Goal: Task Accomplishment & Management: Complete application form

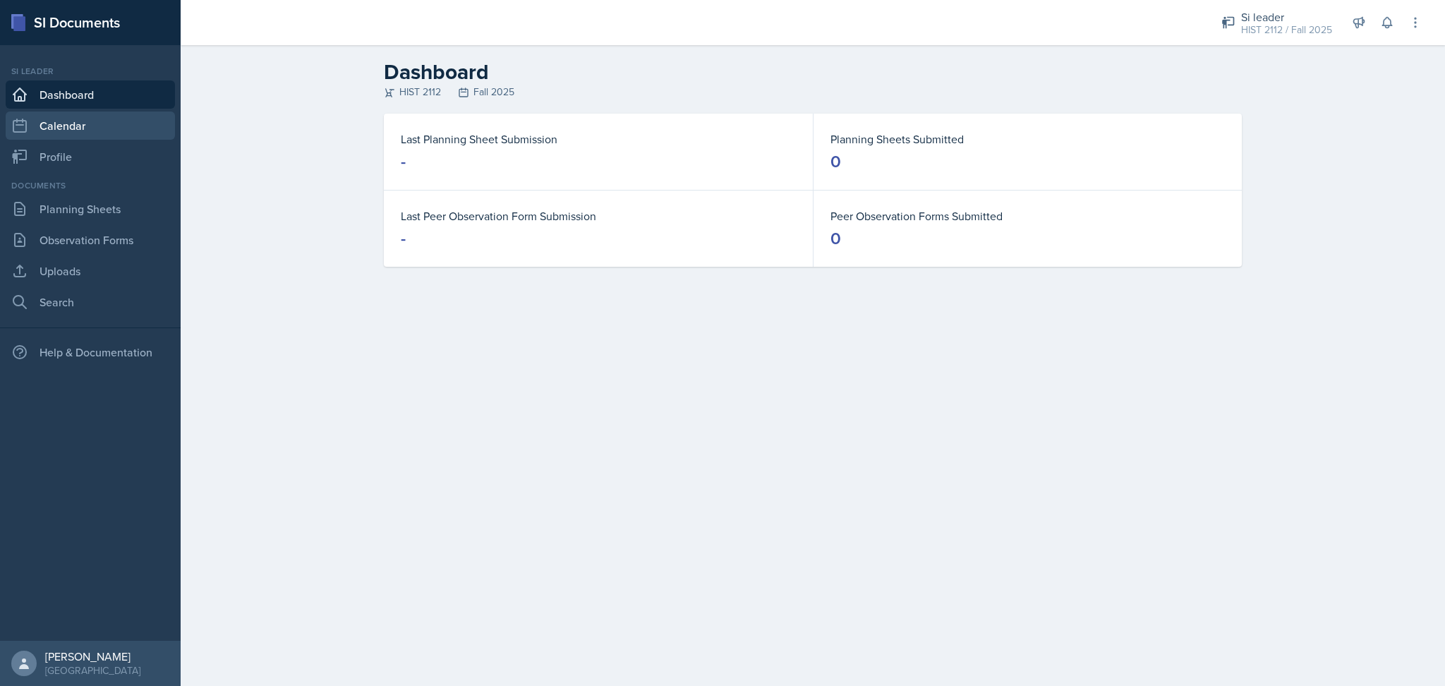
click at [133, 129] on link "Calendar" at bounding box center [90, 125] width 169 height 28
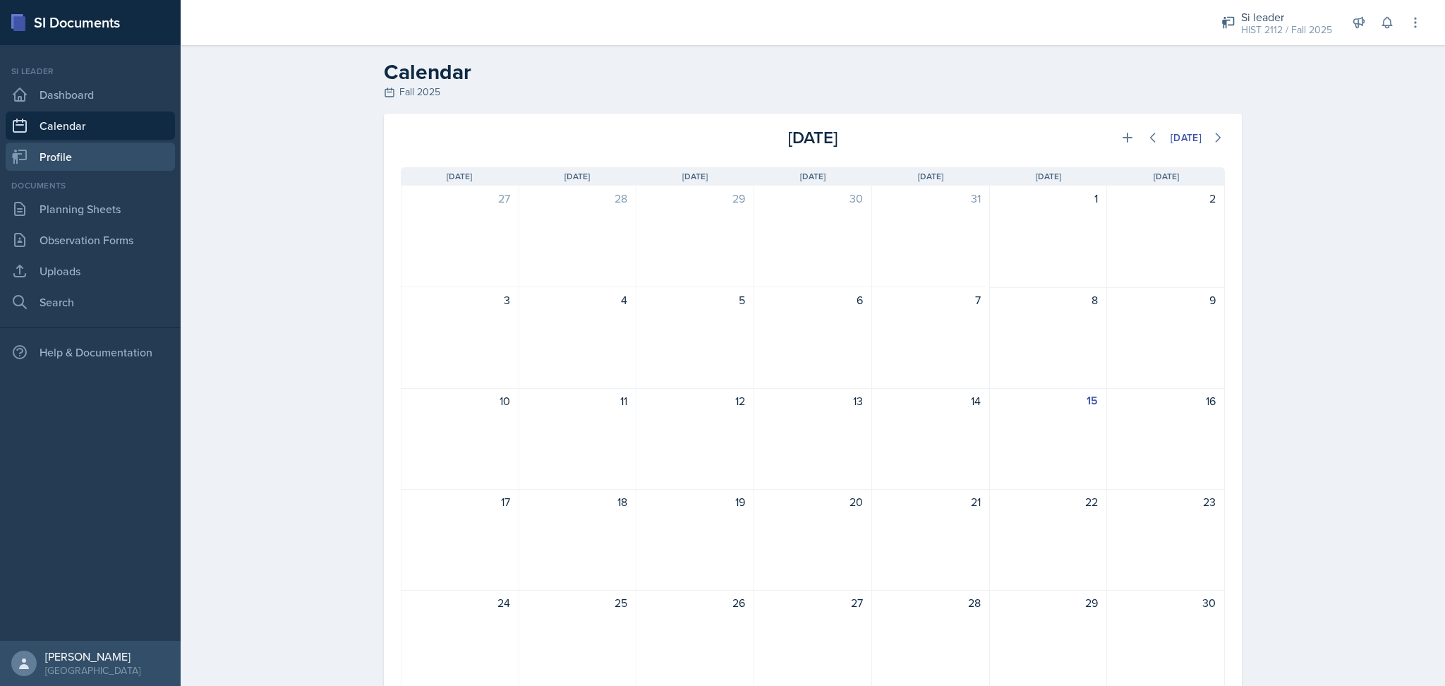
click at [97, 160] on link "Profile" at bounding box center [90, 157] width 169 height 28
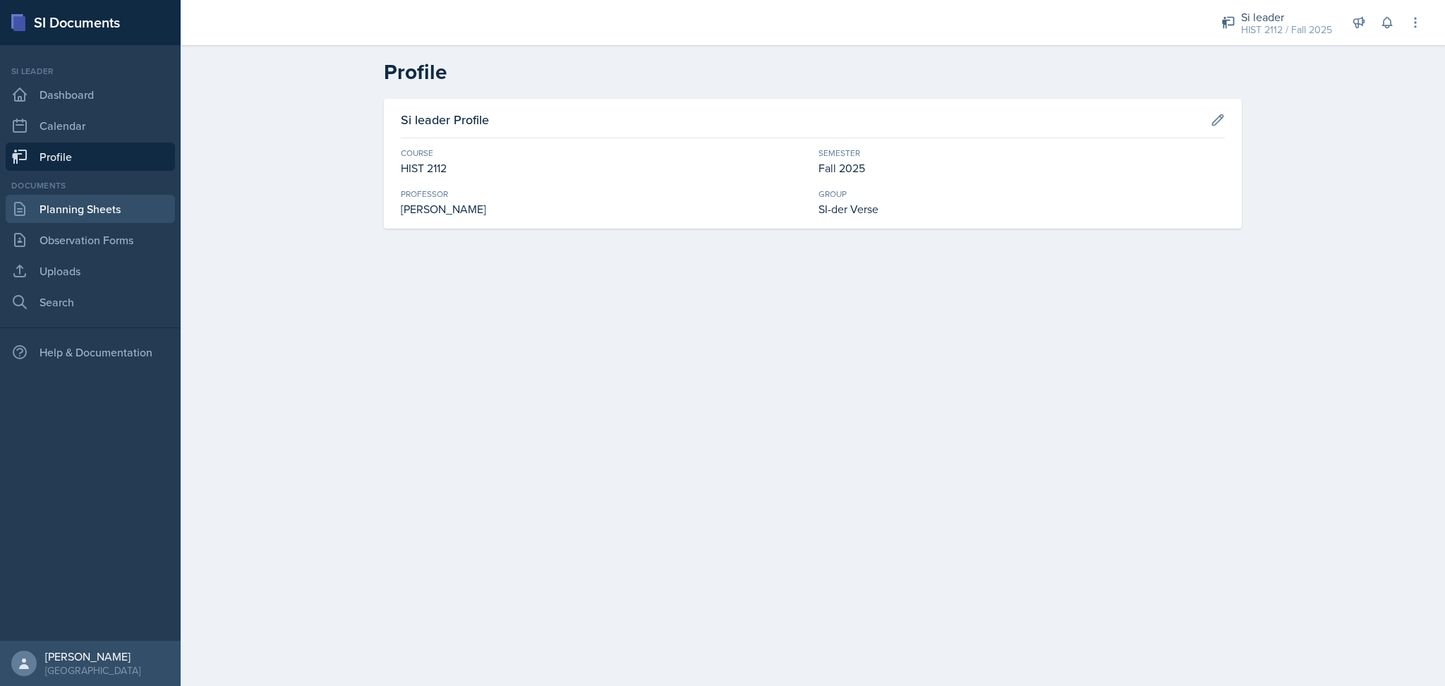
click at [117, 203] on link "Planning Sheets" at bounding box center [90, 209] width 169 height 28
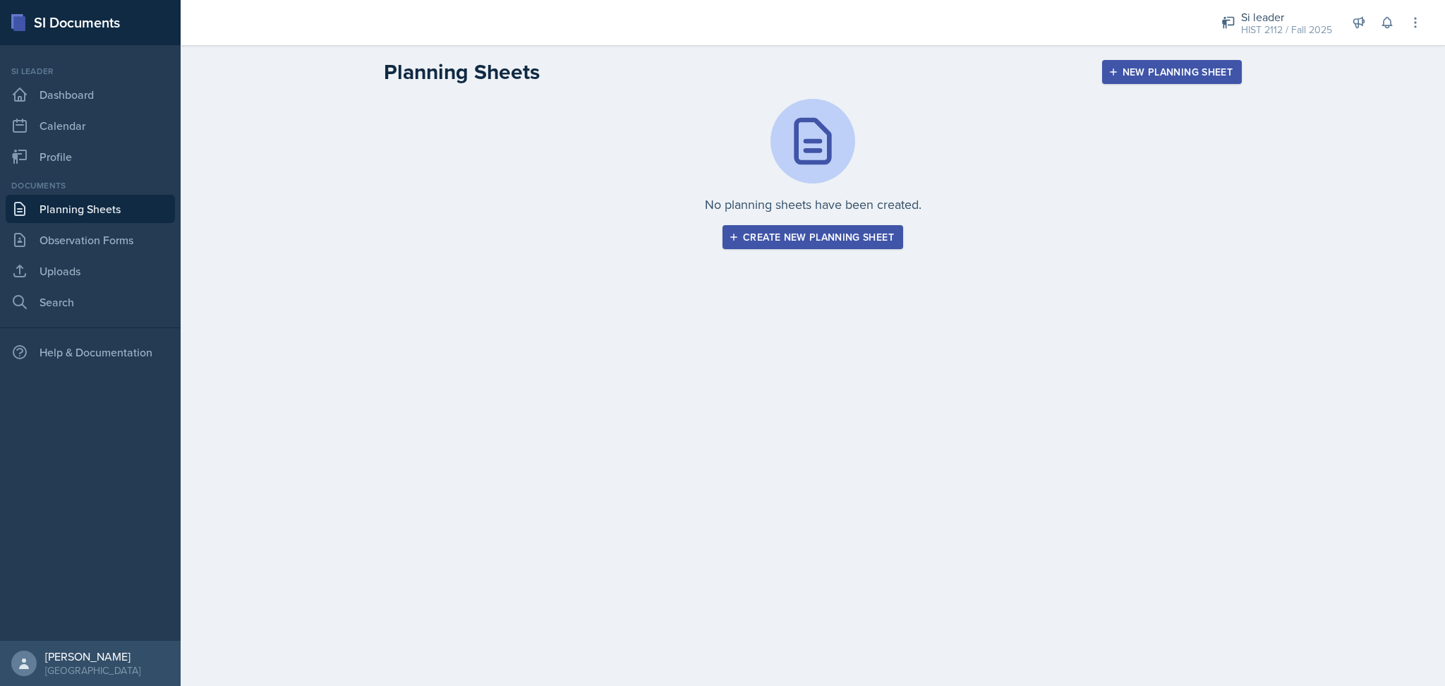
click at [795, 243] on div "Create new planning sheet" at bounding box center [813, 236] width 162 height 11
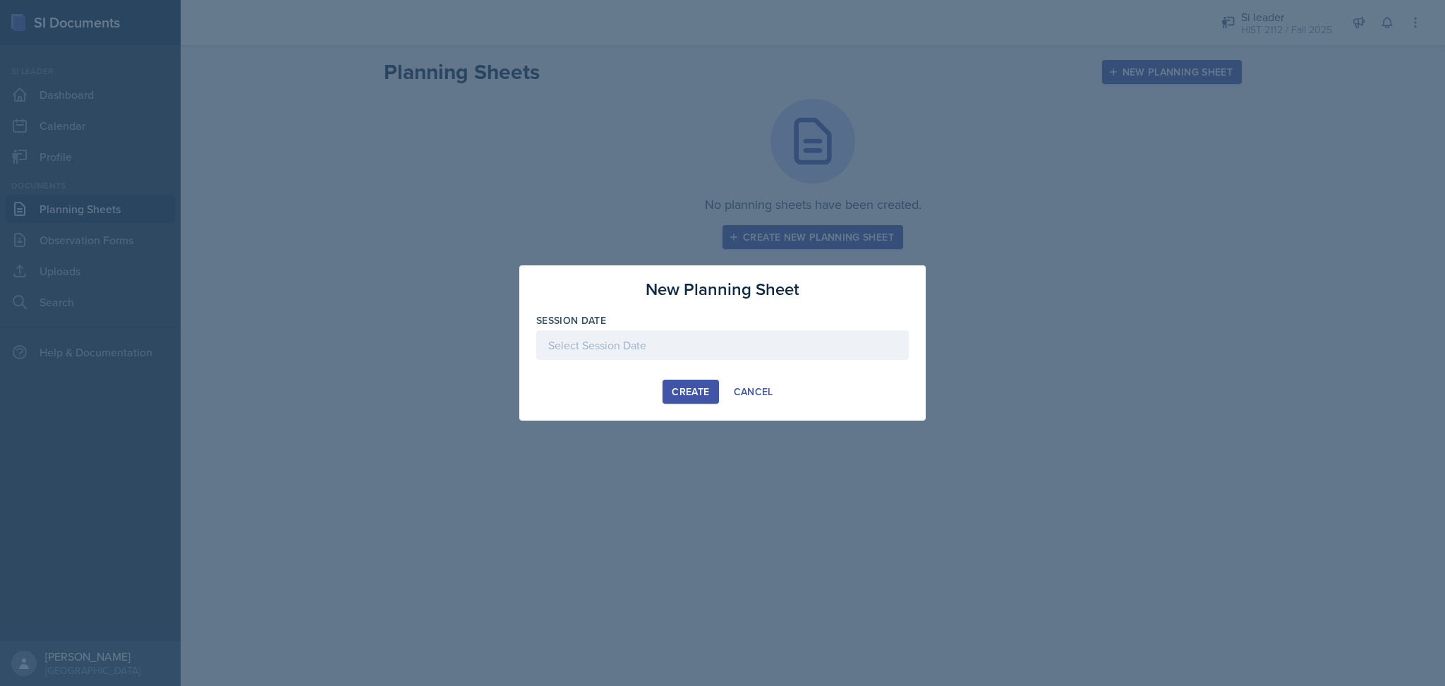
click at [645, 348] on div at bounding box center [722, 345] width 373 height 30
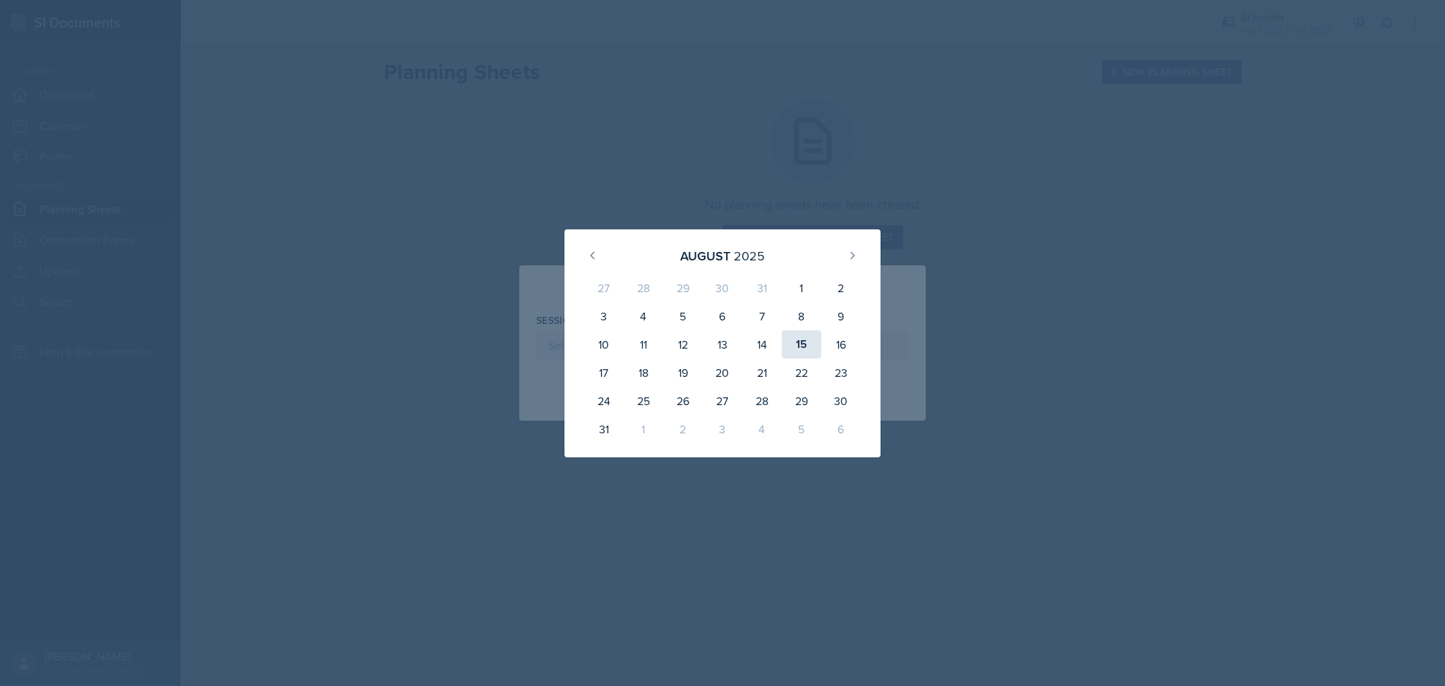
click at [797, 344] on div "15" at bounding box center [802, 344] width 40 height 28
type input "[DATE]"
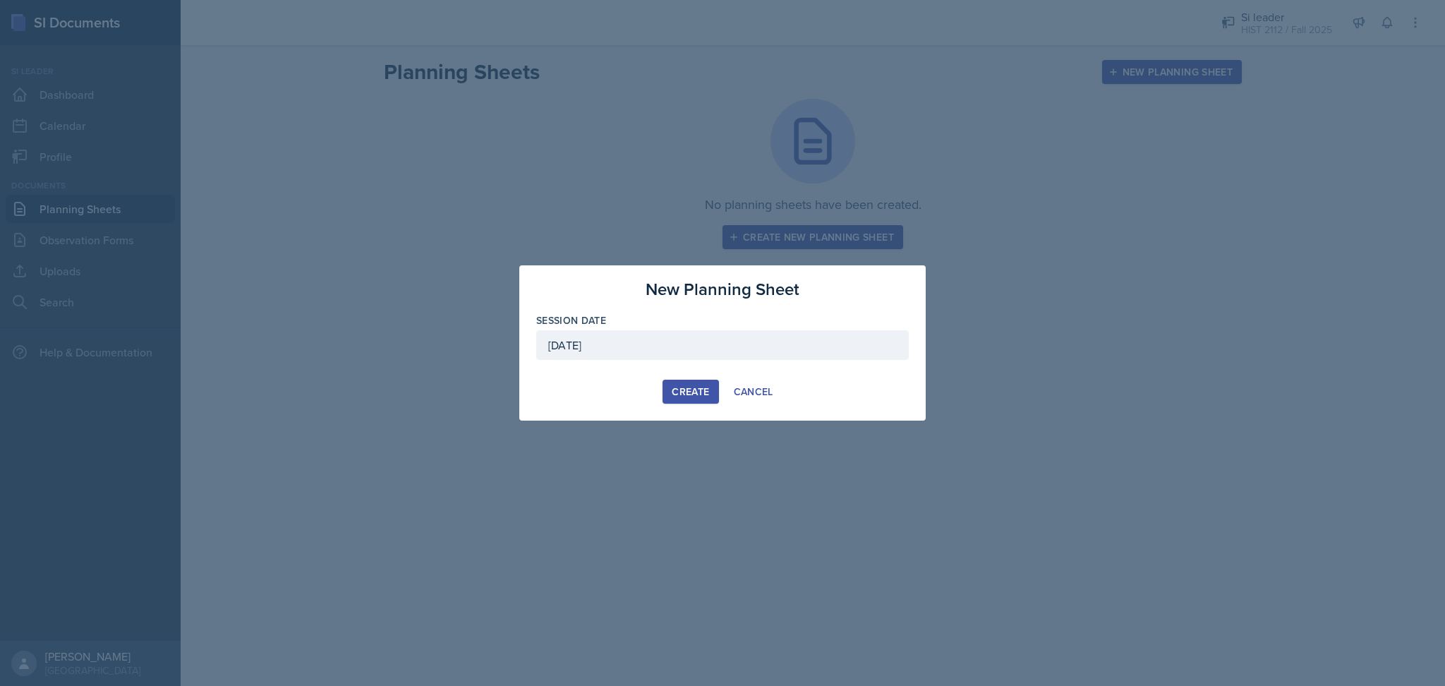
click at [691, 389] on div "Create" at bounding box center [690, 391] width 37 height 11
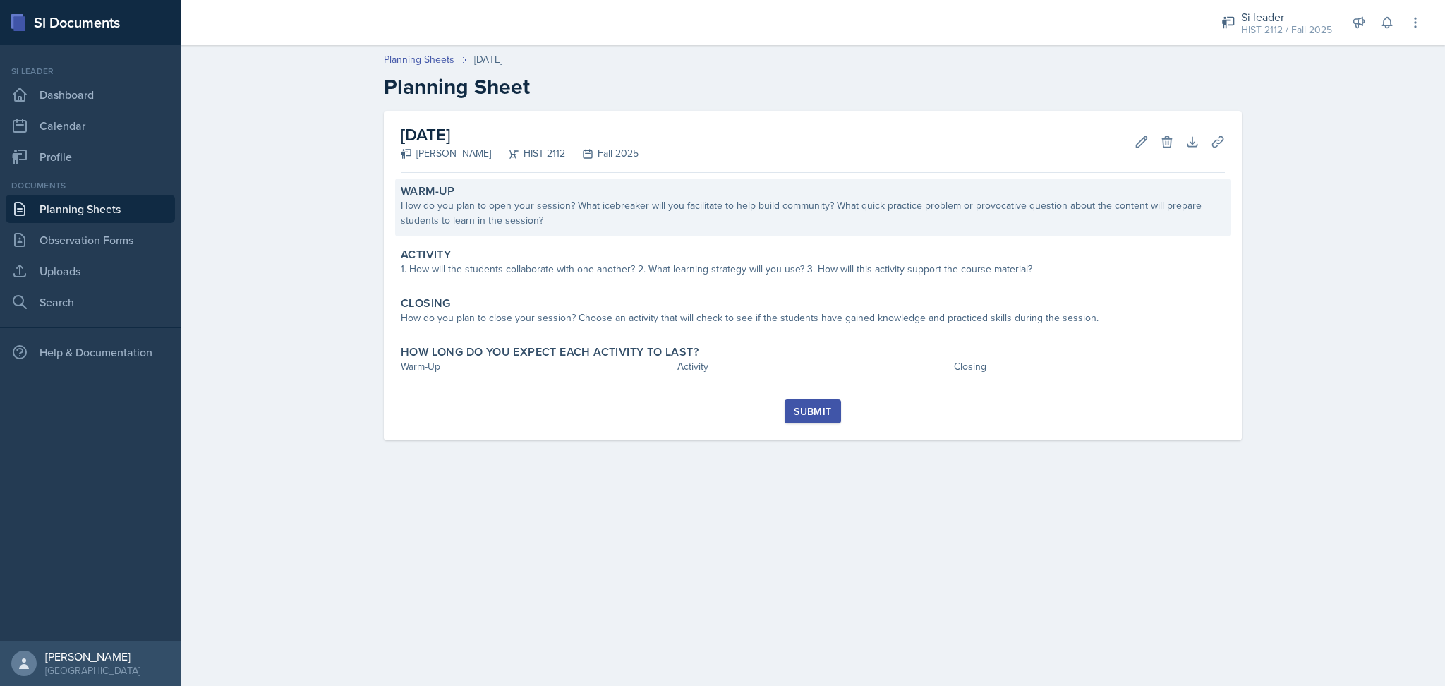
click at [1002, 207] on div "How do you plan to open your session? What icebreaker will you facilitate to he…" at bounding box center [813, 213] width 824 height 30
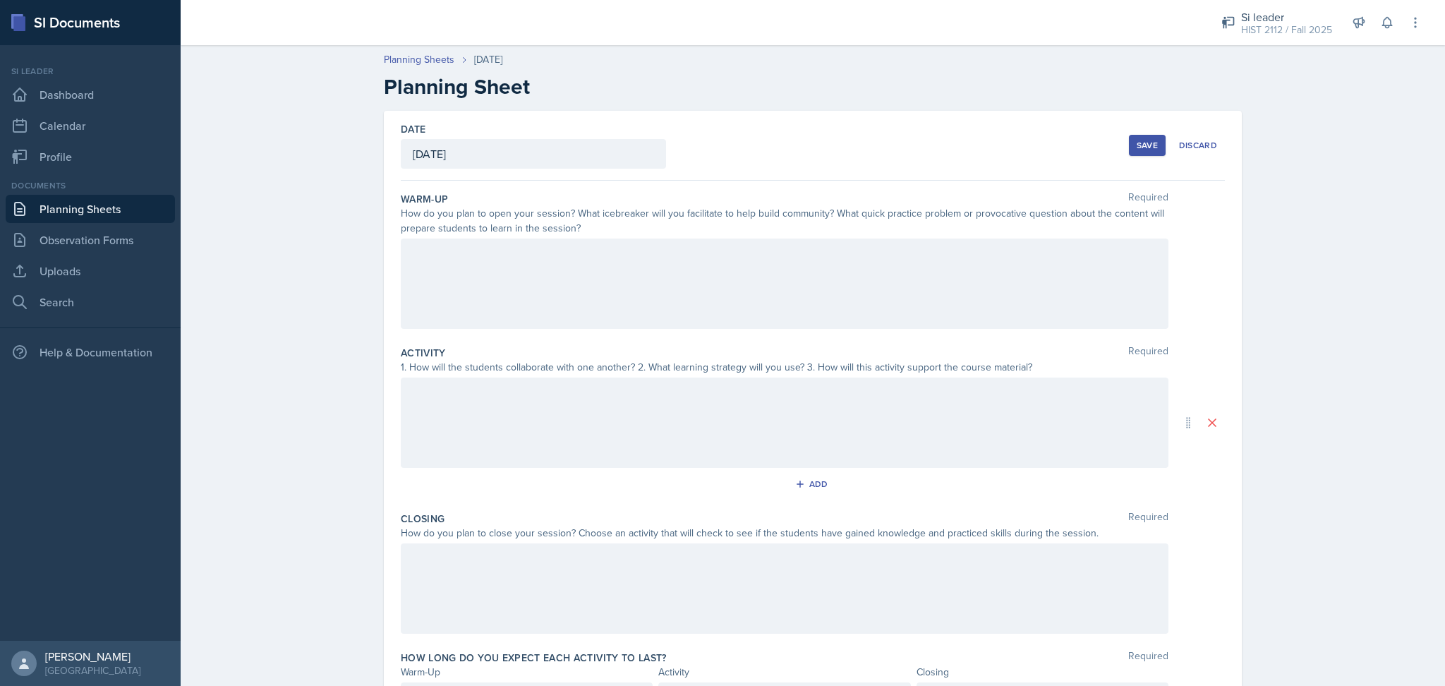
click at [1008, 281] on div at bounding box center [785, 284] width 768 height 90
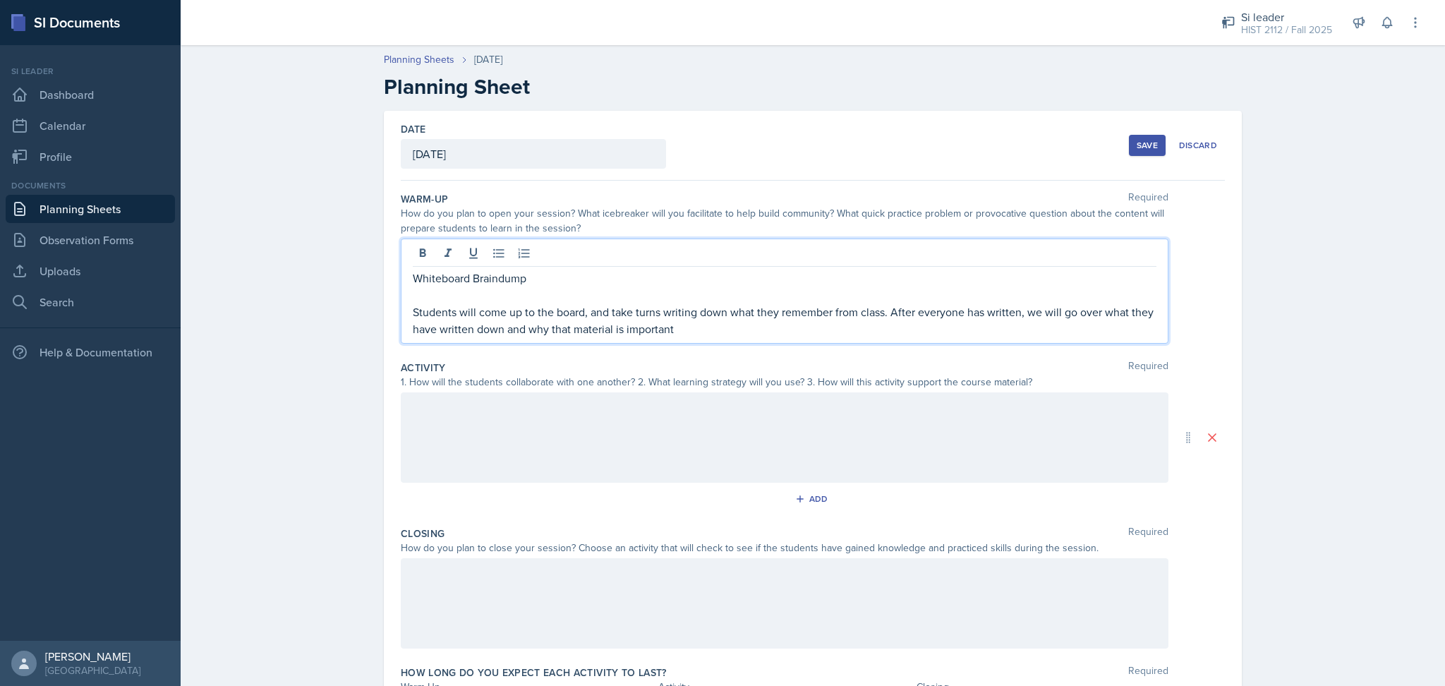
click at [499, 279] on p "Whiteboard Braindump" at bounding box center [785, 278] width 744 height 17
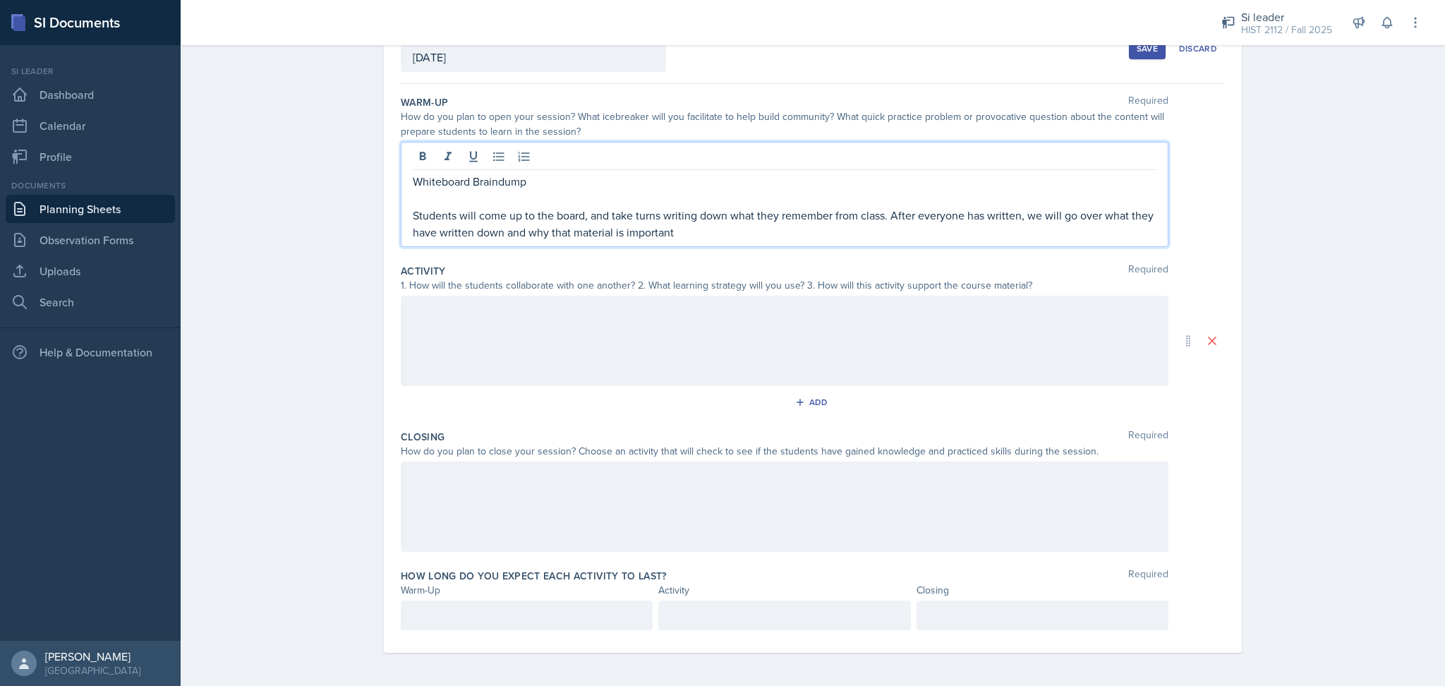
click at [589, 611] on p at bounding box center [527, 615] width 228 height 17
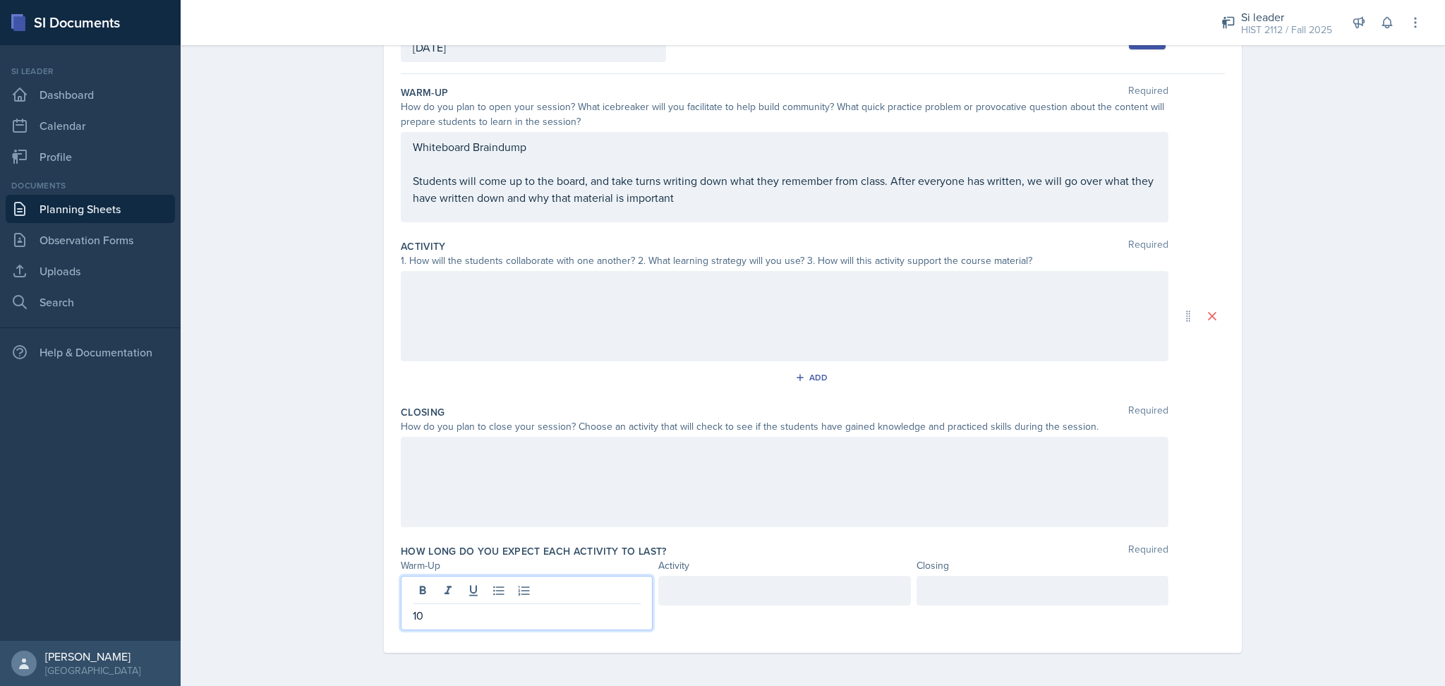
click at [970, 318] on div at bounding box center [785, 316] width 768 height 90
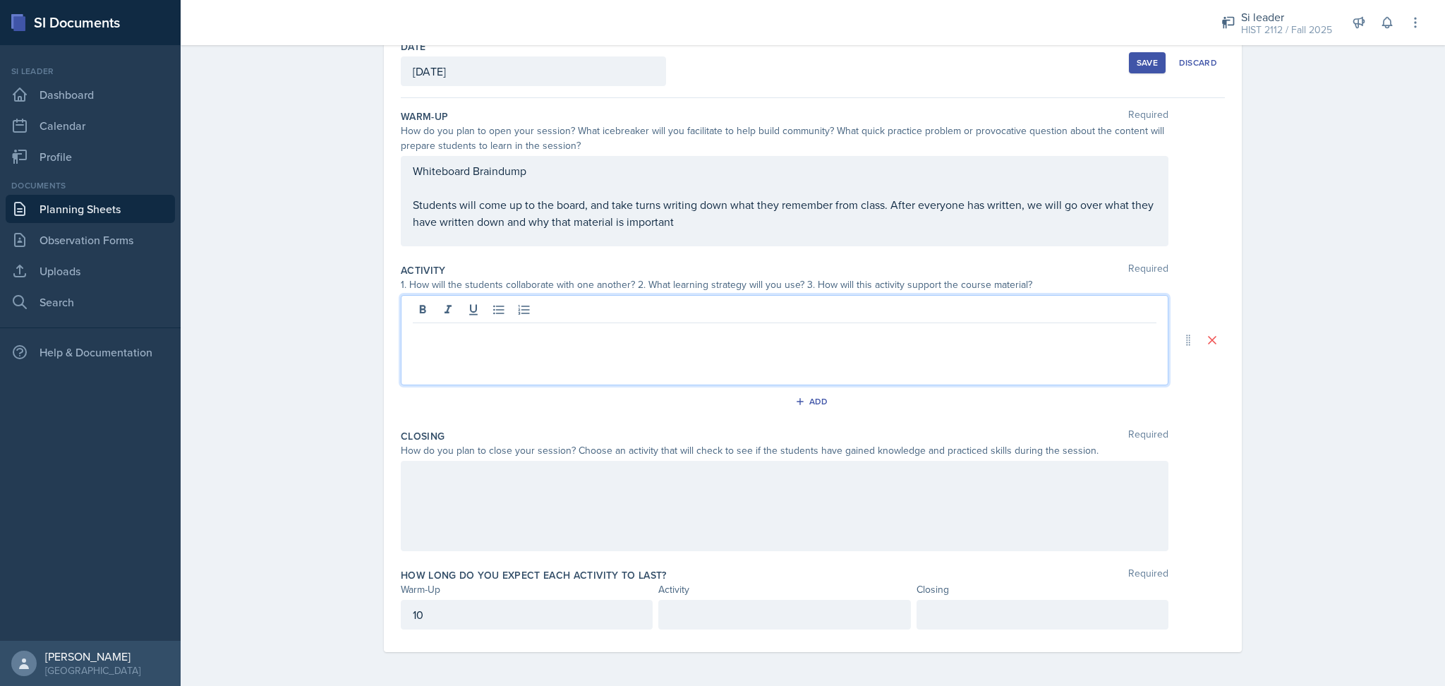
scroll to position [82, 0]
click at [489, 373] on p "Students will be roken up into group" at bounding box center [785, 369] width 744 height 17
click at [623, 380] on div "Connect Four Students will be rboken up into group" at bounding box center [785, 341] width 768 height 90
click at [608, 370] on p "Students will be rboken up into group" at bounding box center [785, 369] width 744 height 17
click at [561, 374] on p "Students will be broken up into group" at bounding box center [785, 369] width 744 height 17
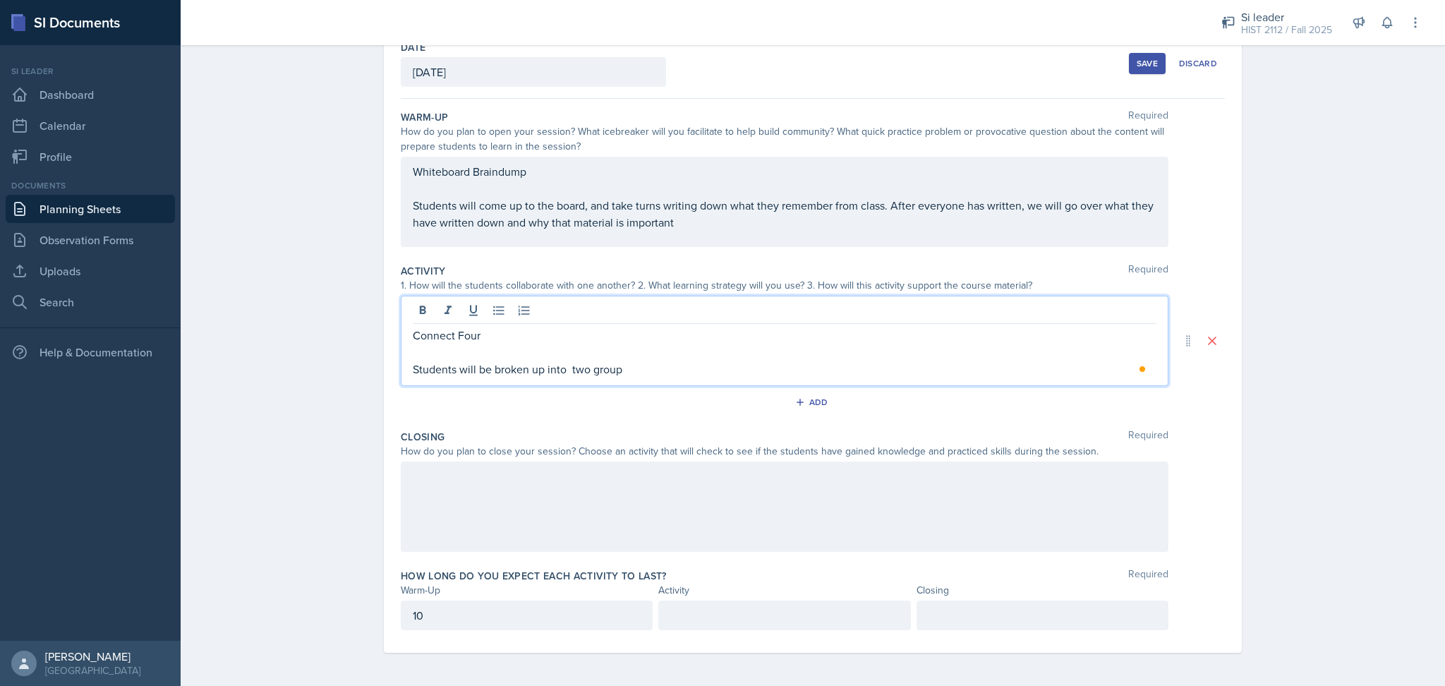
click at [649, 367] on p "Students will be broken up into two group" at bounding box center [785, 369] width 744 height 17
click at [1079, 374] on p "Students will be broken up into two groups and competing against each other to …" at bounding box center [785, 369] width 744 height 17
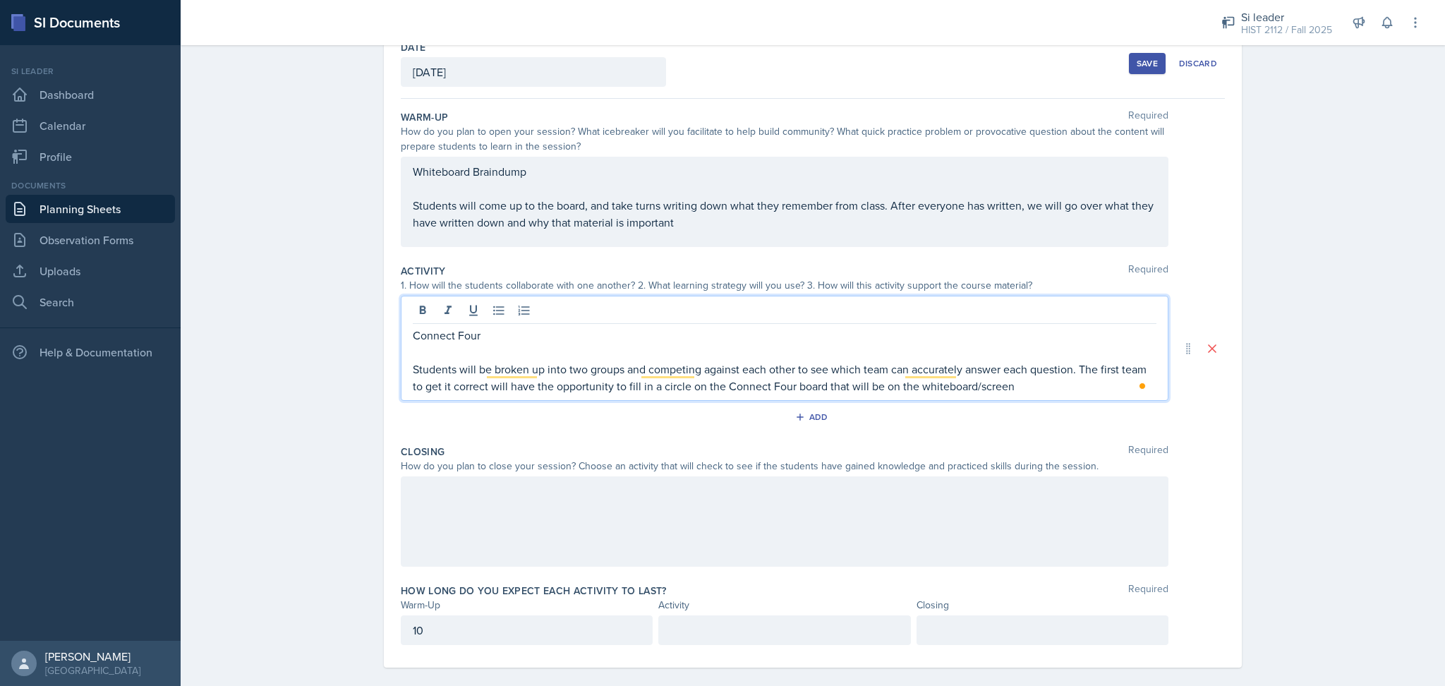
click at [1034, 390] on p "Students will be broken up into two groups and competing against each other to …" at bounding box center [785, 378] width 744 height 34
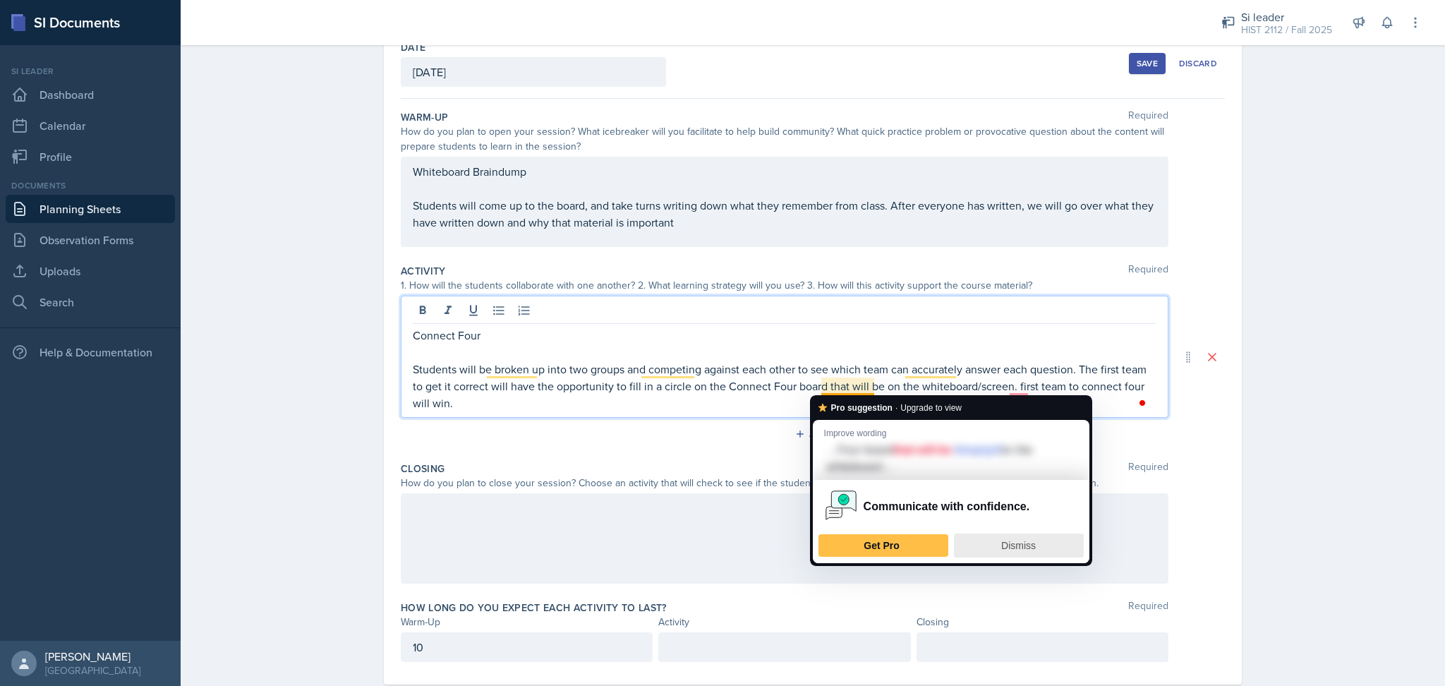
click at [987, 552] on div "Dismiss" at bounding box center [1018, 545] width 117 height 23
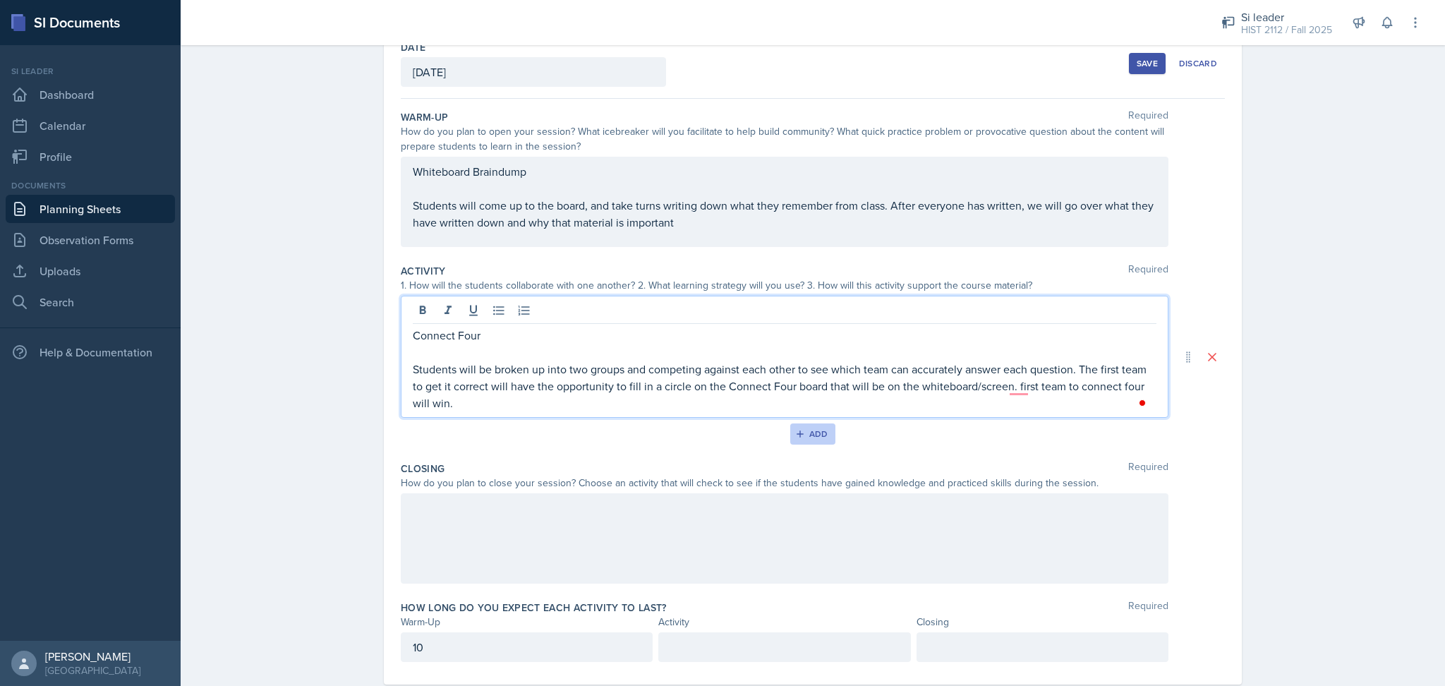
click at [802, 428] on div "Add" at bounding box center [813, 433] width 30 height 11
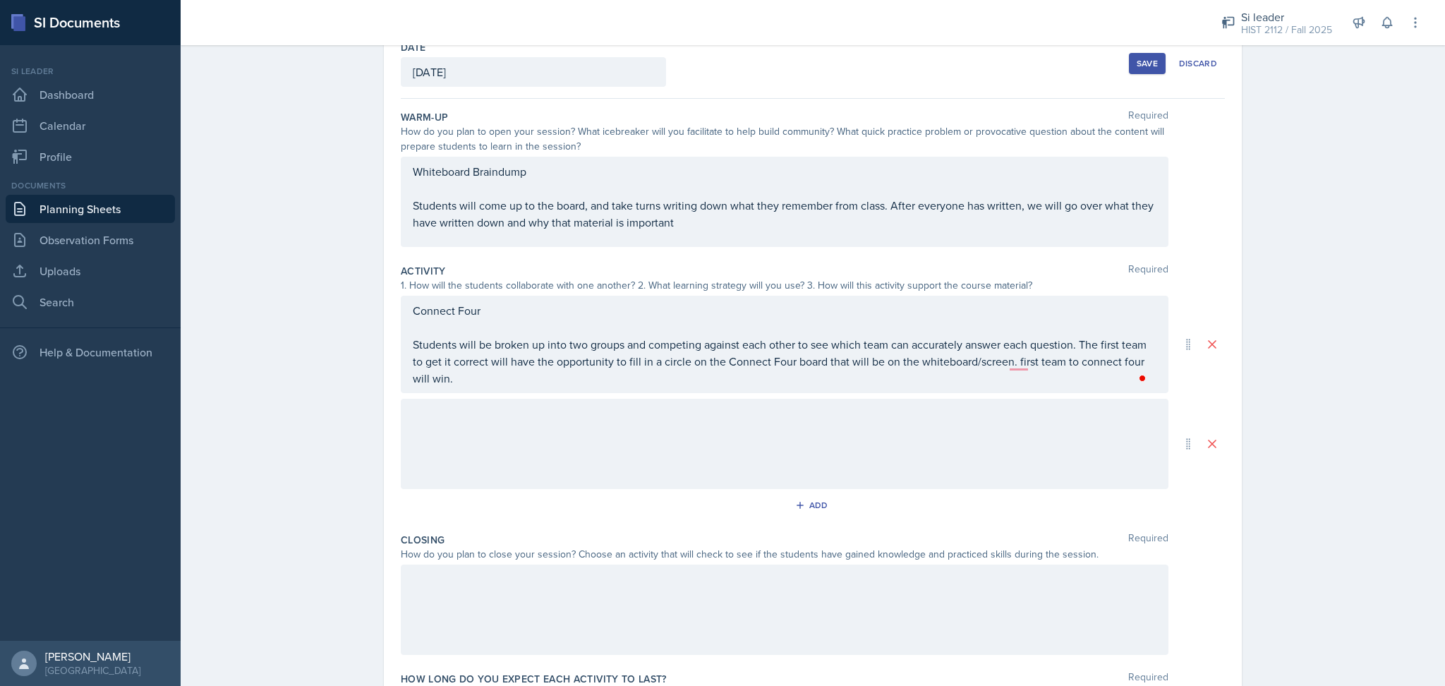
click at [685, 431] on div at bounding box center [785, 444] width 768 height 90
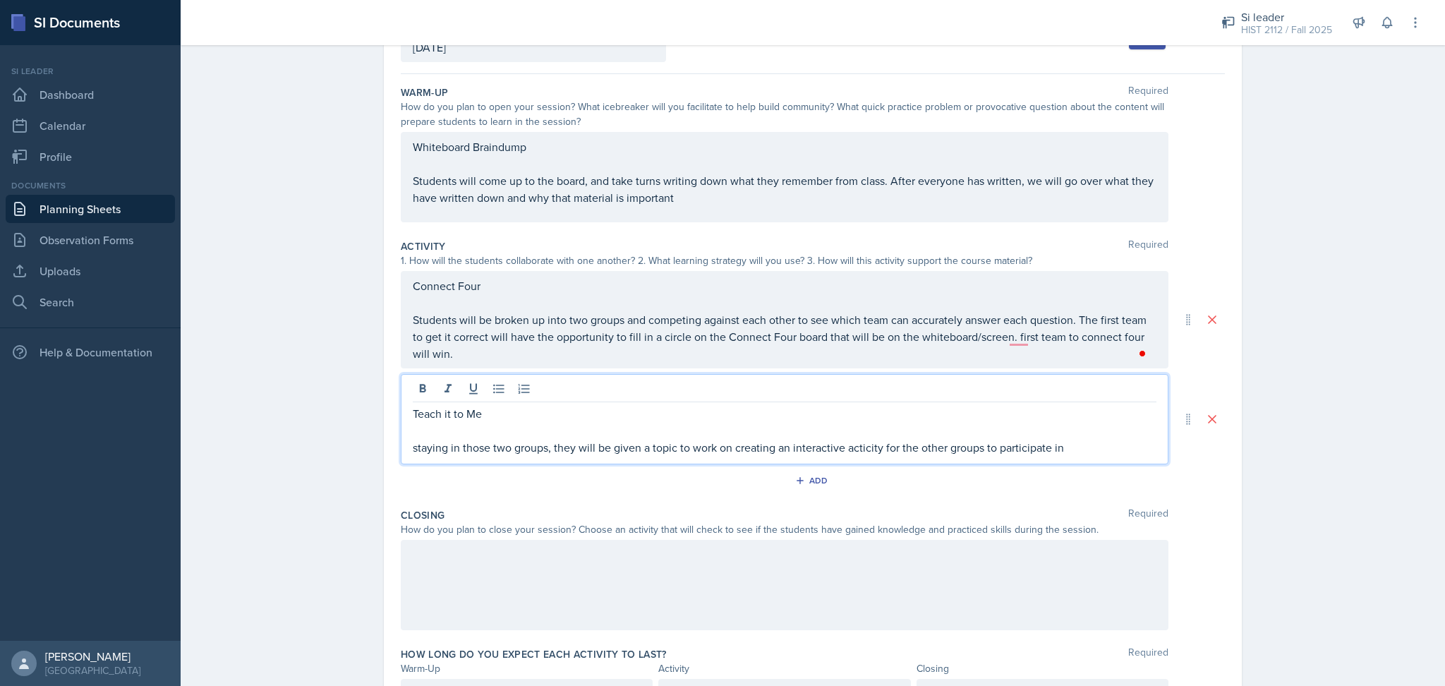
click at [855, 450] on p "staying in those two groups, they will be given a topic to work on creating an …" at bounding box center [785, 447] width 744 height 17
click at [1084, 452] on p "staying in those two groups, they will be given a topic to work on creating an …" at bounding box center [785, 447] width 744 height 17
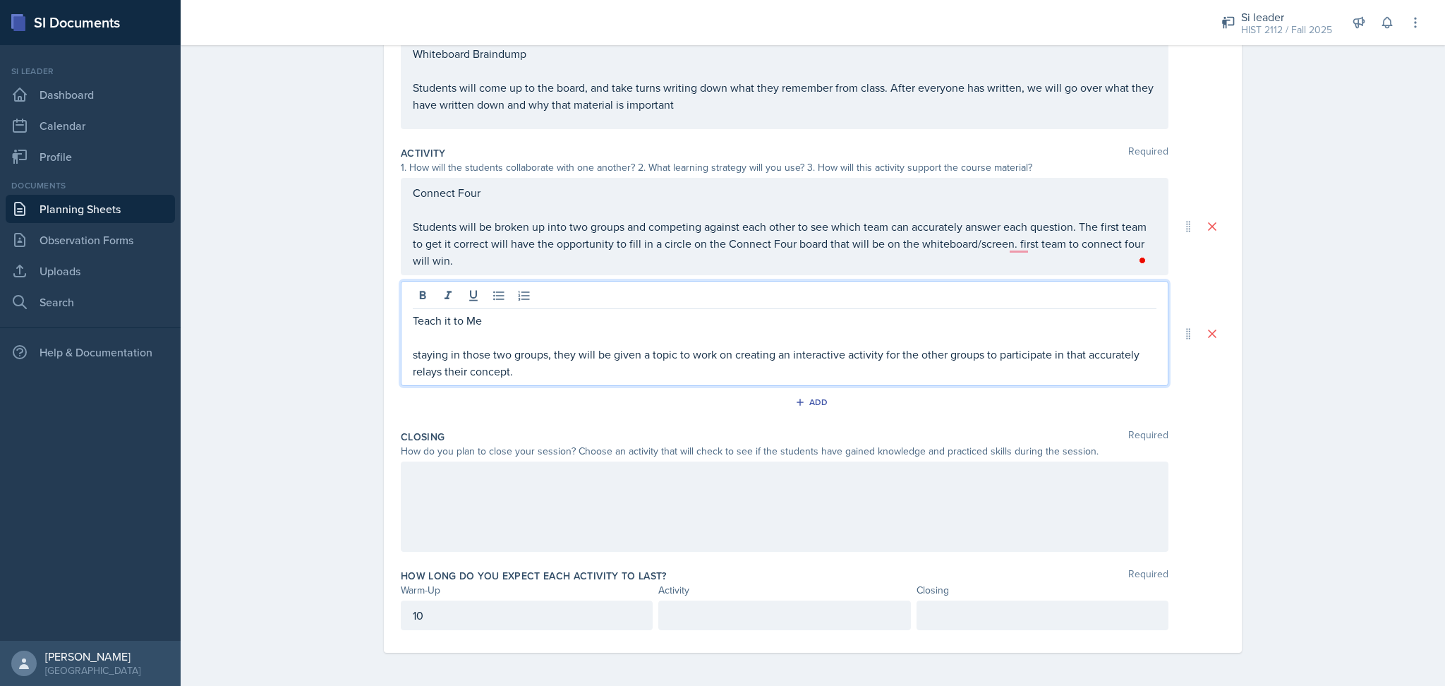
click at [915, 486] on div at bounding box center [785, 507] width 768 height 90
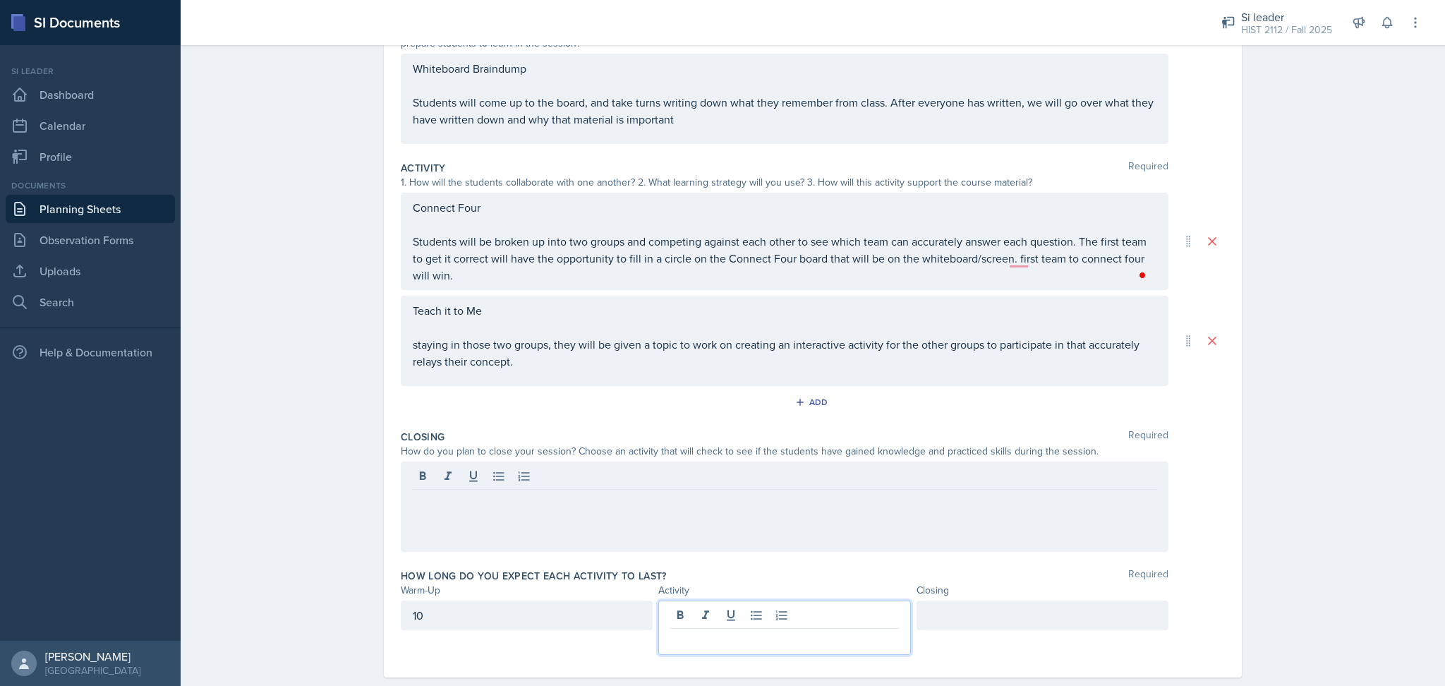
click at [795, 632] on p at bounding box center [784, 640] width 228 height 17
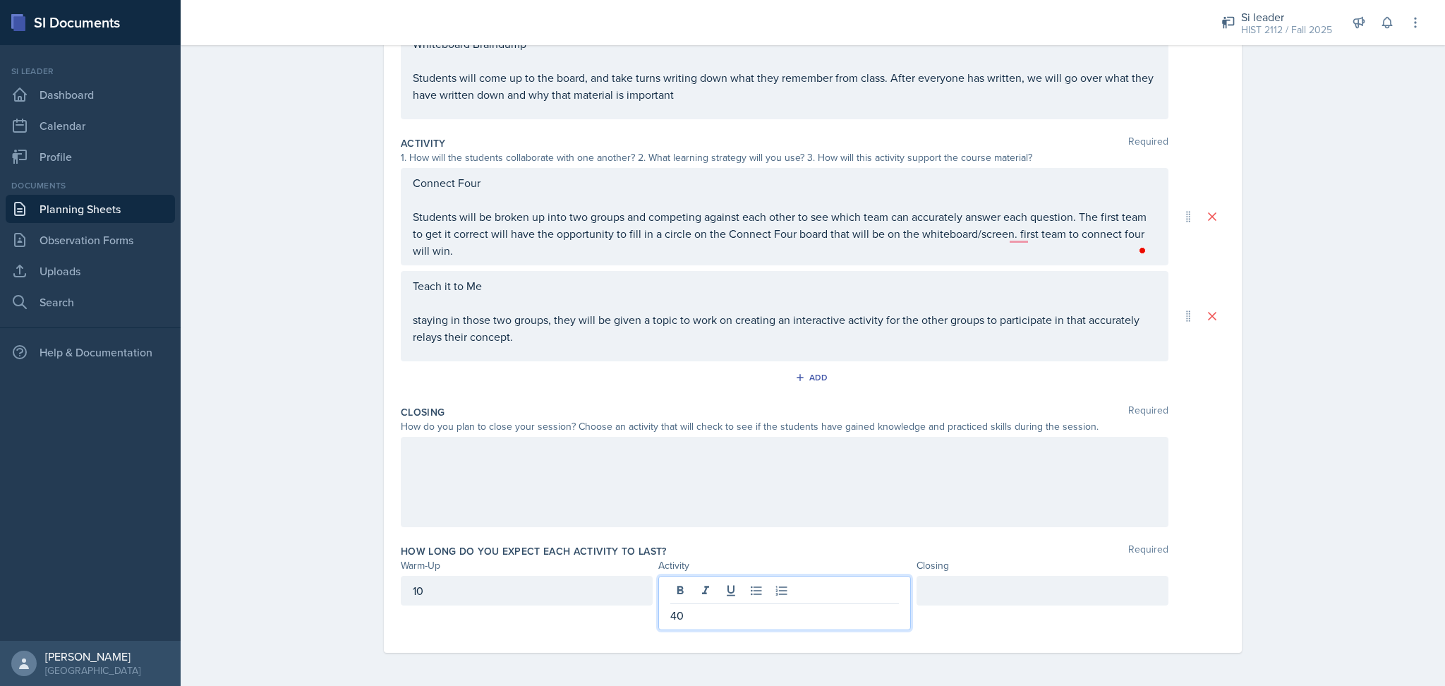
click at [1271, 545] on div "Planning Sheets [DATE] Planning Sheet Date [DATE] [DATE] 27 28 29 30 31 1 2 3 4…" at bounding box center [813, 258] width 1265 height 858
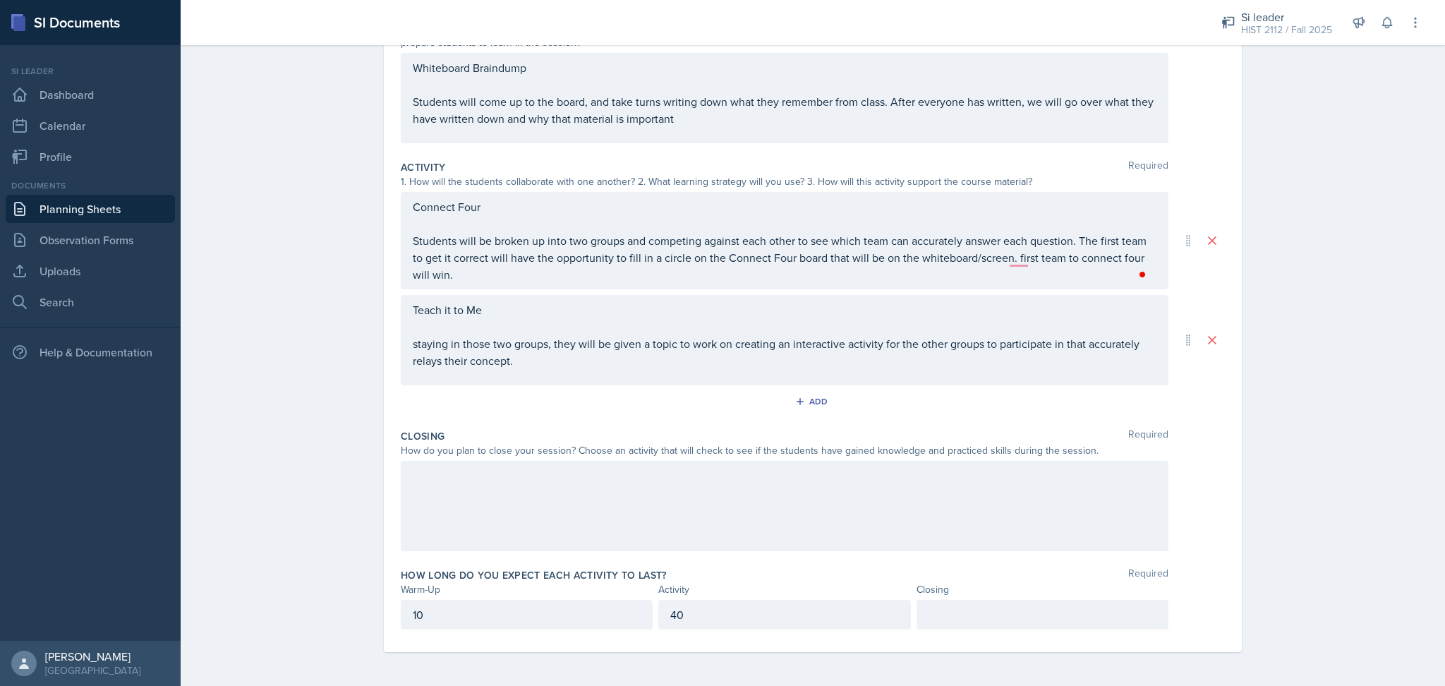
scroll to position [185, 0]
click at [954, 364] on p "staying in those two groups, they will be given a topic to work on creating an …" at bounding box center [785, 353] width 744 height 34
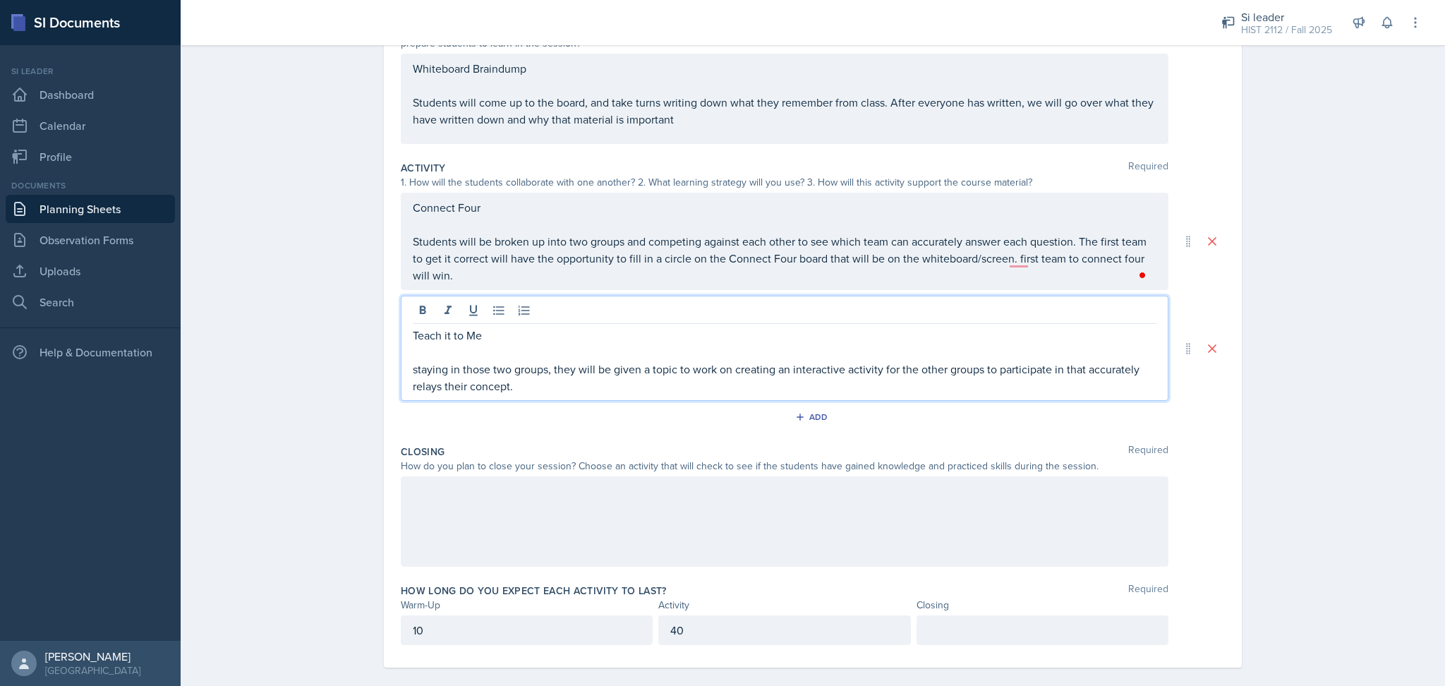
scroll to position [200, 0]
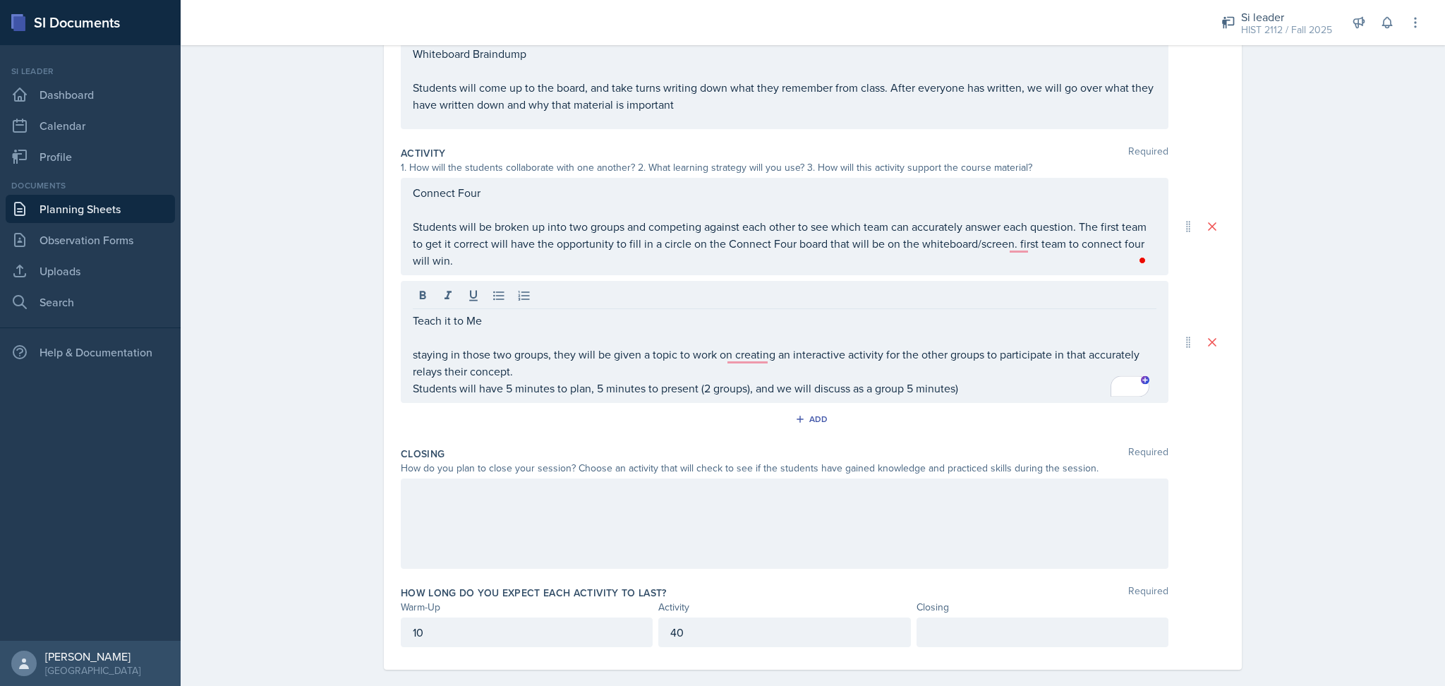
click at [917, 545] on div at bounding box center [785, 523] width 768 height 90
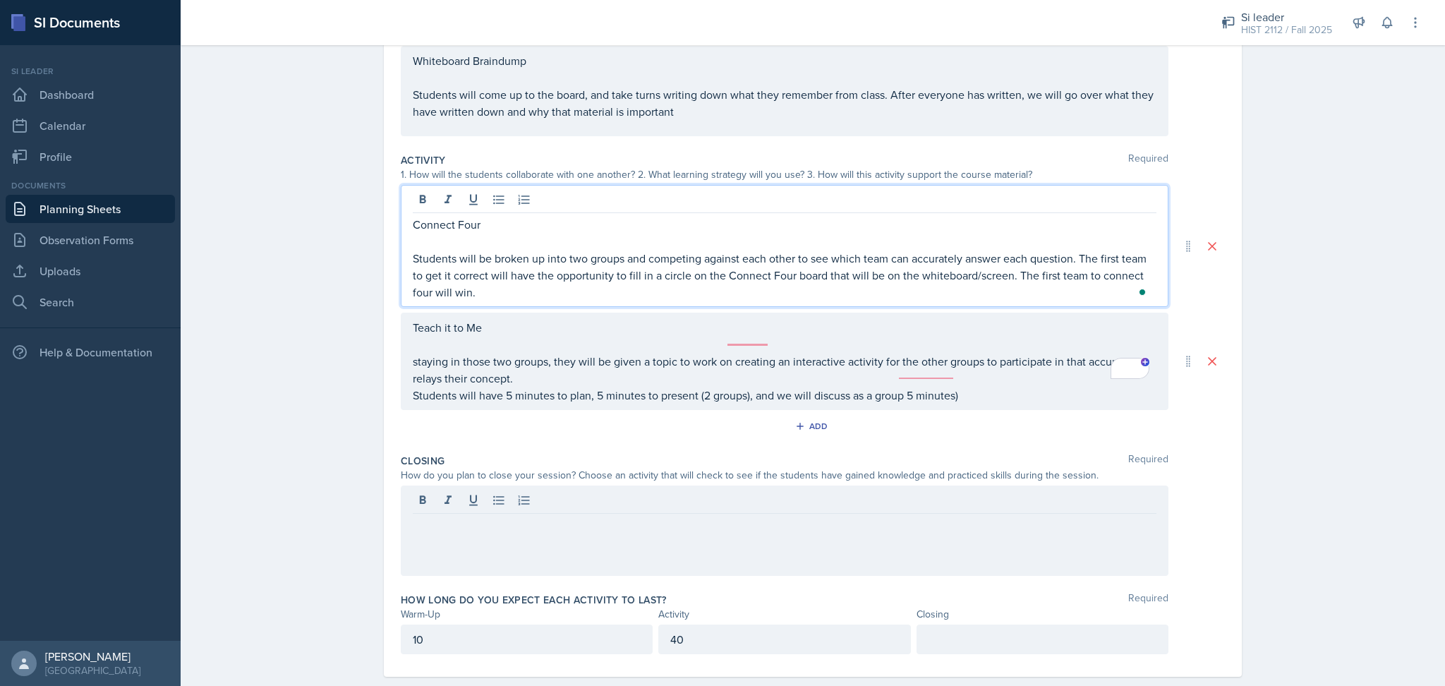
scroll to position [217, 0]
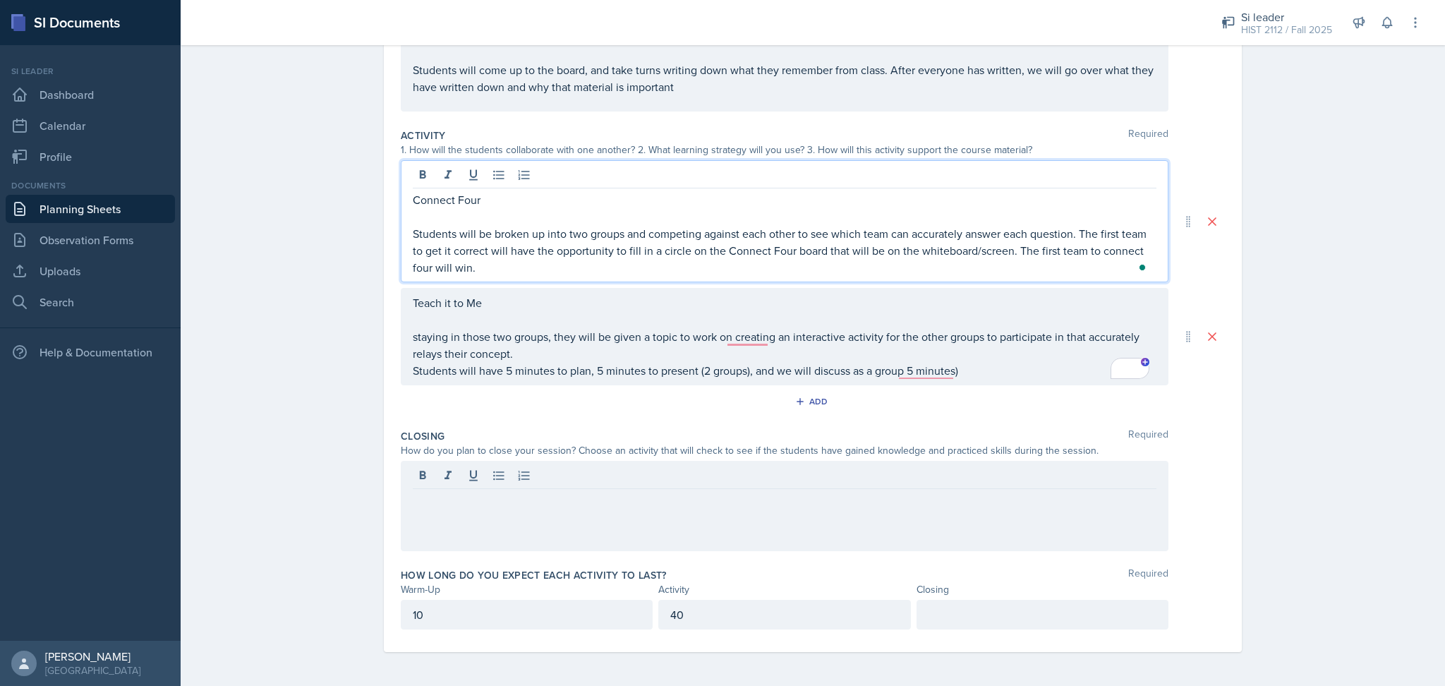
click at [1303, 425] on div "Planning Sheets [DATE] Planning Sheet Date [DATE] [DATE] 27 28 29 30 31 1 2 3 4…" at bounding box center [813, 253] width 1265 height 865
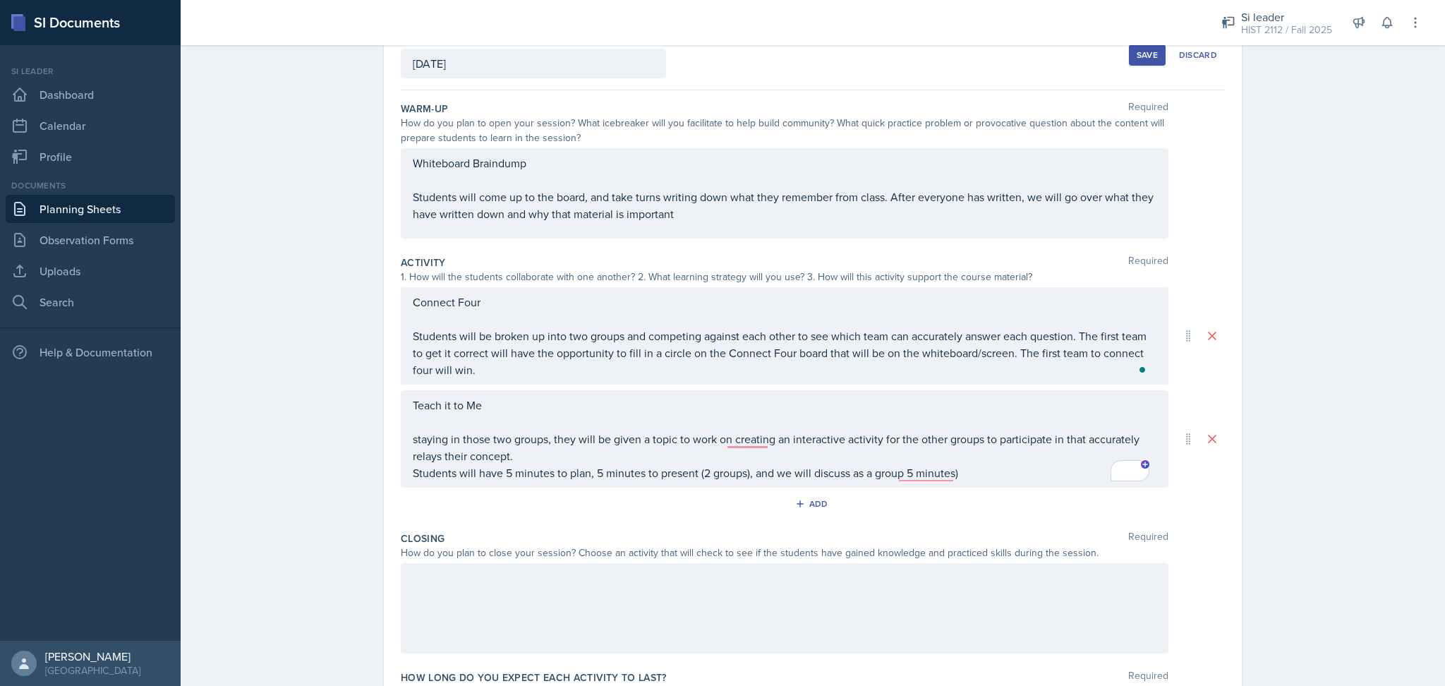
scroll to position [88, 0]
click at [836, 218] on p "Students will come up to the board, and take turns writing down what they remem…" at bounding box center [785, 208] width 744 height 34
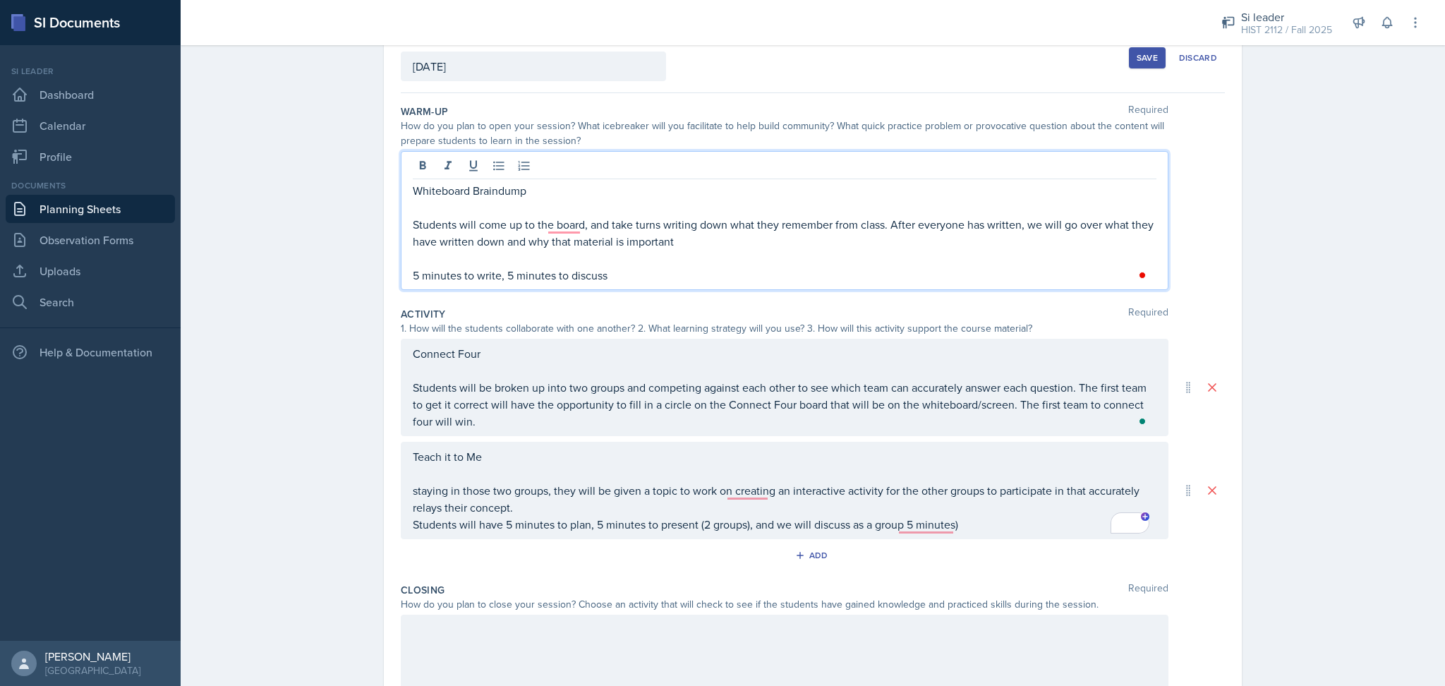
scroll to position [241, 0]
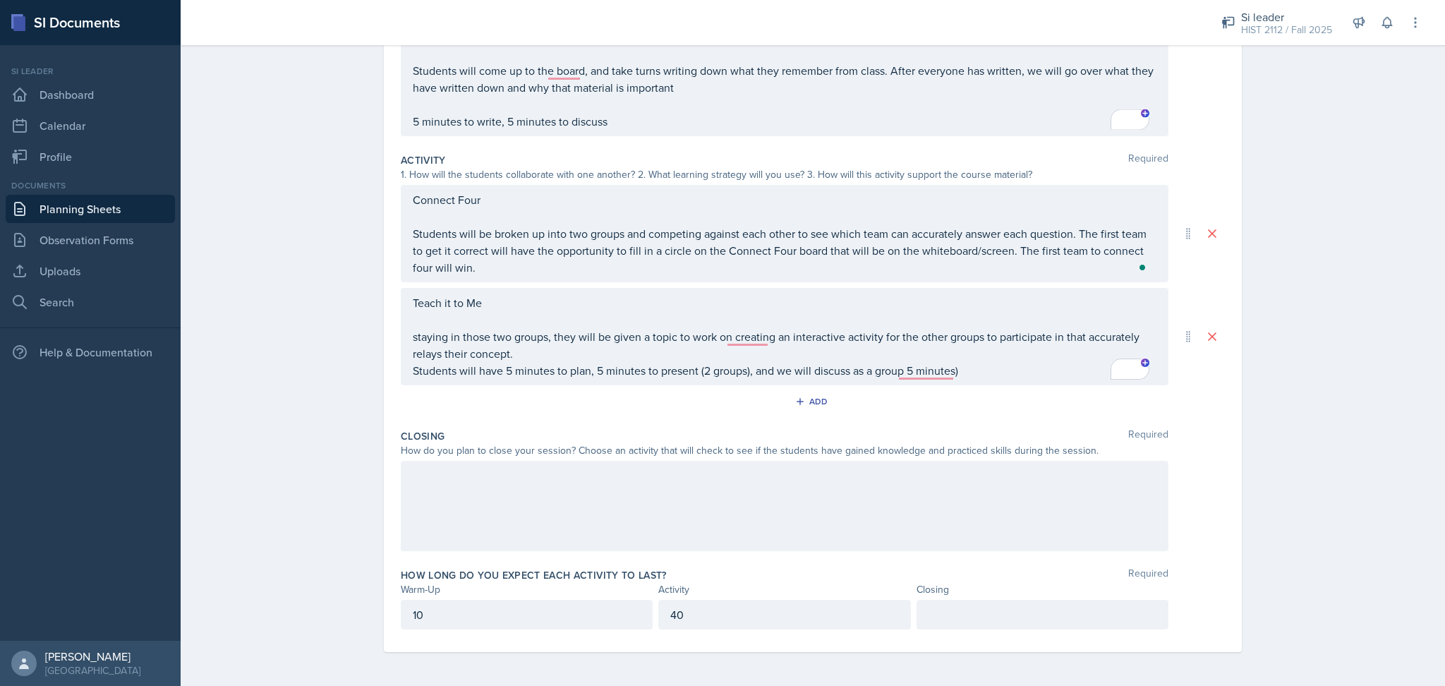
click at [843, 500] on div at bounding box center [785, 506] width 768 height 90
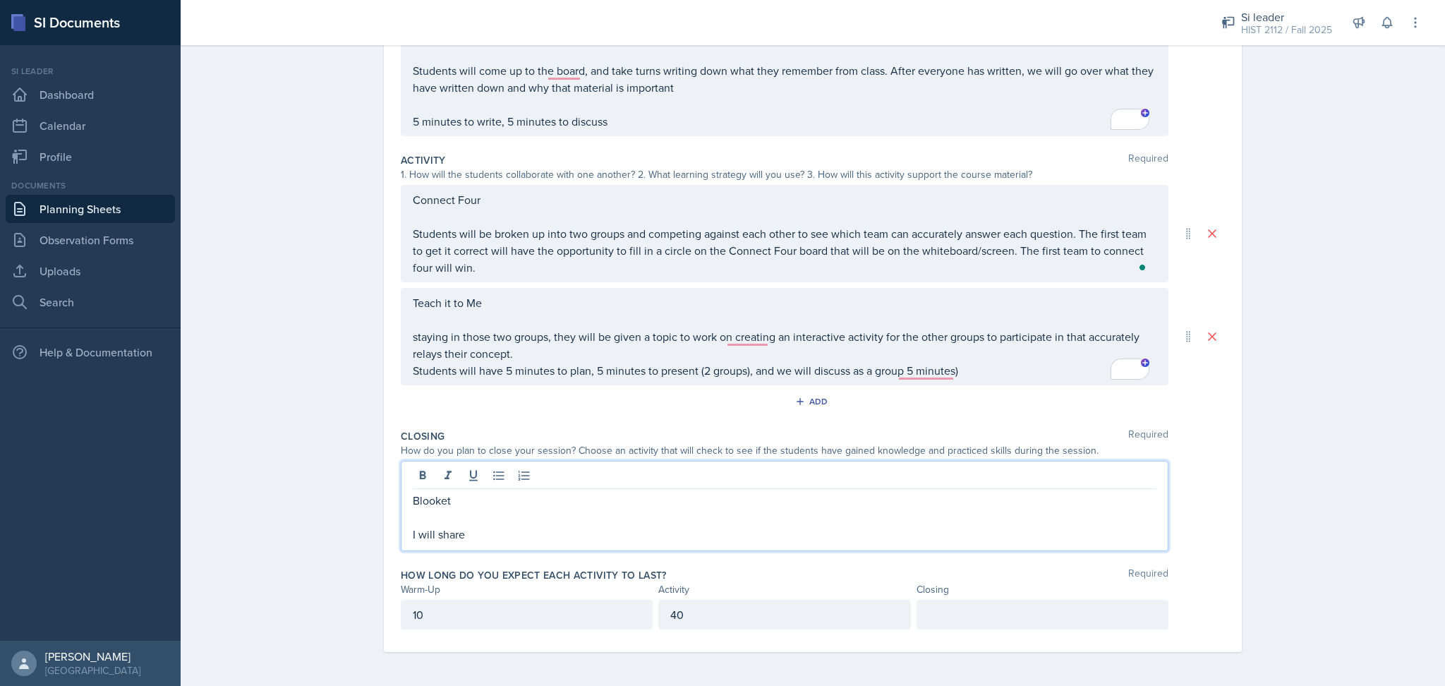
click at [845, 523] on p at bounding box center [785, 517] width 744 height 17
click at [635, 542] on p "I will share" at bounding box center [785, 534] width 744 height 17
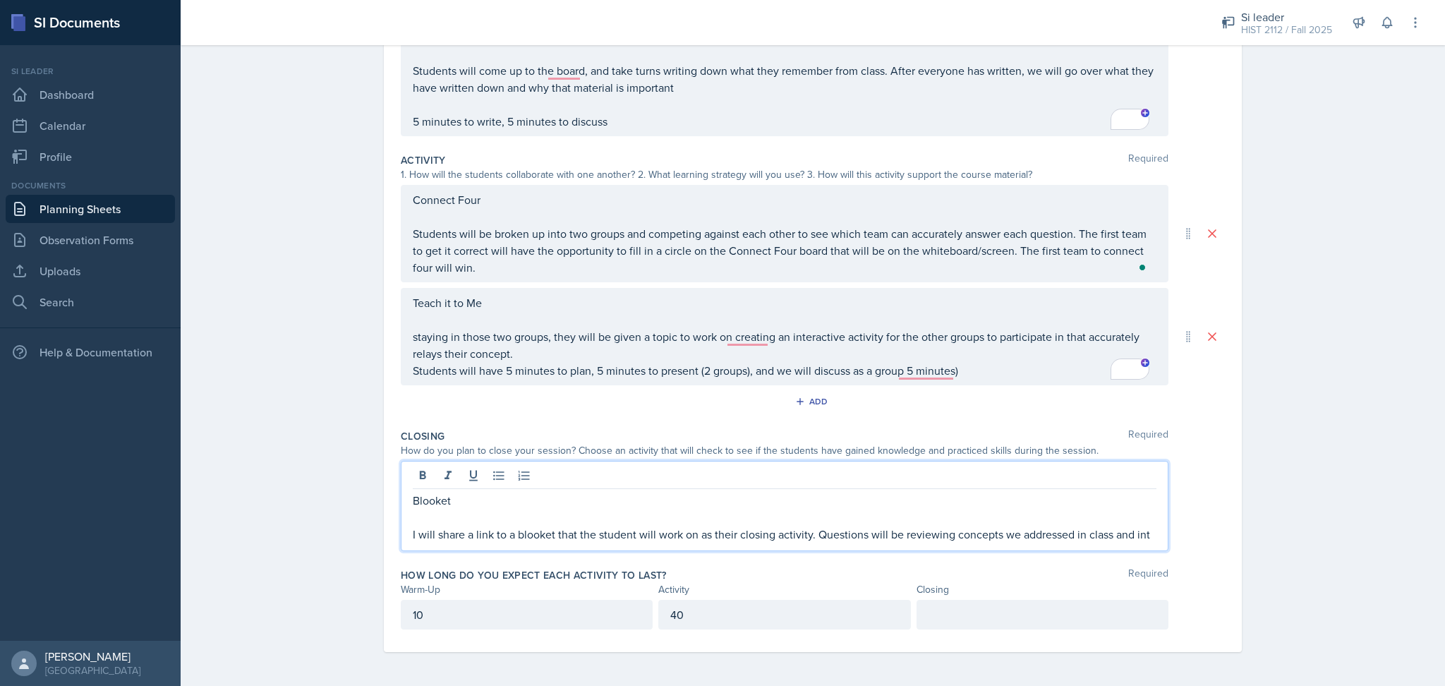
scroll to position [231, 0]
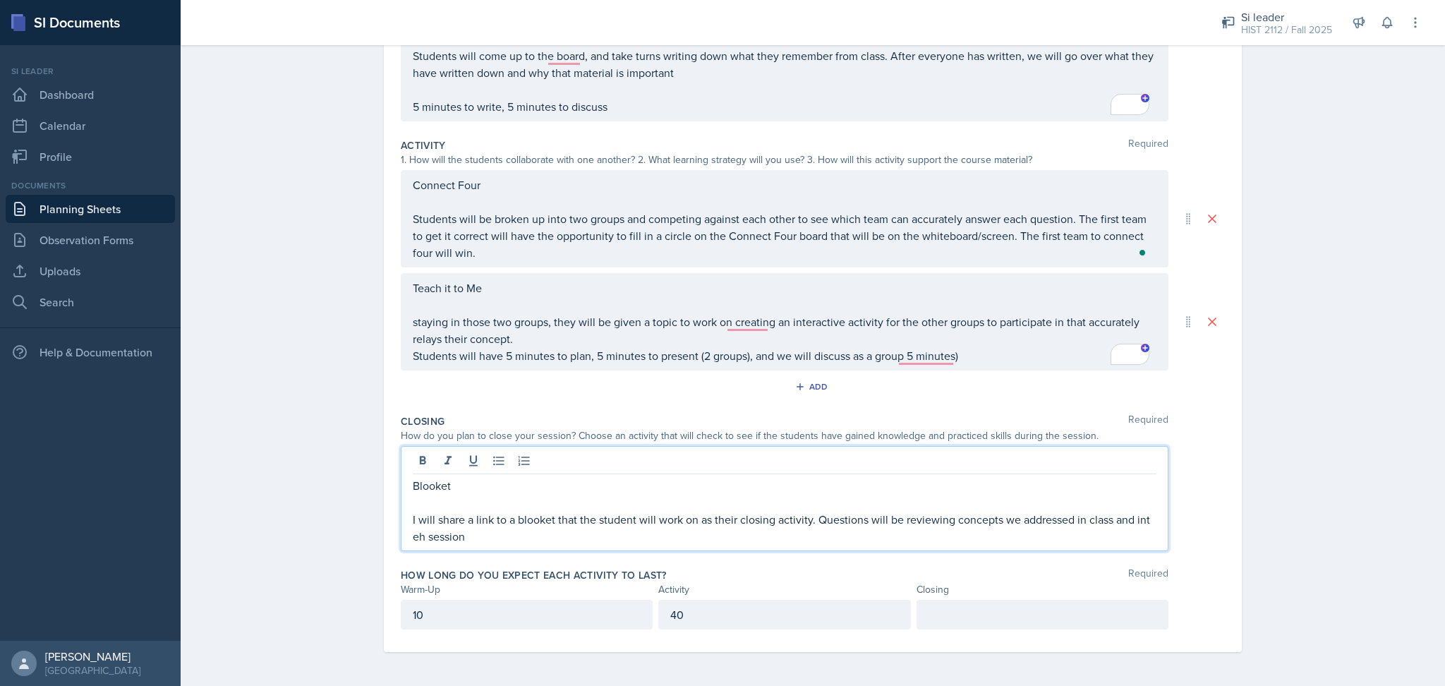
click at [418, 538] on p "I will share a link to a blooket that the student will work on as their closing…" at bounding box center [785, 528] width 744 height 34
click at [543, 557] on div "Closing Required How do you plan to close your session? Choose an activity that…" at bounding box center [813, 486] width 824 height 154
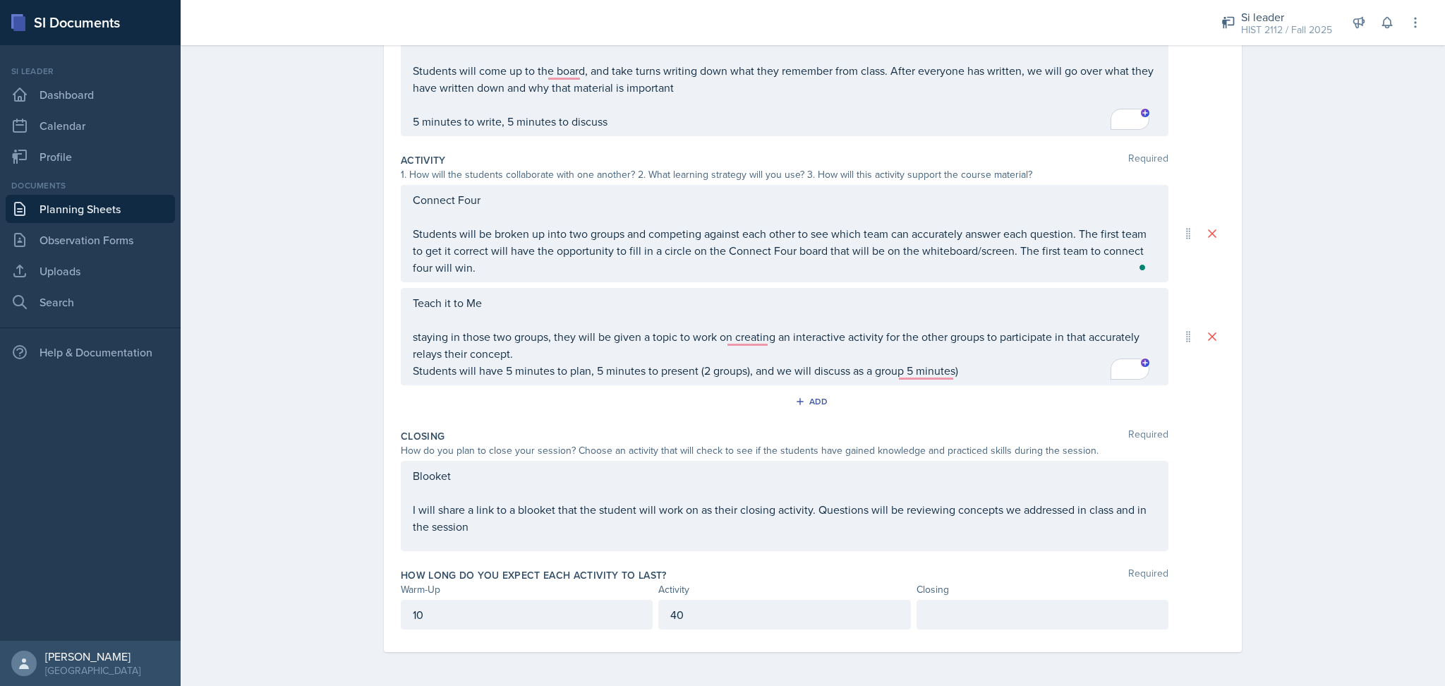
click at [976, 622] on p at bounding box center [1043, 614] width 228 height 17
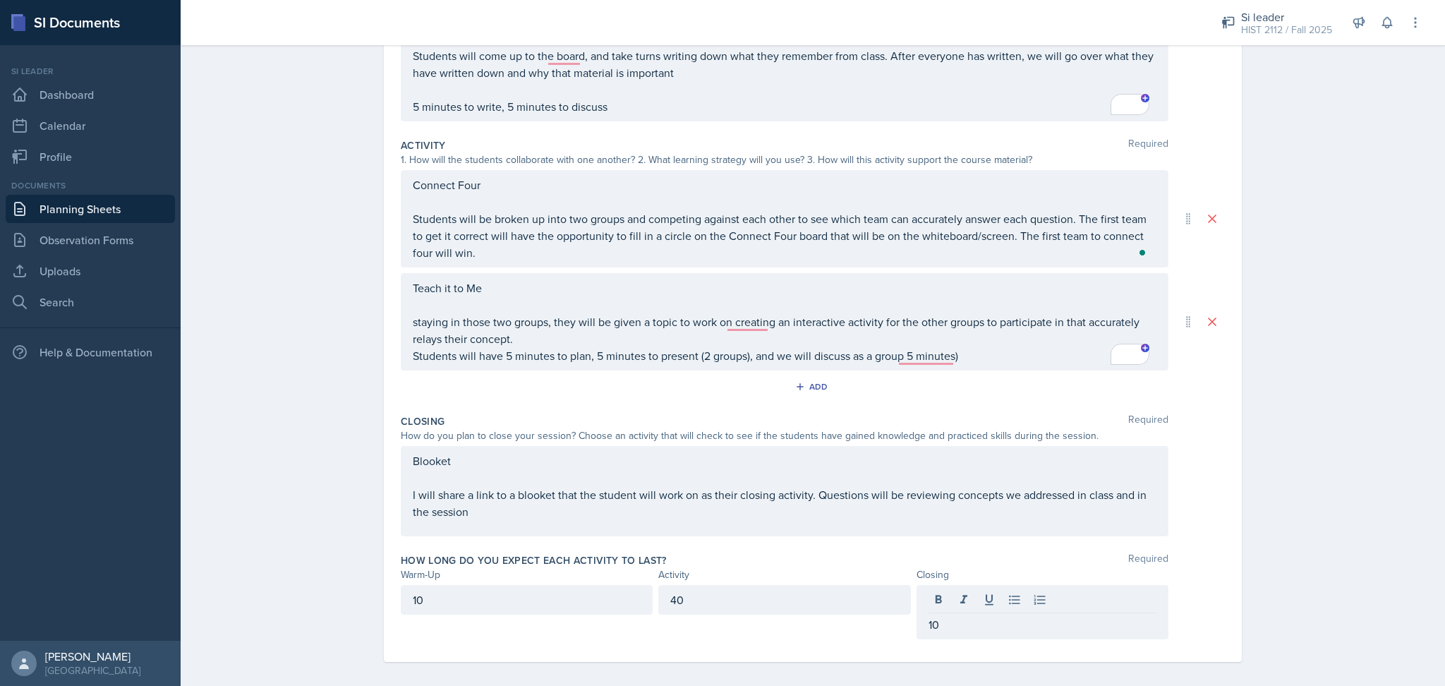
click at [1218, 626] on div "Date [DATE] [DATE] 27 28 29 30 31 1 2 3 4 5 6 7 8 9 10 11 12 13 14 15 16 17 18 …" at bounding box center [813, 270] width 858 height 783
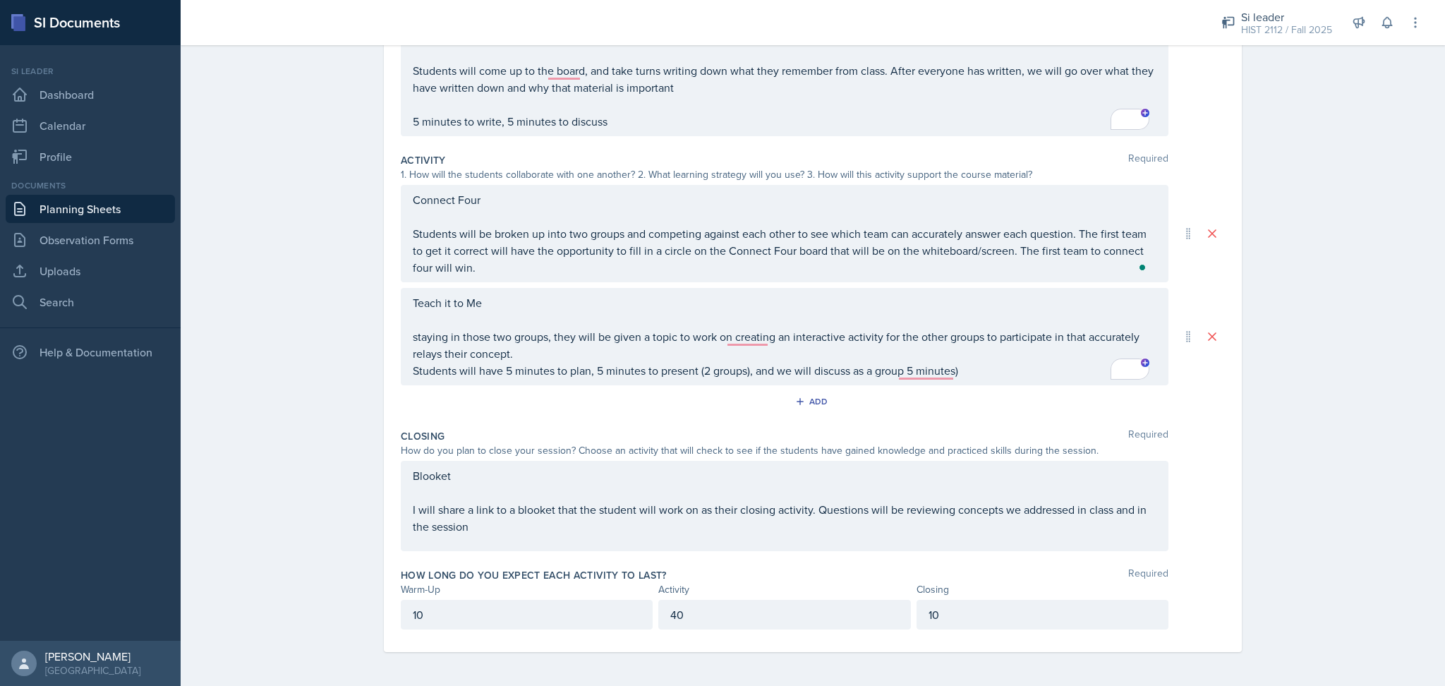
click at [978, 534] on p "I will share a link to a blooket that the student will work on as their closing…" at bounding box center [785, 518] width 744 height 34
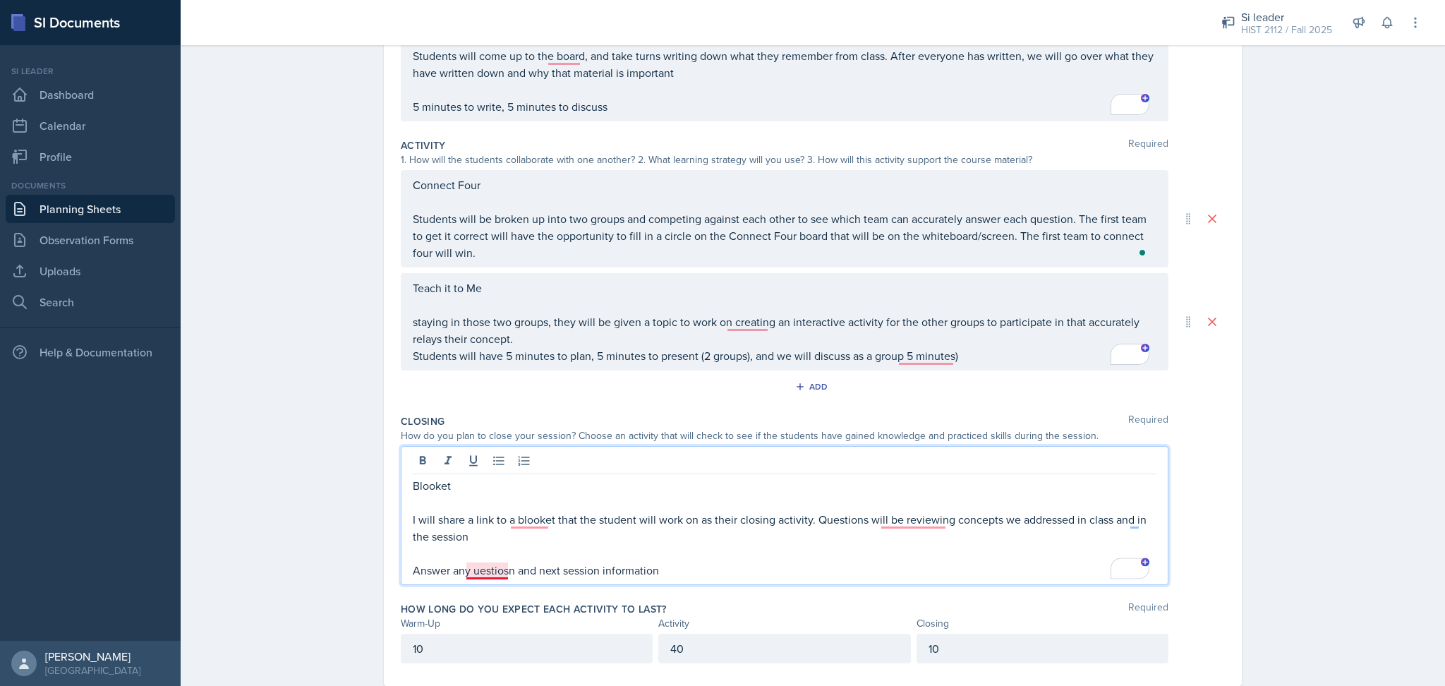
click at [472, 569] on p "Answer any uestiosn and next session information" at bounding box center [785, 570] width 744 height 17
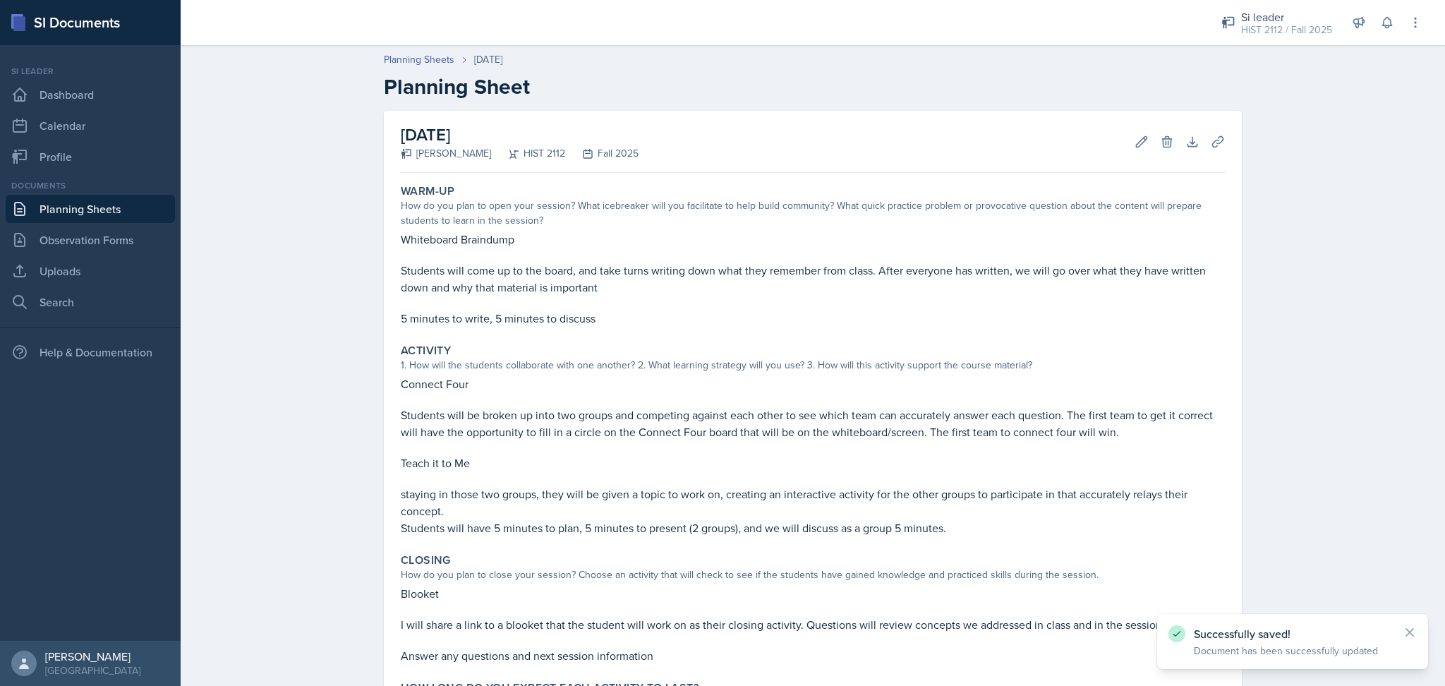
scroll to position [140, 0]
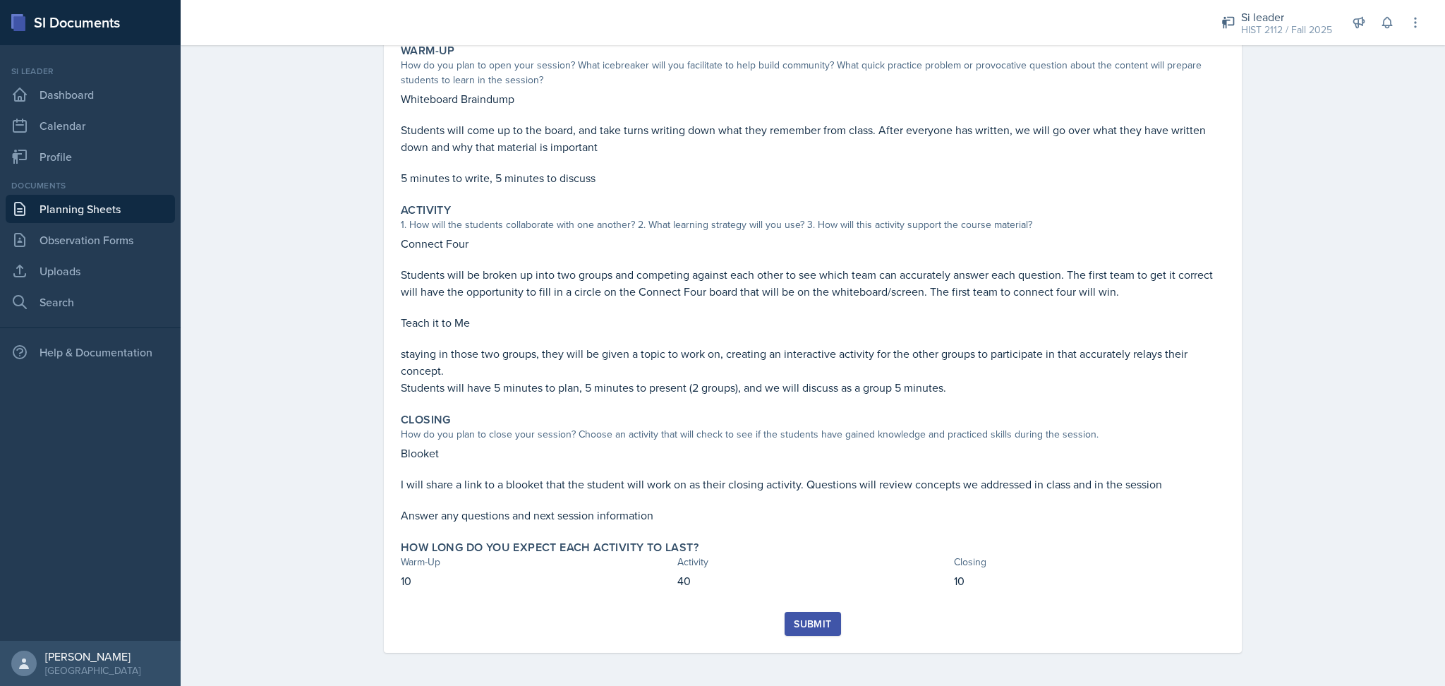
click at [804, 622] on div "Submit" at bounding box center [812, 623] width 37 height 11
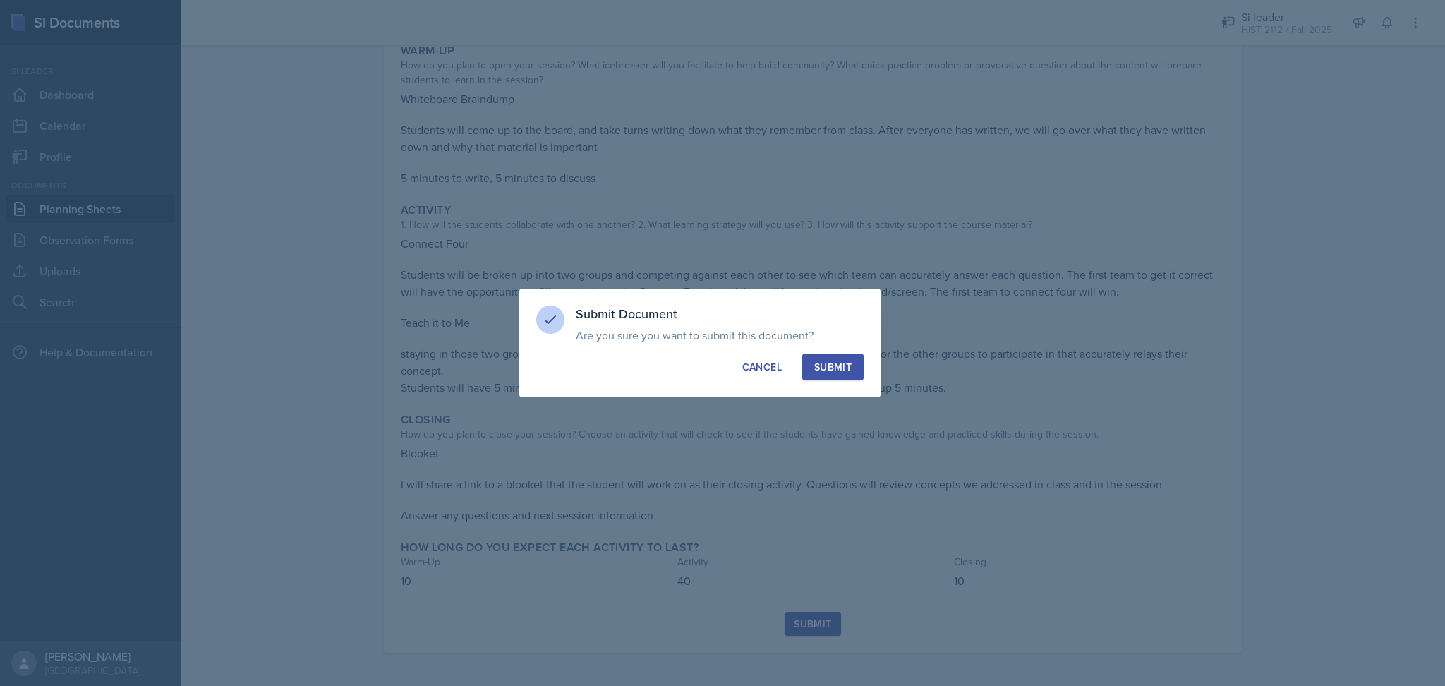
click at [822, 366] on div "Submit" at bounding box center [832, 367] width 37 height 14
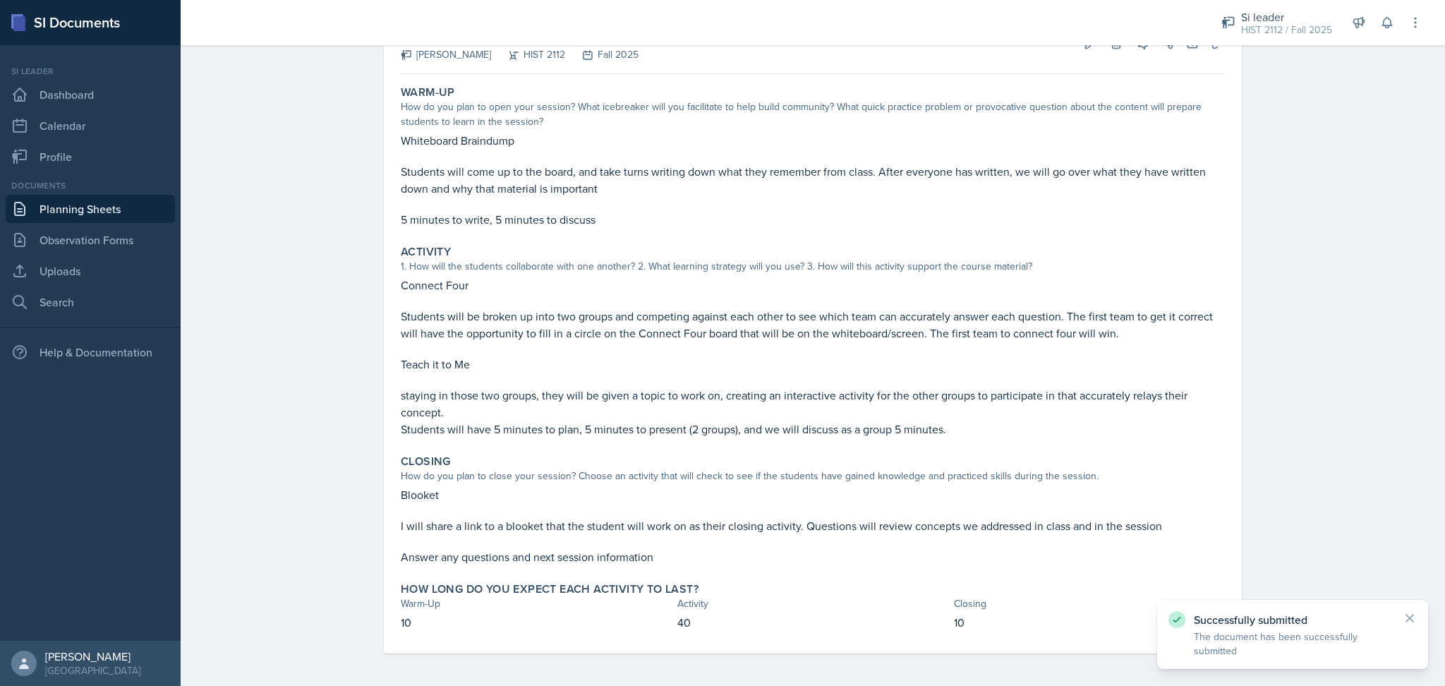
scroll to position [0, 0]
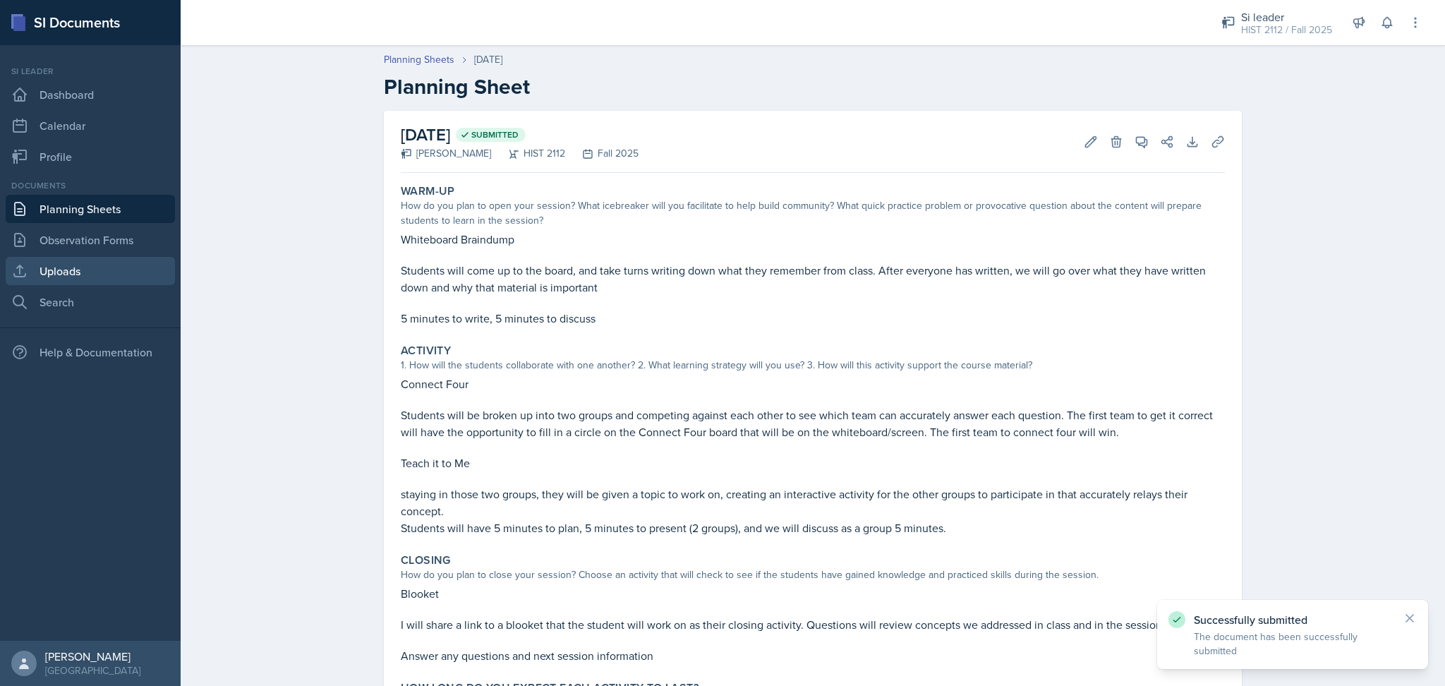
click at [81, 278] on link "Uploads" at bounding box center [90, 271] width 169 height 28
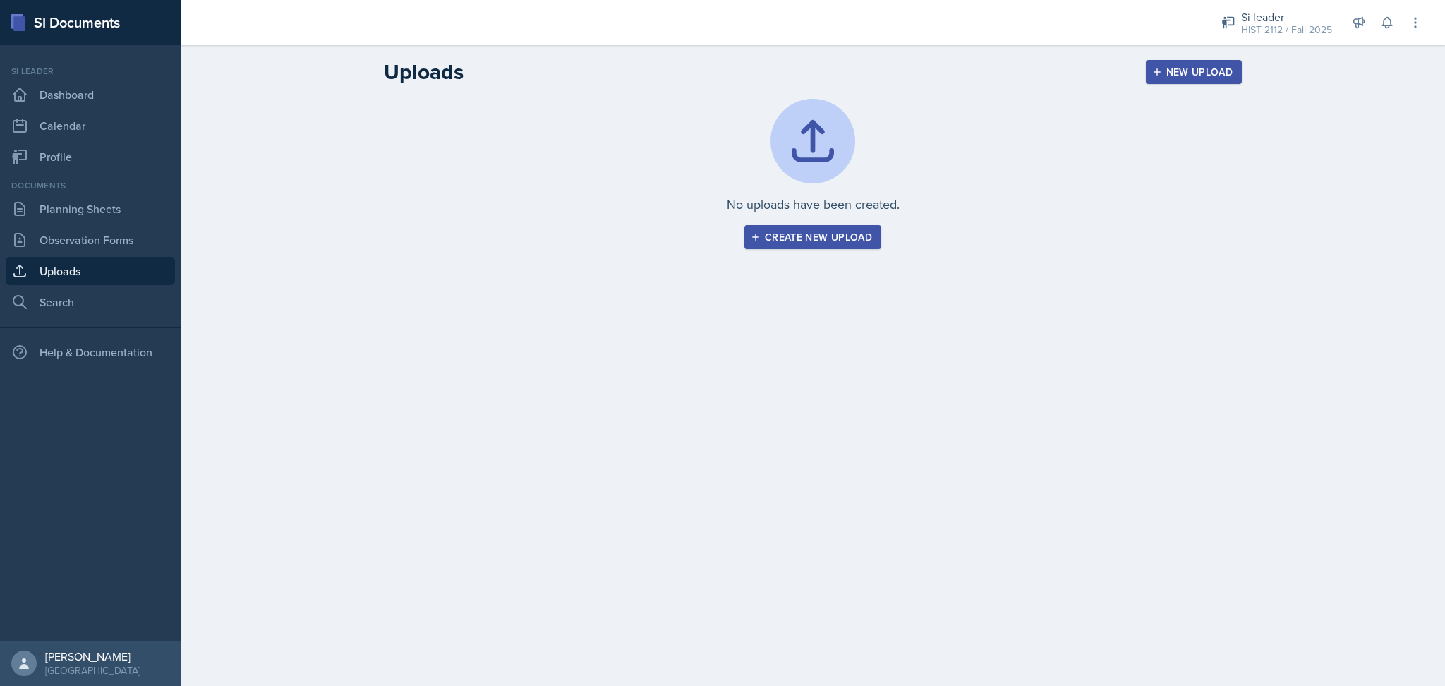
click at [826, 231] on div "Create new upload" at bounding box center [813, 236] width 119 height 11
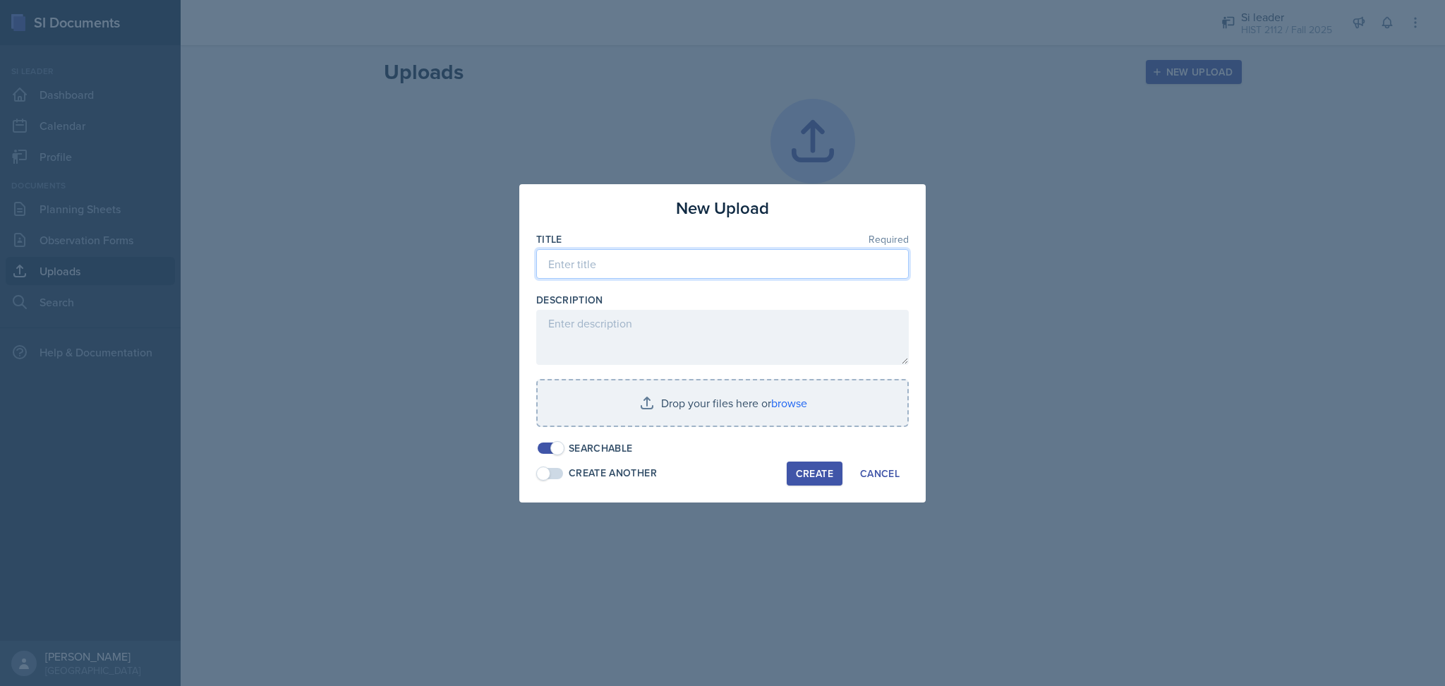
click at [751, 271] on input at bounding box center [722, 264] width 373 height 30
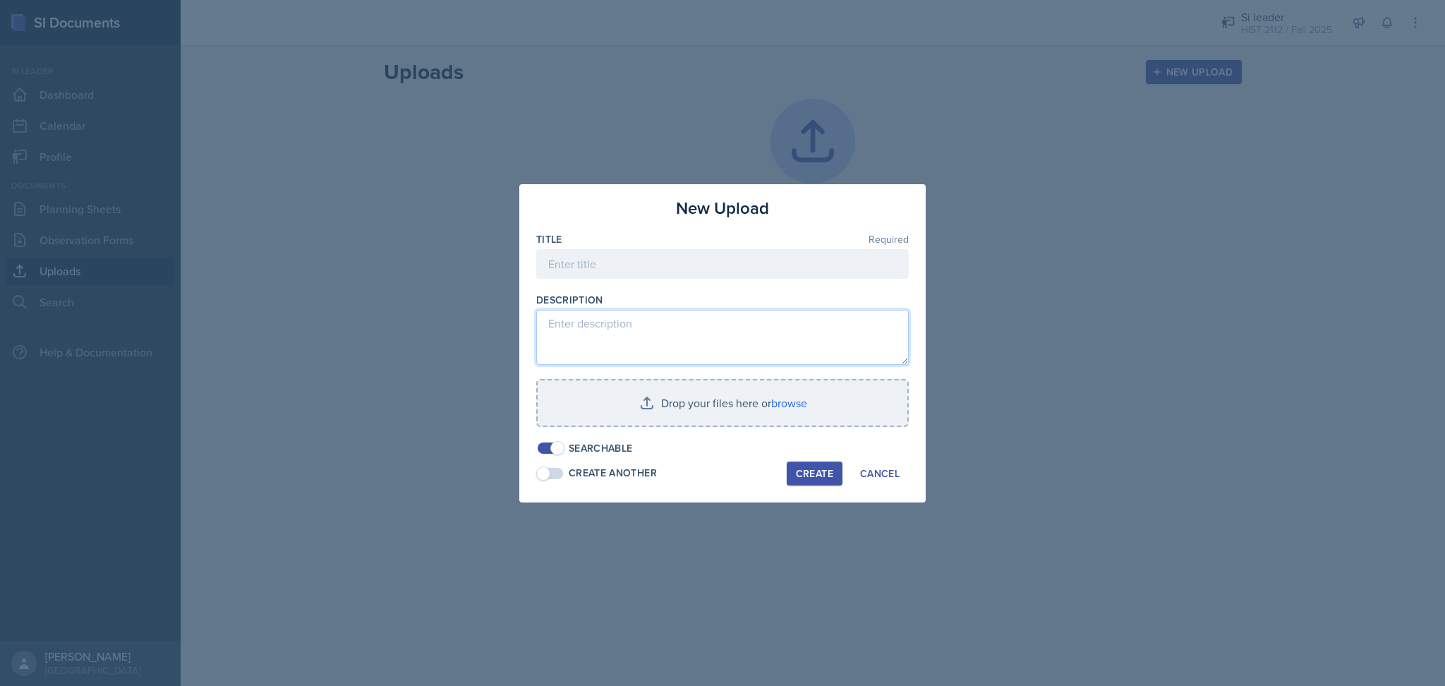
click at [759, 333] on textarea at bounding box center [722, 337] width 373 height 55
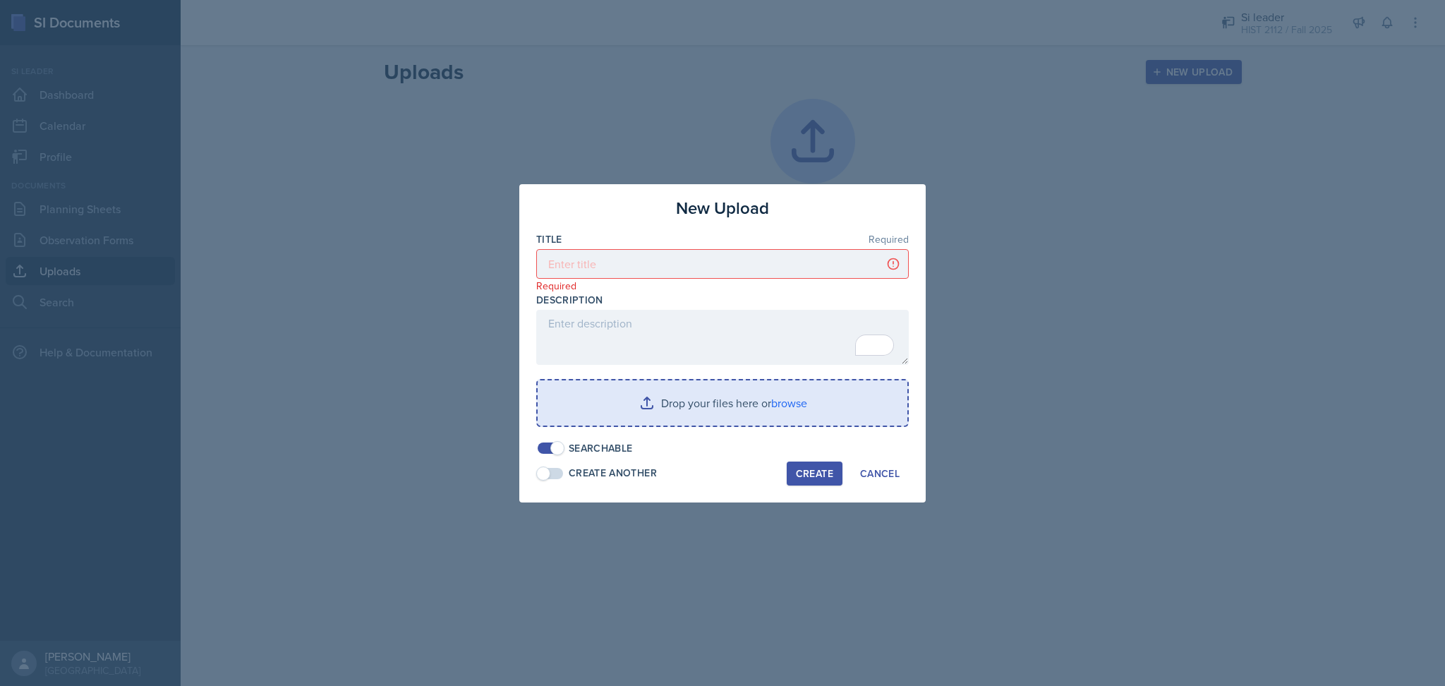
click at [785, 399] on input "file" at bounding box center [723, 402] width 370 height 45
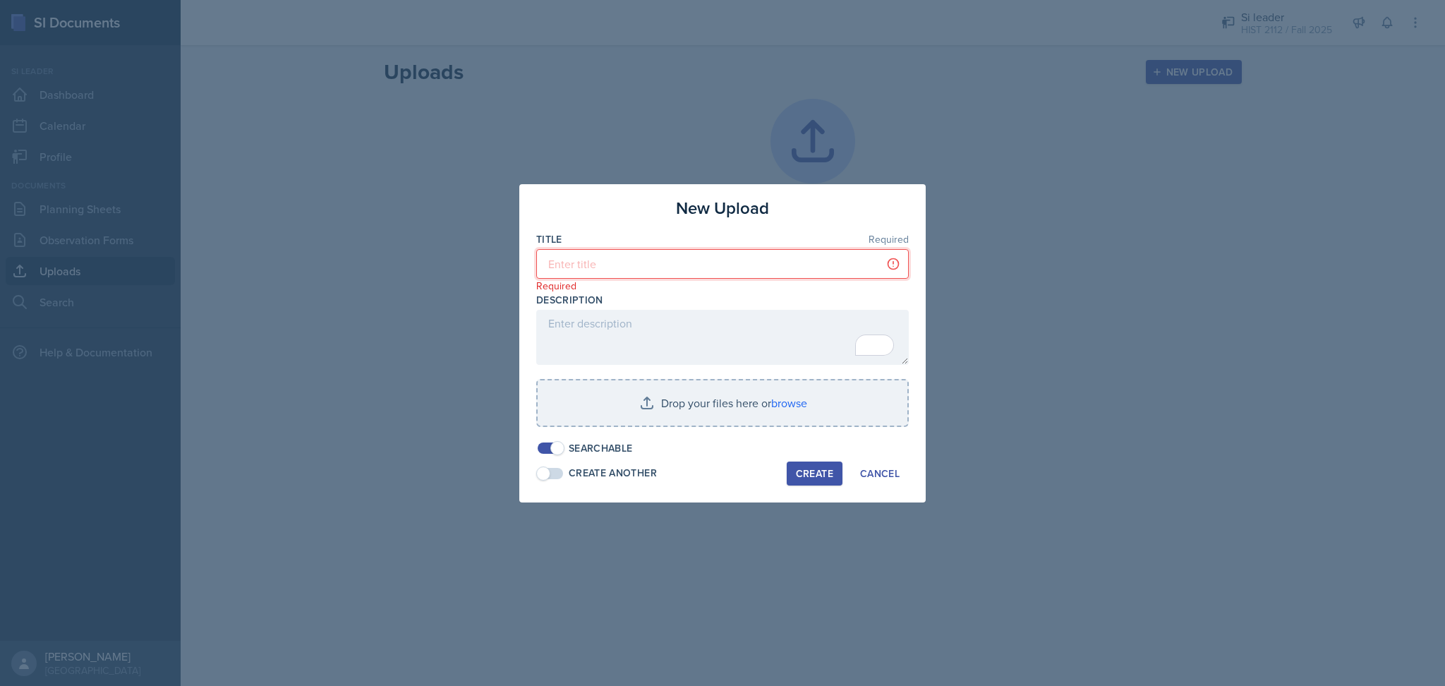
click at [679, 274] on input at bounding box center [722, 264] width 373 height 30
type input "Practice Session"
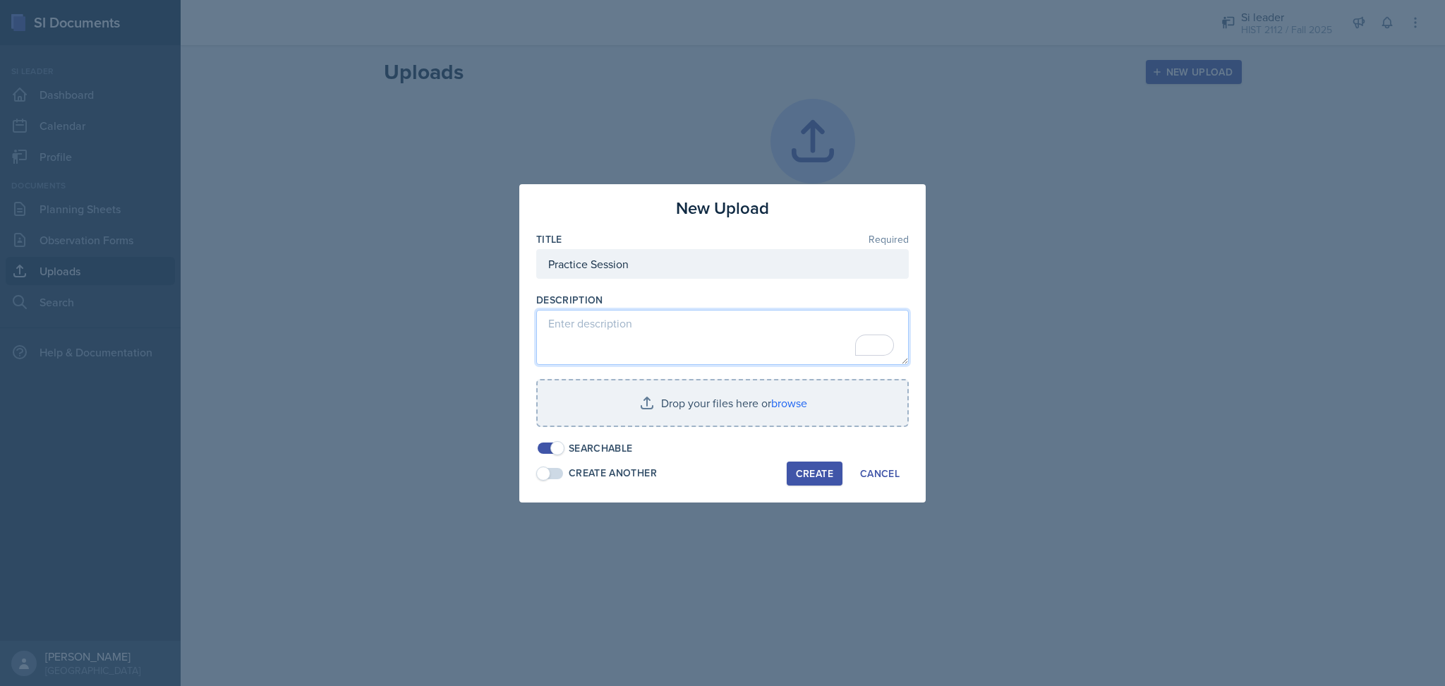
click at [668, 325] on textarea "To enrich screen reader interactions, please activate Accessibility in Grammarl…" at bounding box center [722, 337] width 373 height 55
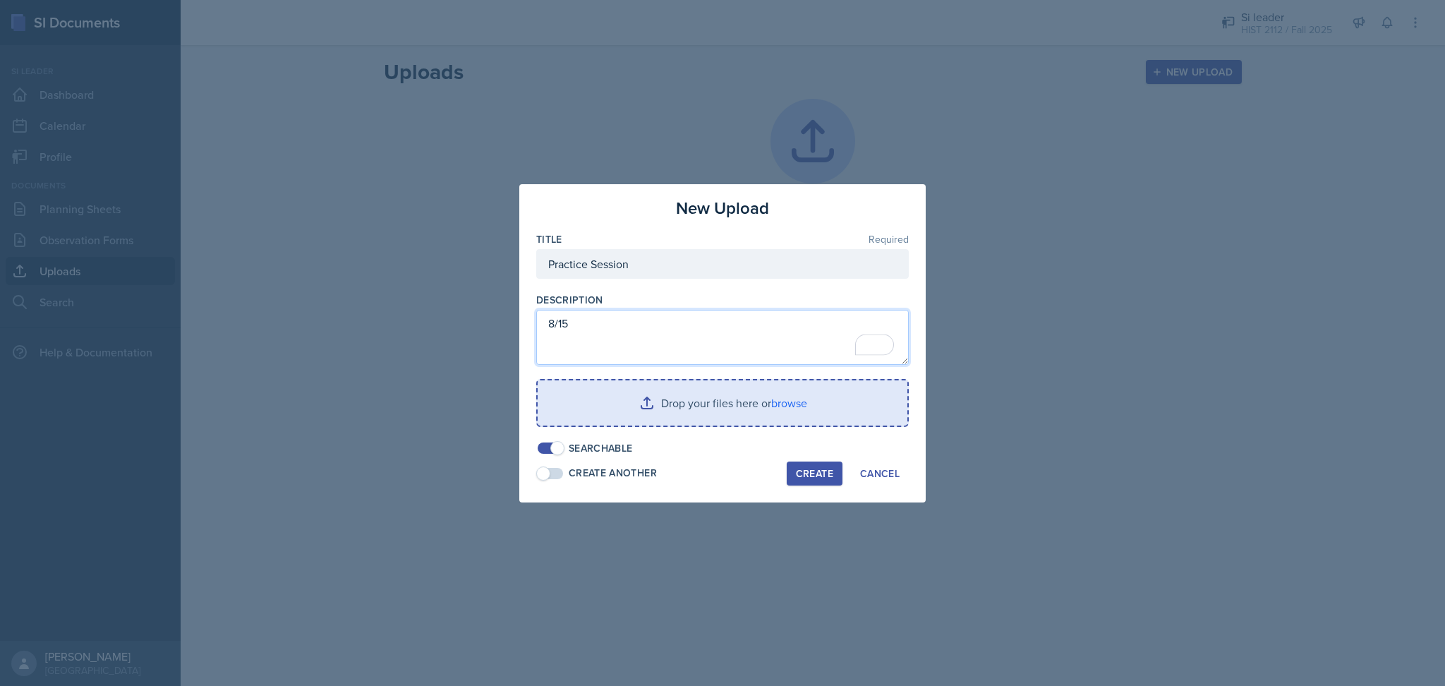
type textarea "8/15"
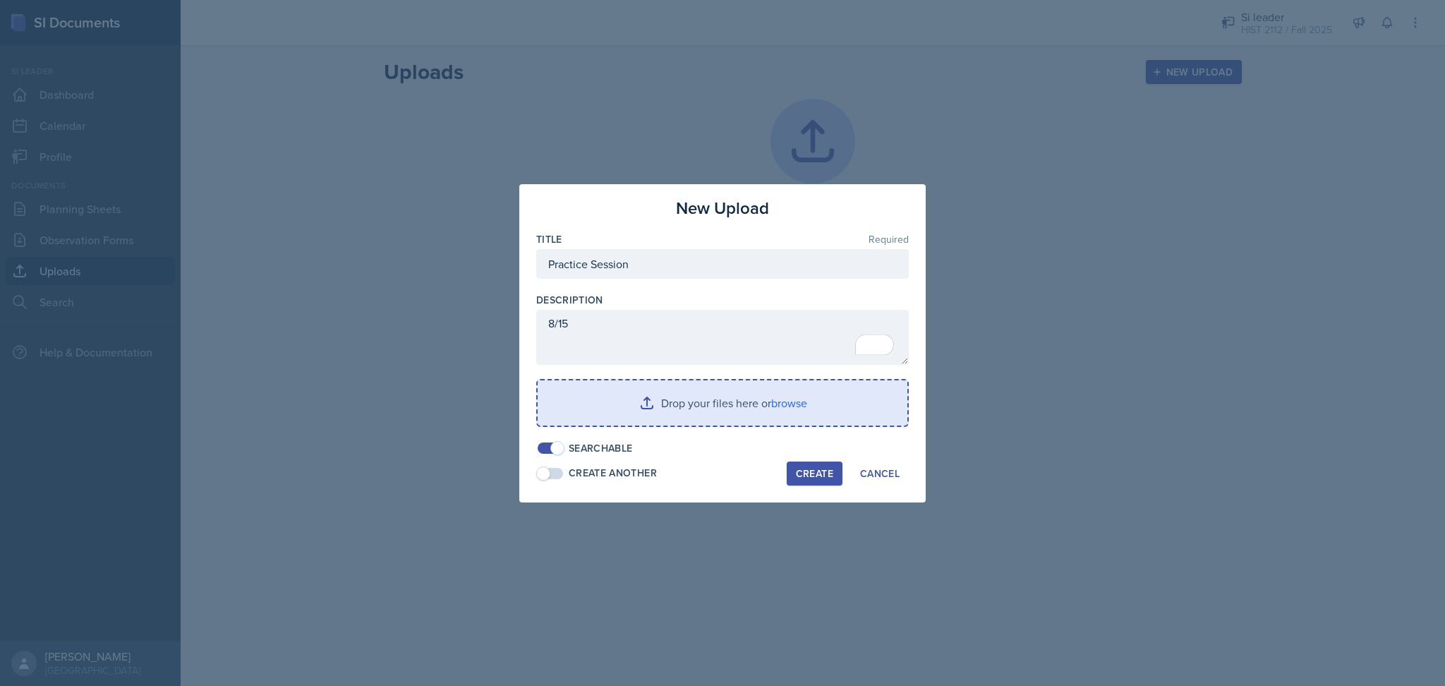
click at [723, 406] on input "file" at bounding box center [723, 402] width 370 height 45
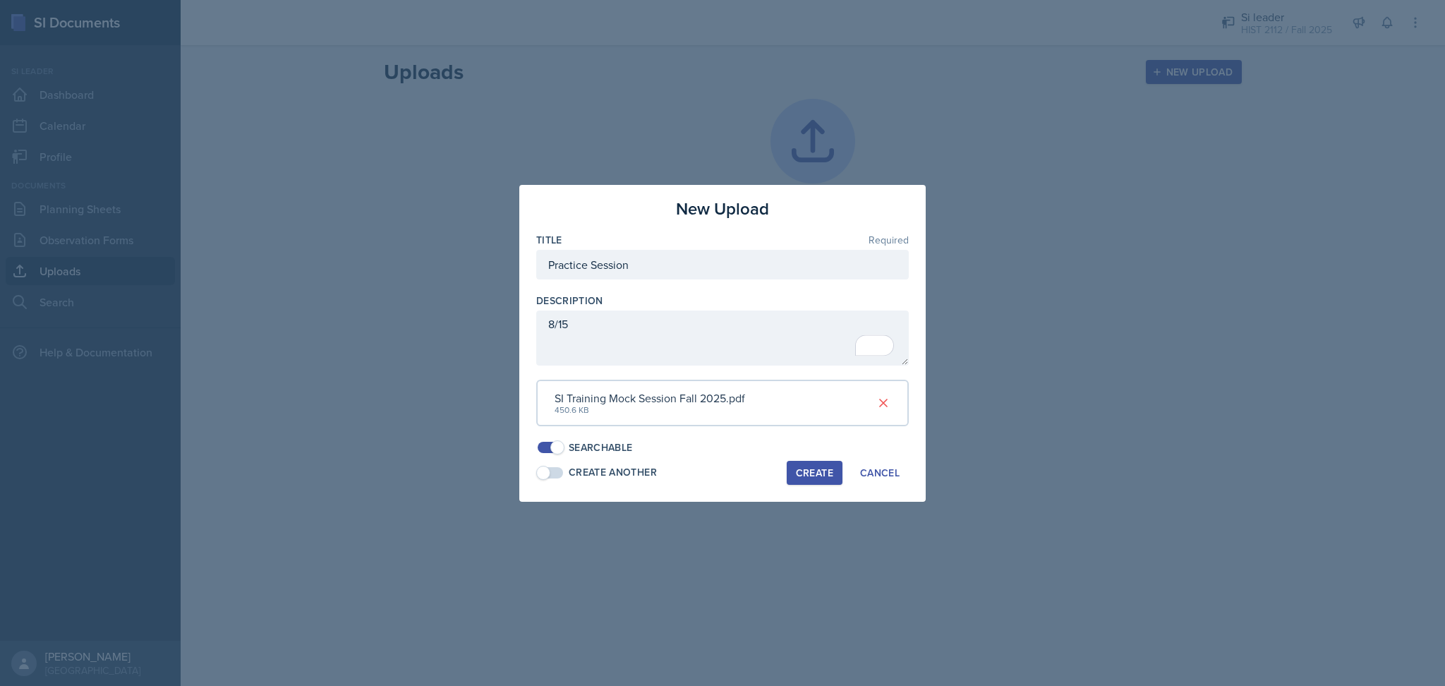
click at [804, 481] on button "Create" at bounding box center [815, 473] width 56 height 24
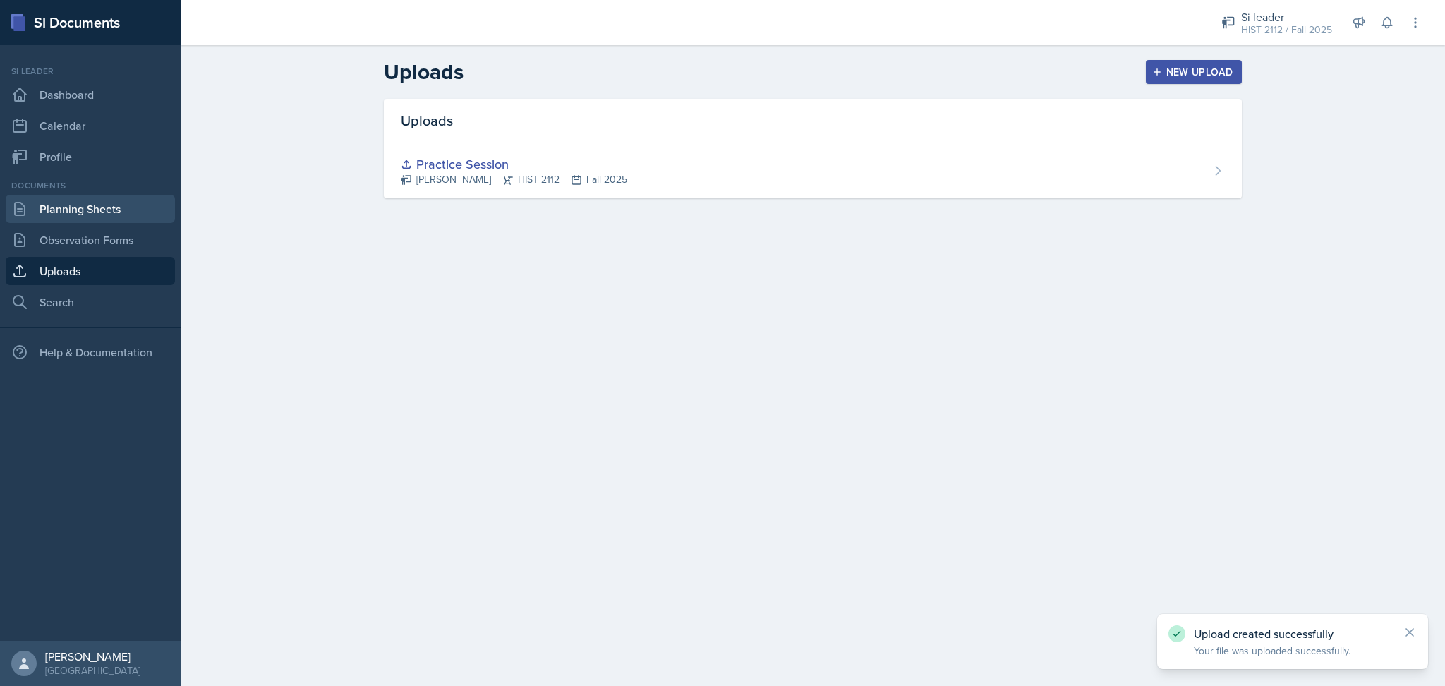
click at [81, 210] on link "Planning Sheets" at bounding box center [90, 209] width 169 height 28
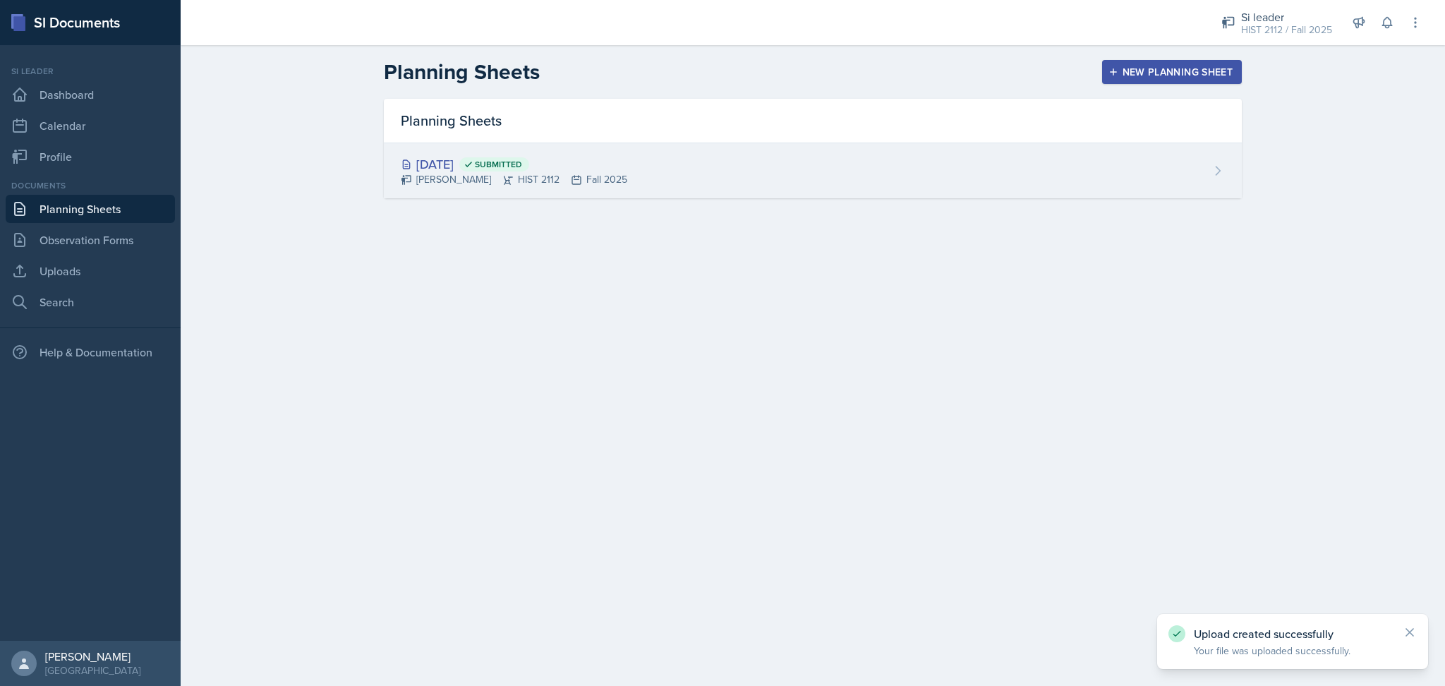
click at [754, 178] on div "Aug 15th, 2025 Submitted Madie Houser HIST 2112 Fall 2025" at bounding box center [813, 170] width 858 height 55
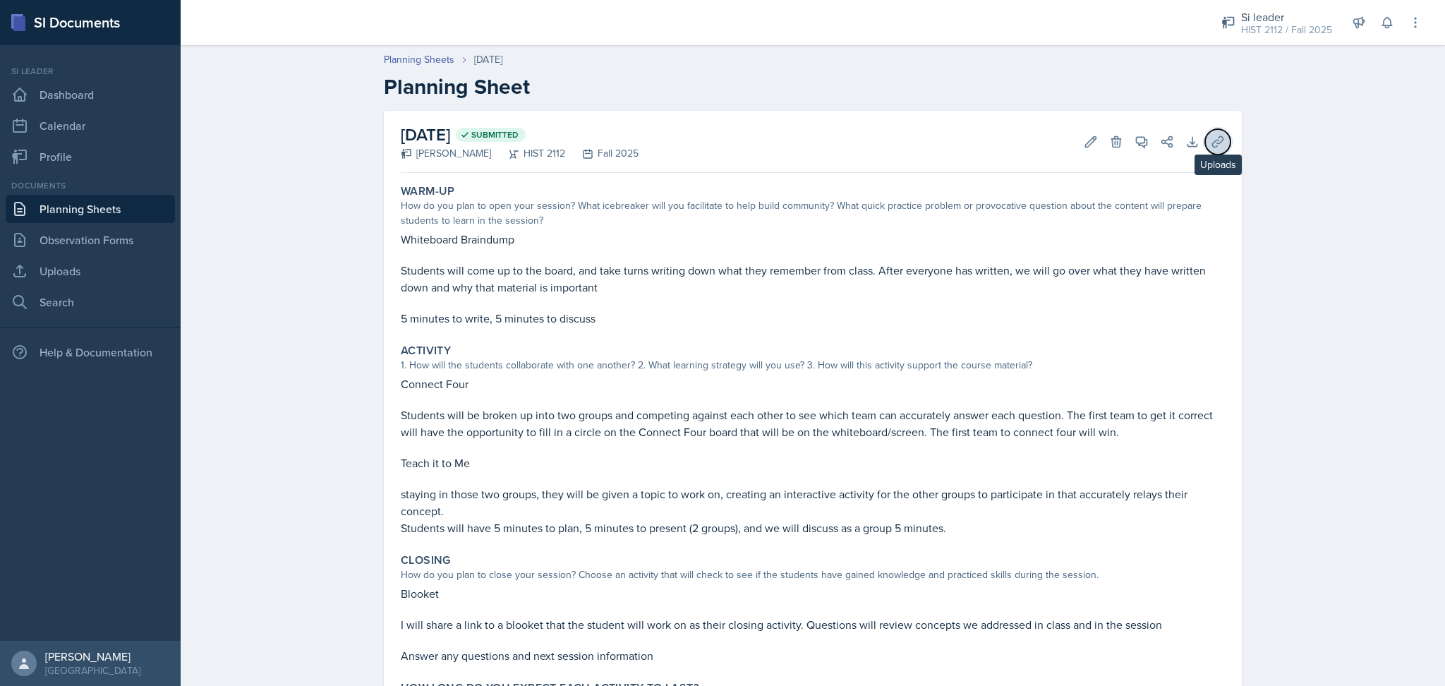
click at [1211, 151] on button "Uploads" at bounding box center [1217, 141] width 25 height 25
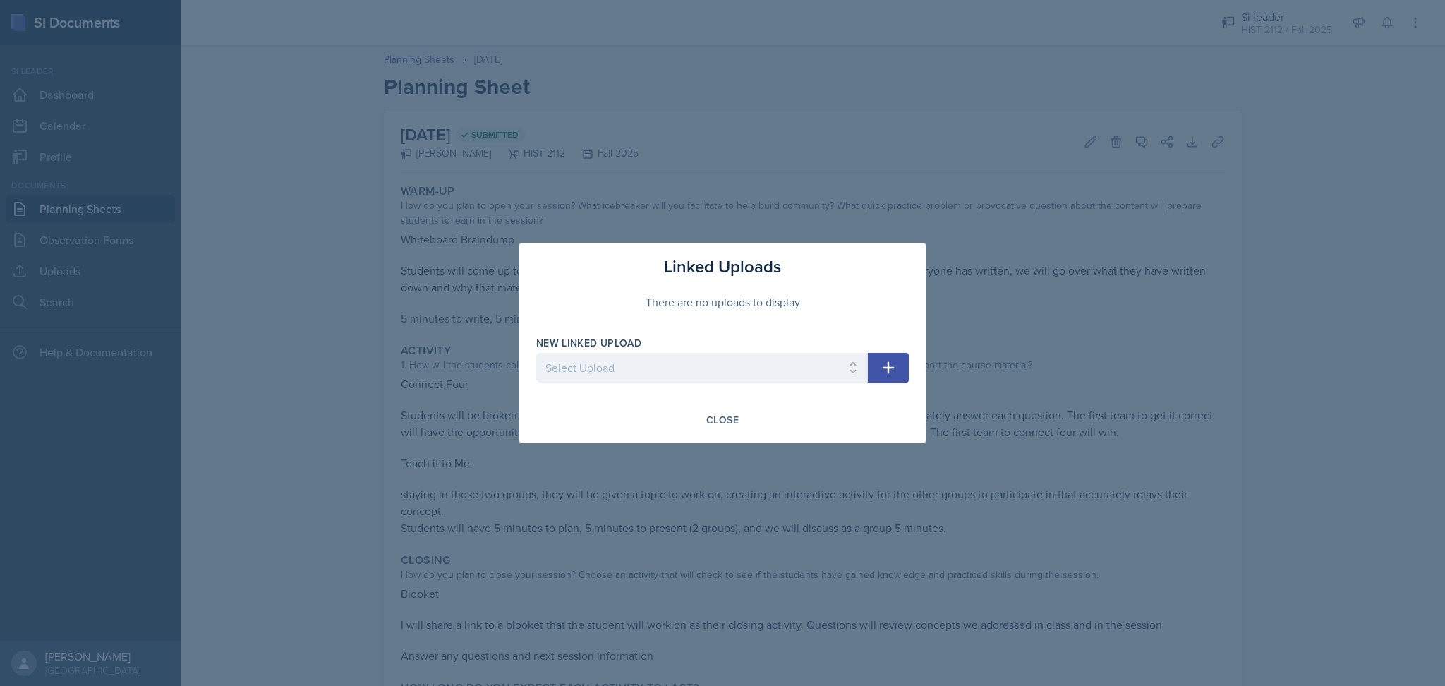
click at [894, 362] on icon "button" at bounding box center [888, 367] width 17 height 17
click at [843, 366] on select "Select Upload Practice Session" at bounding box center [702, 368] width 332 height 30
select select "d2c24058-627a-4c4f-99eb-074936d581c4"
click at [536, 353] on select "Select Upload Practice Session" at bounding box center [702, 368] width 332 height 30
click at [888, 364] on icon "button" at bounding box center [889, 368] width 12 height 12
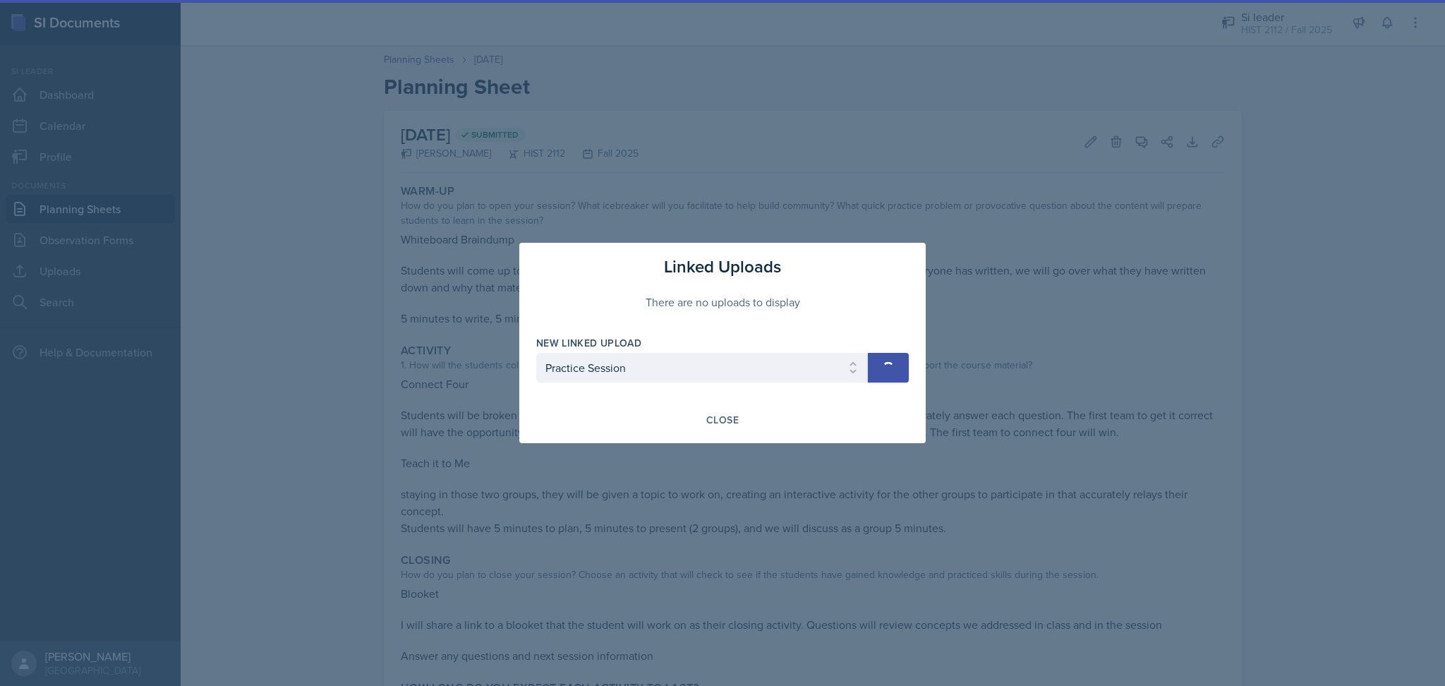
select select
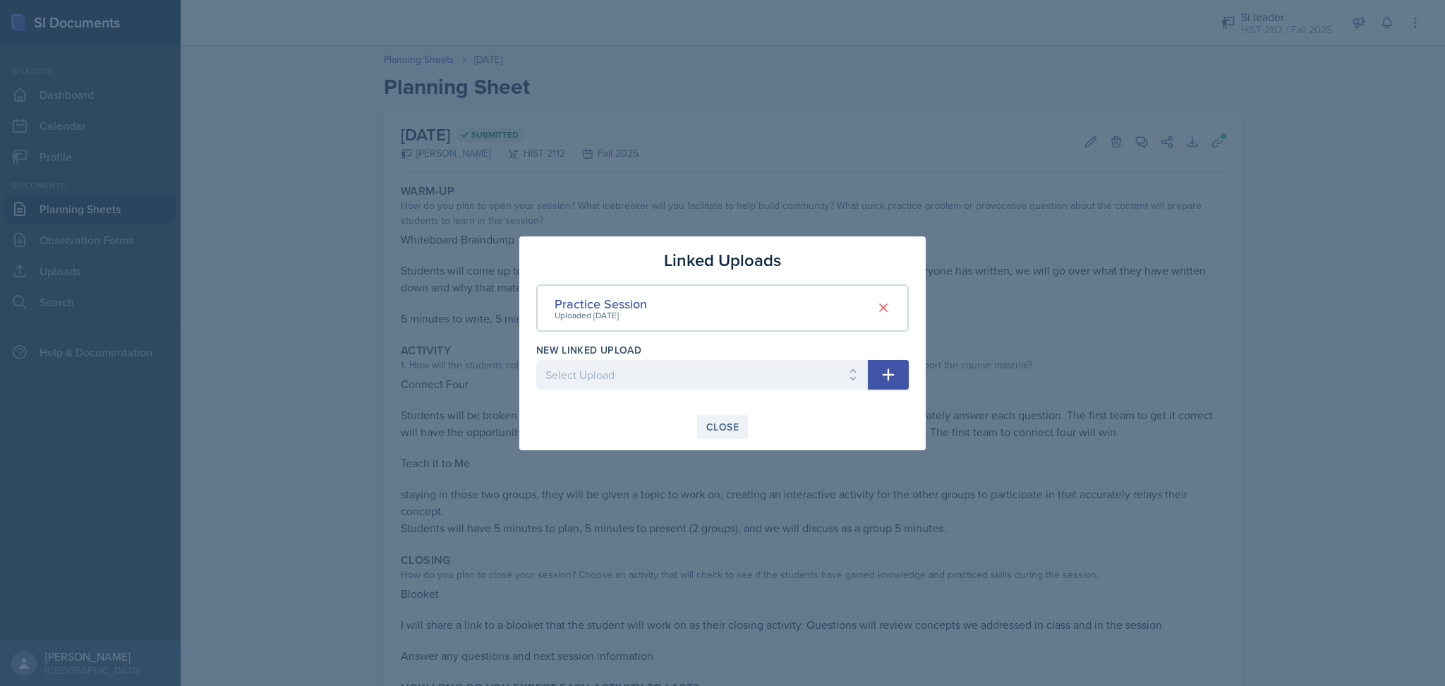
click at [728, 428] on div "Close" at bounding box center [722, 426] width 32 height 11
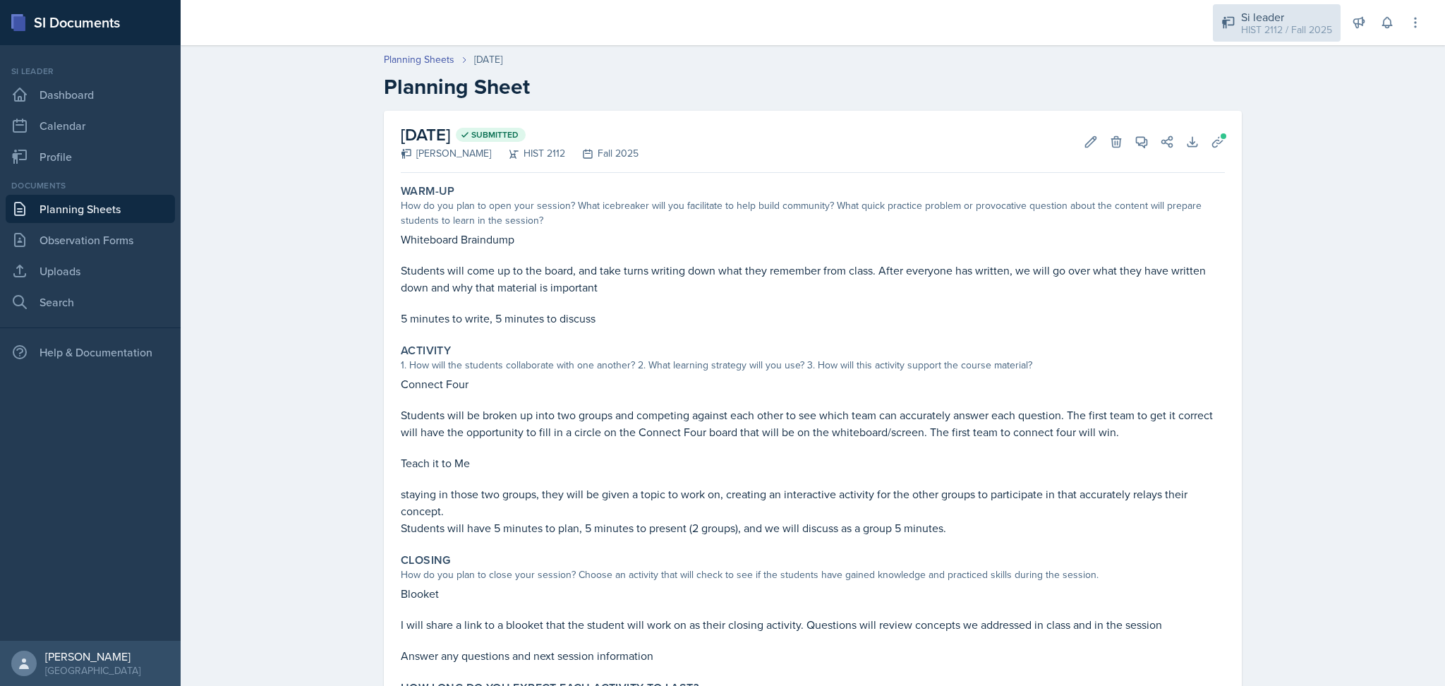
click at [1292, 28] on div "HIST 2112 / Fall 2025" at bounding box center [1286, 30] width 91 height 15
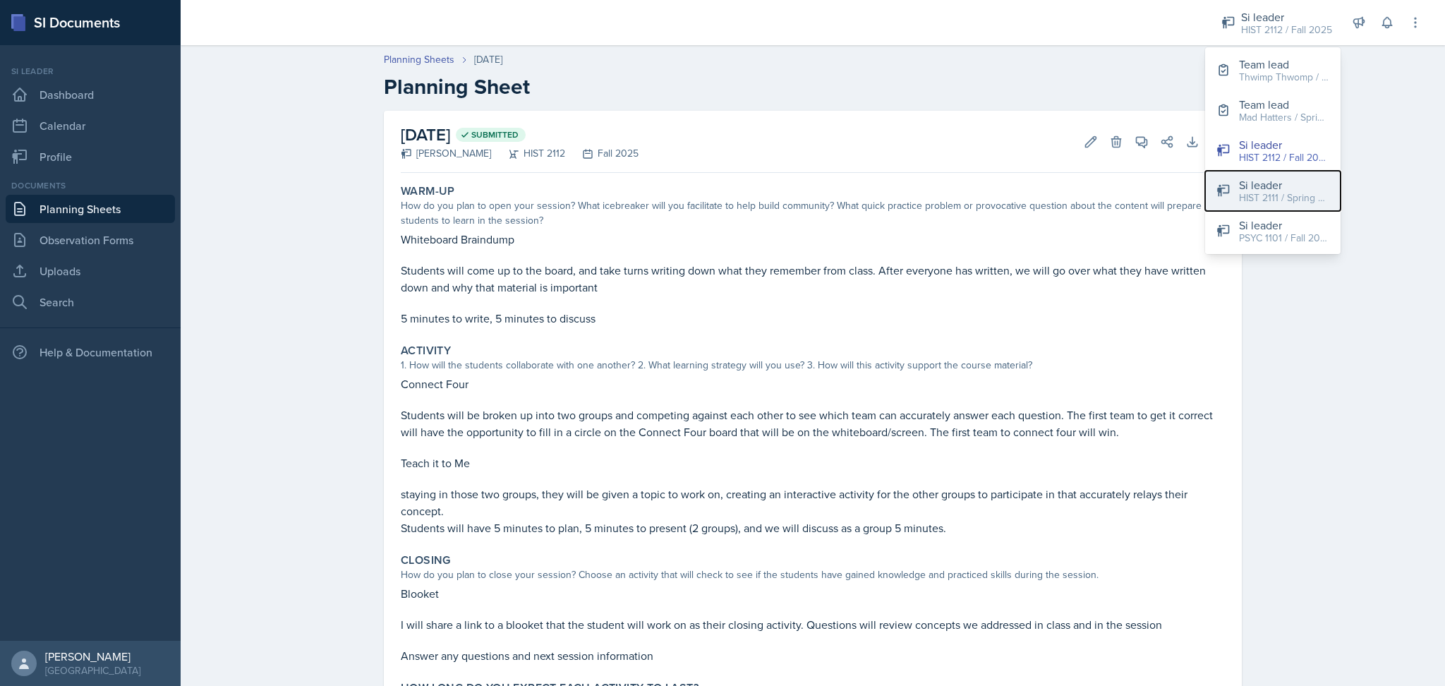
click at [1282, 193] on div "HIST 2111 / Spring 2024" at bounding box center [1284, 198] width 90 height 15
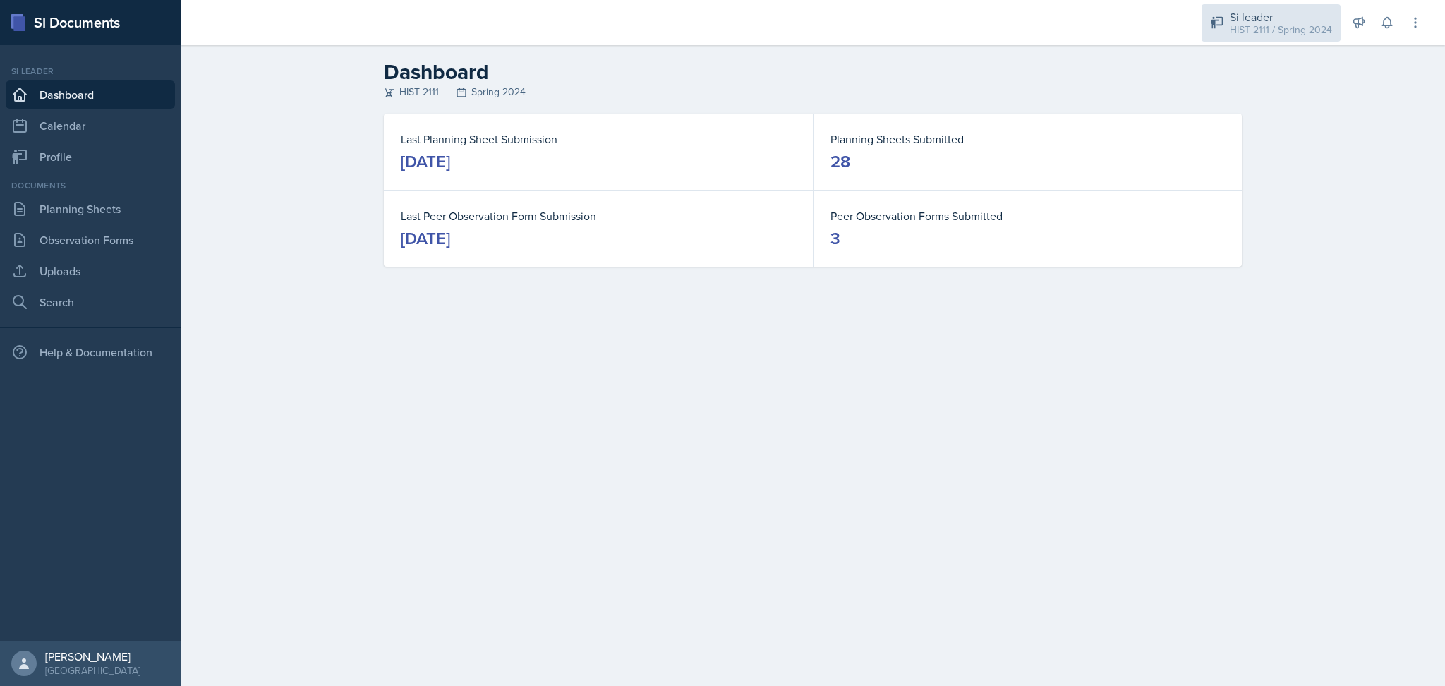
click at [1291, 23] on div "HIST 2111 / Spring 2024" at bounding box center [1281, 30] width 102 height 15
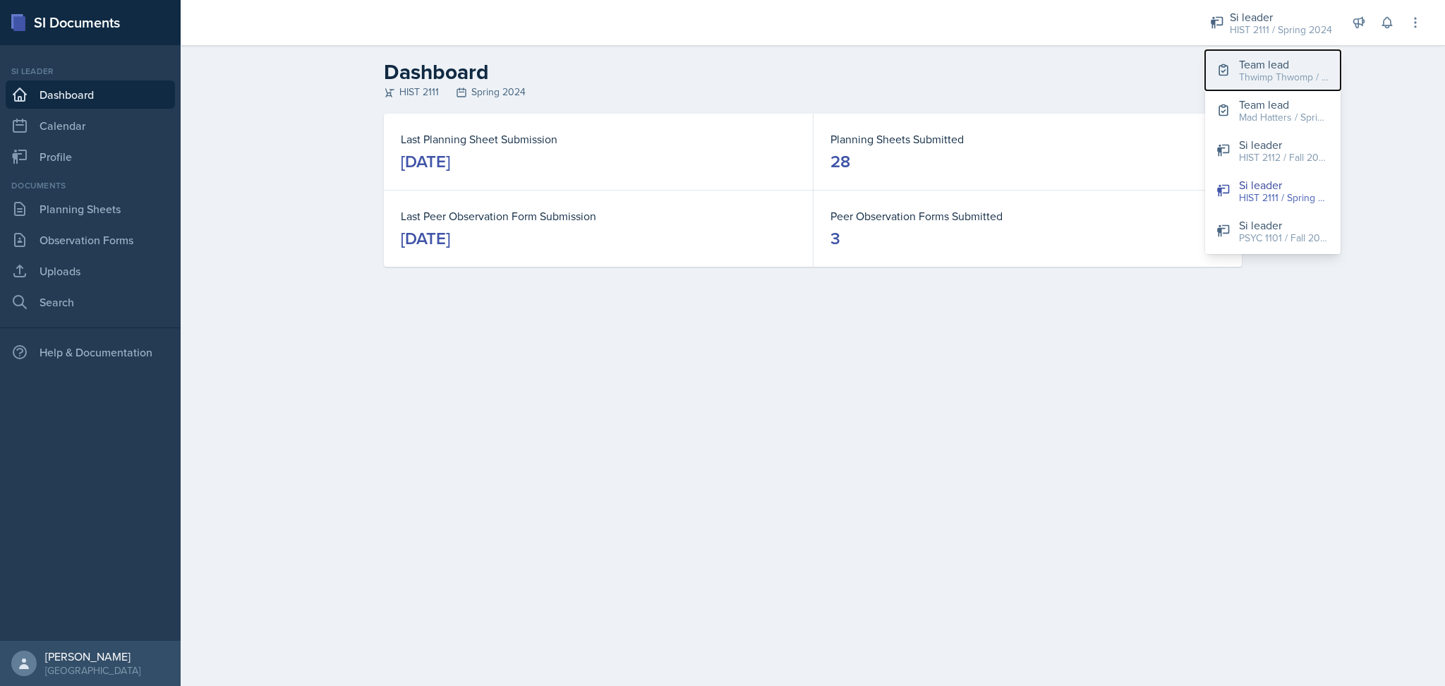
click at [1268, 78] on div "Thwimp Thwomp / Fall 2024" at bounding box center [1284, 77] width 90 height 15
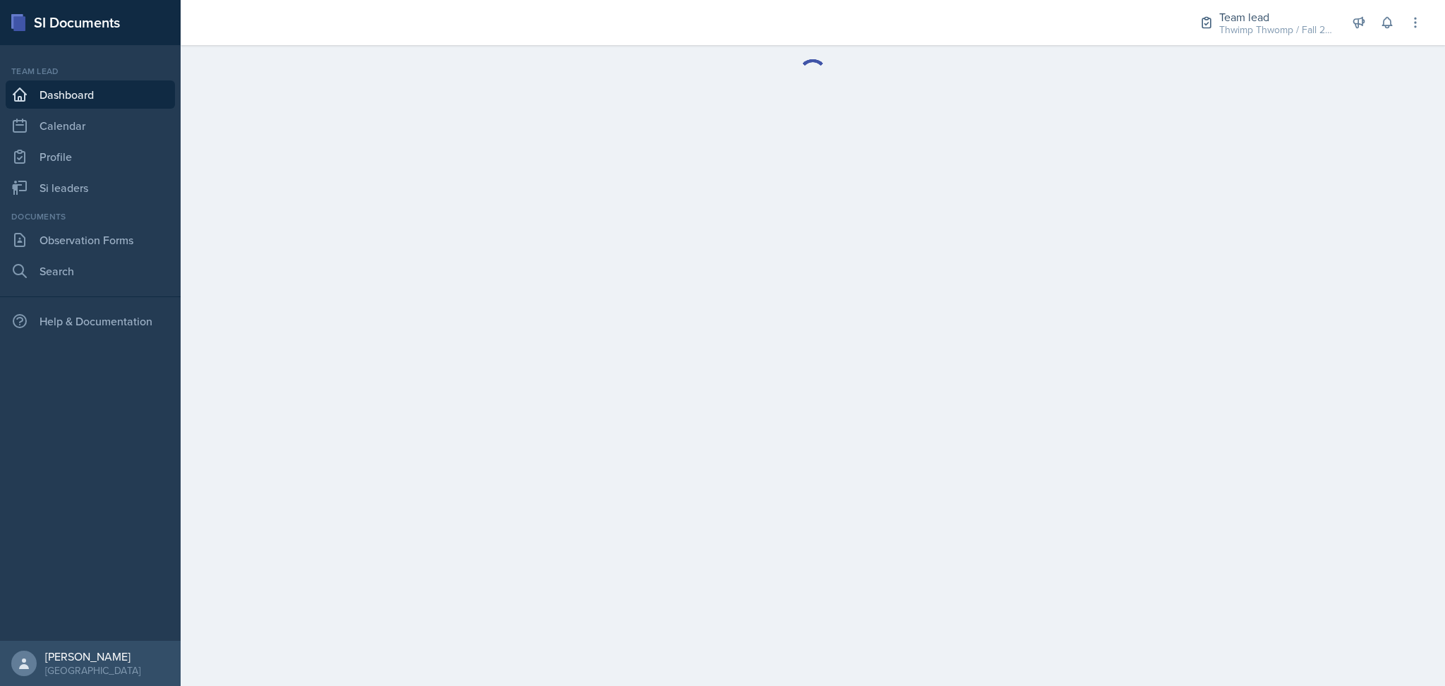
click at [1303, 33] on div "Thwimp Thwomp / Fall 2024" at bounding box center [1275, 30] width 113 height 15
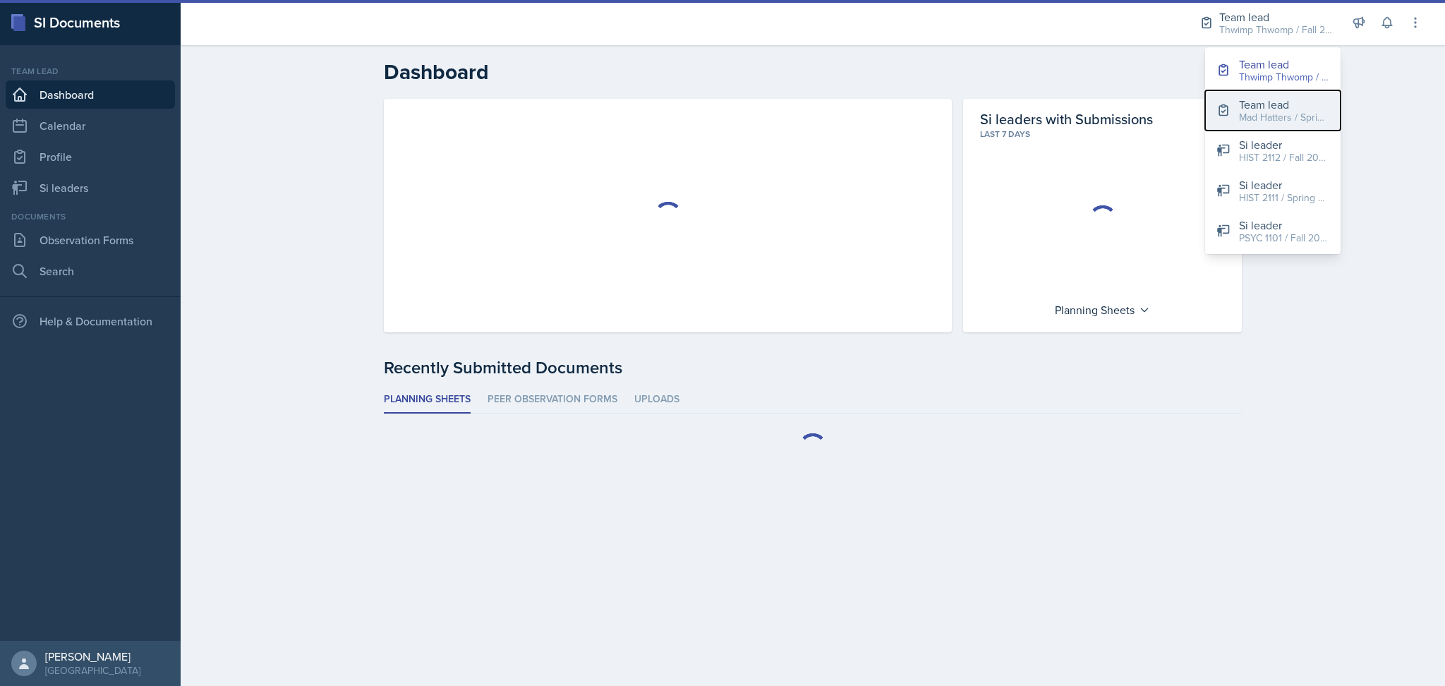
click at [1286, 107] on div "Team lead" at bounding box center [1284, 104] width 90 height 17
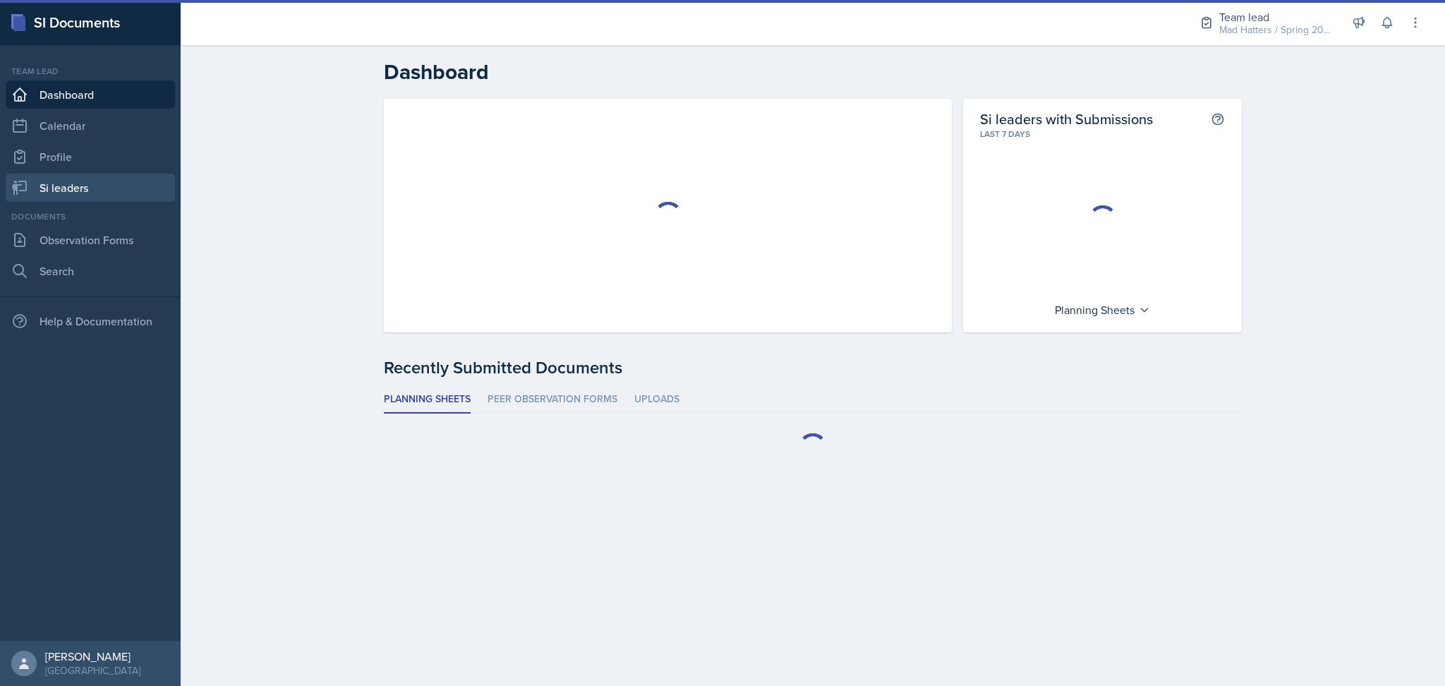
click at [88, 185] on link "Si leaders" at bounding box center [90, 188] width 169 height 28
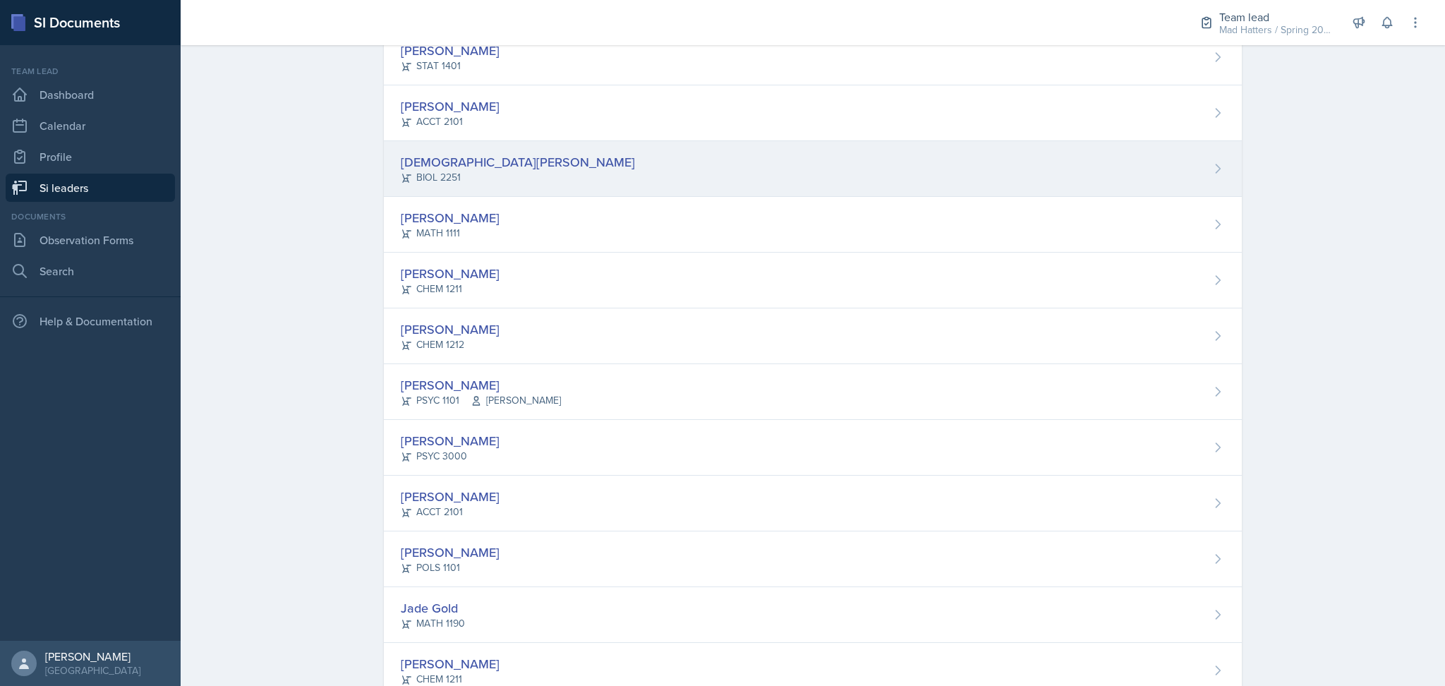
scroll to position [158, 0]
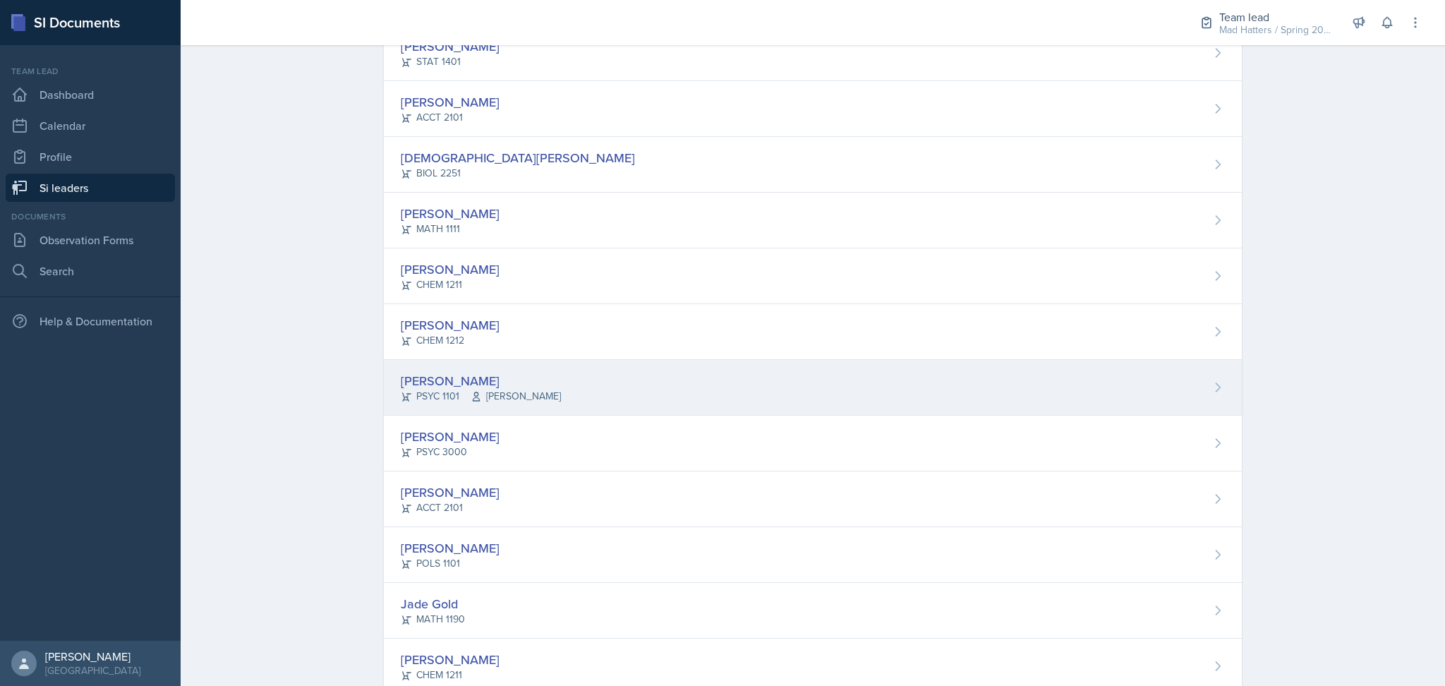
click at [662, 397] on div "Layla Cruz PSYC 1101 Abigail DiMercurio" at bounding box center [813, 388] width 858 height 56
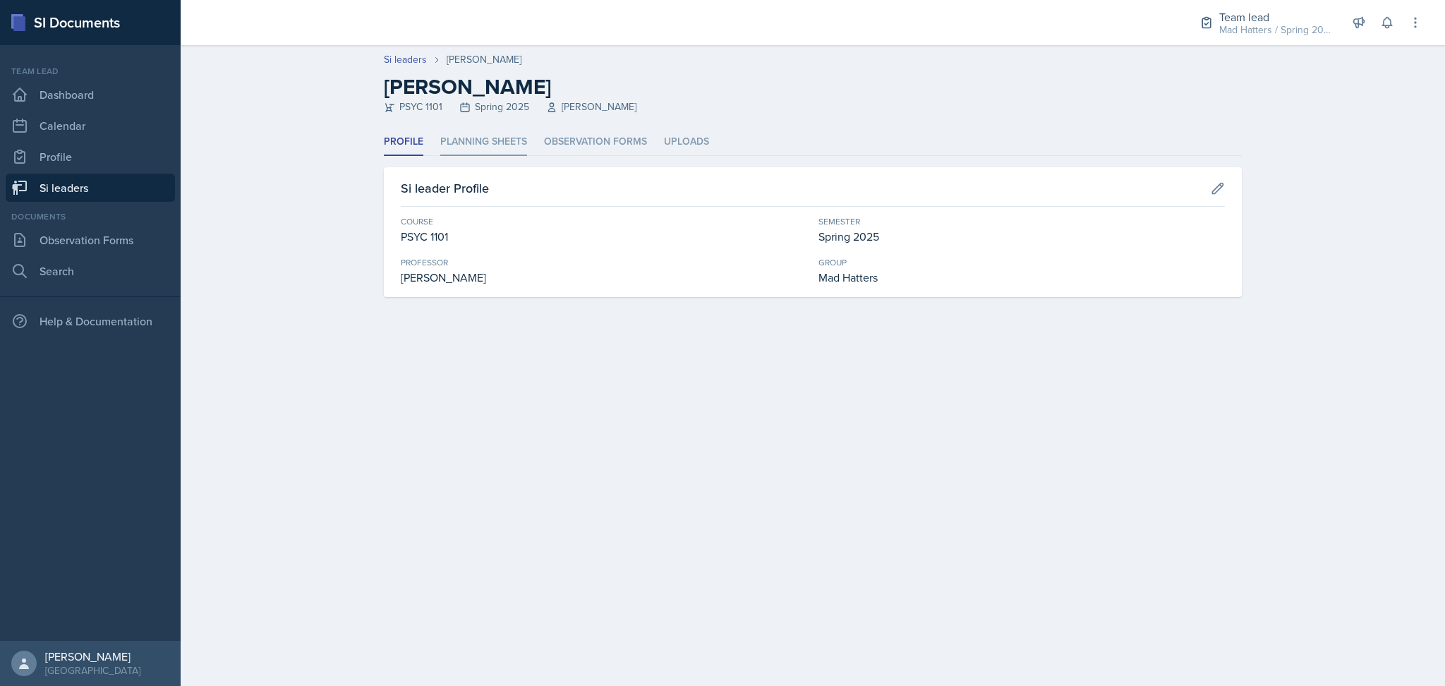
click at [476, 133] on li "Planning Sheets" at bounding box center [483, 142] width 87 height 28
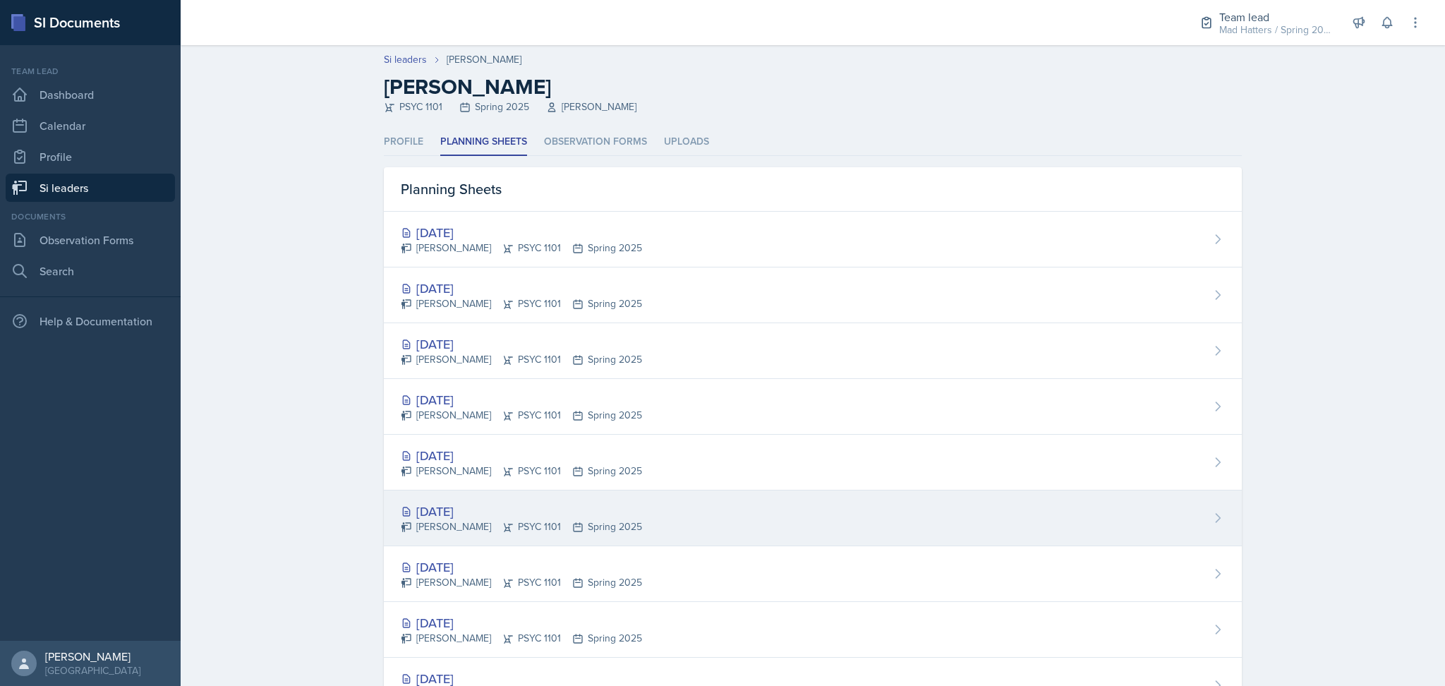
click at [750, 508] on div "Apr 9th, 2025 Layla Cruz PSYC 1101 Spring 2025" at bounding box center [813, 518] width 858 height 56
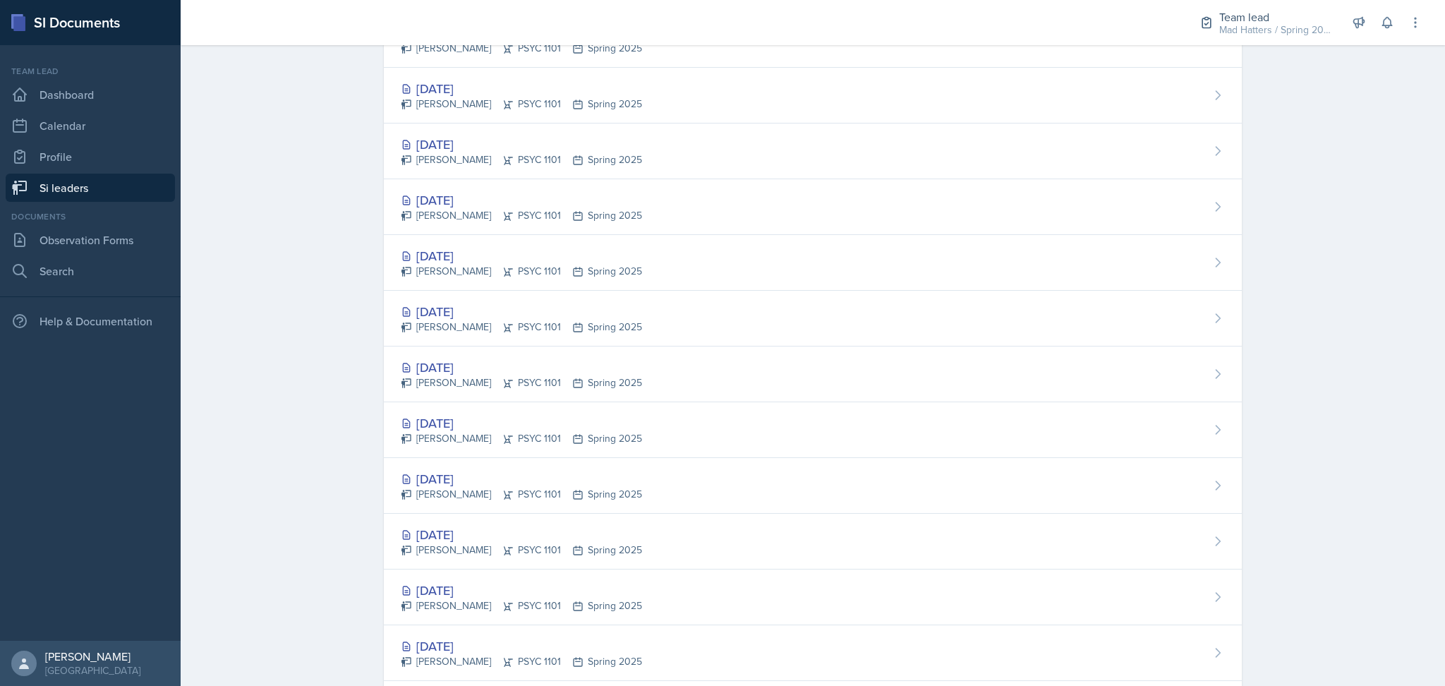
scroll to position [1176, 0]
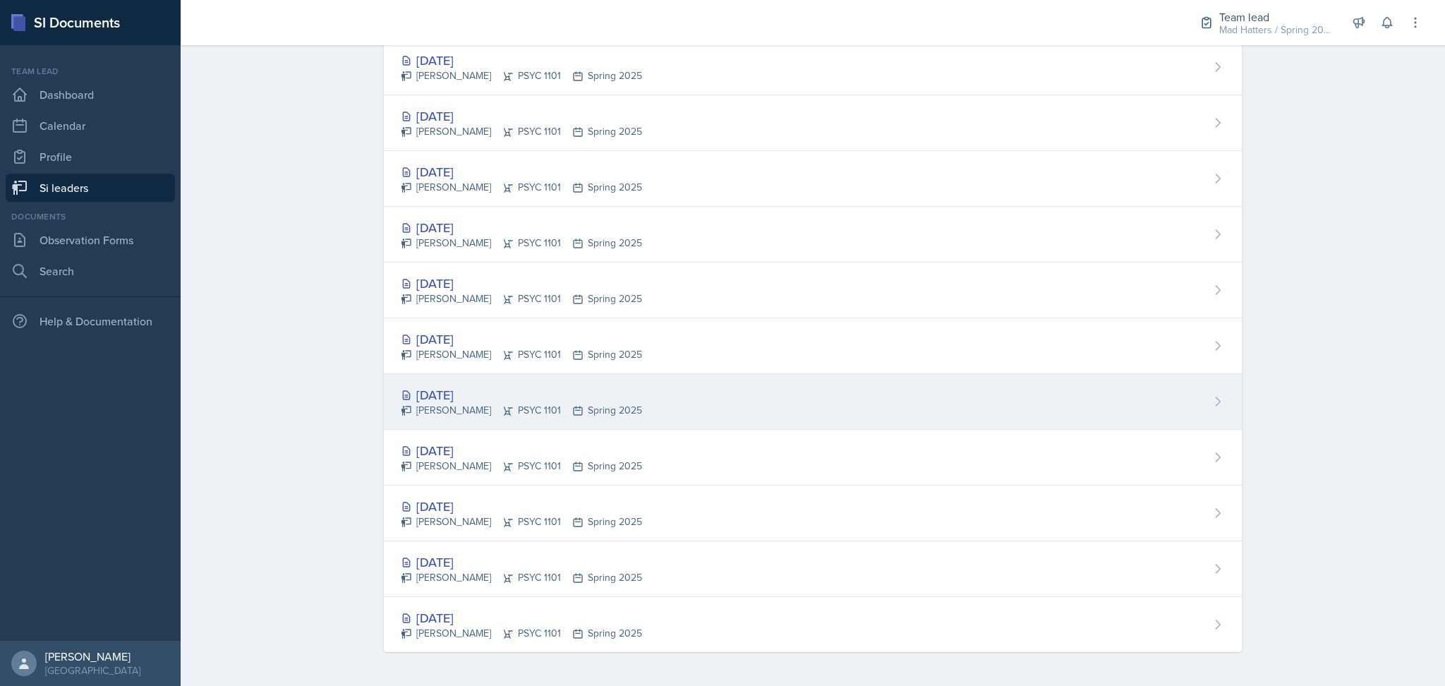
click at [692, 408] on div "Jan 28th, 2025 Layla Cruz PSYC 1101 Spring 2025" at bounding box center [813, 402] width 858 height 56
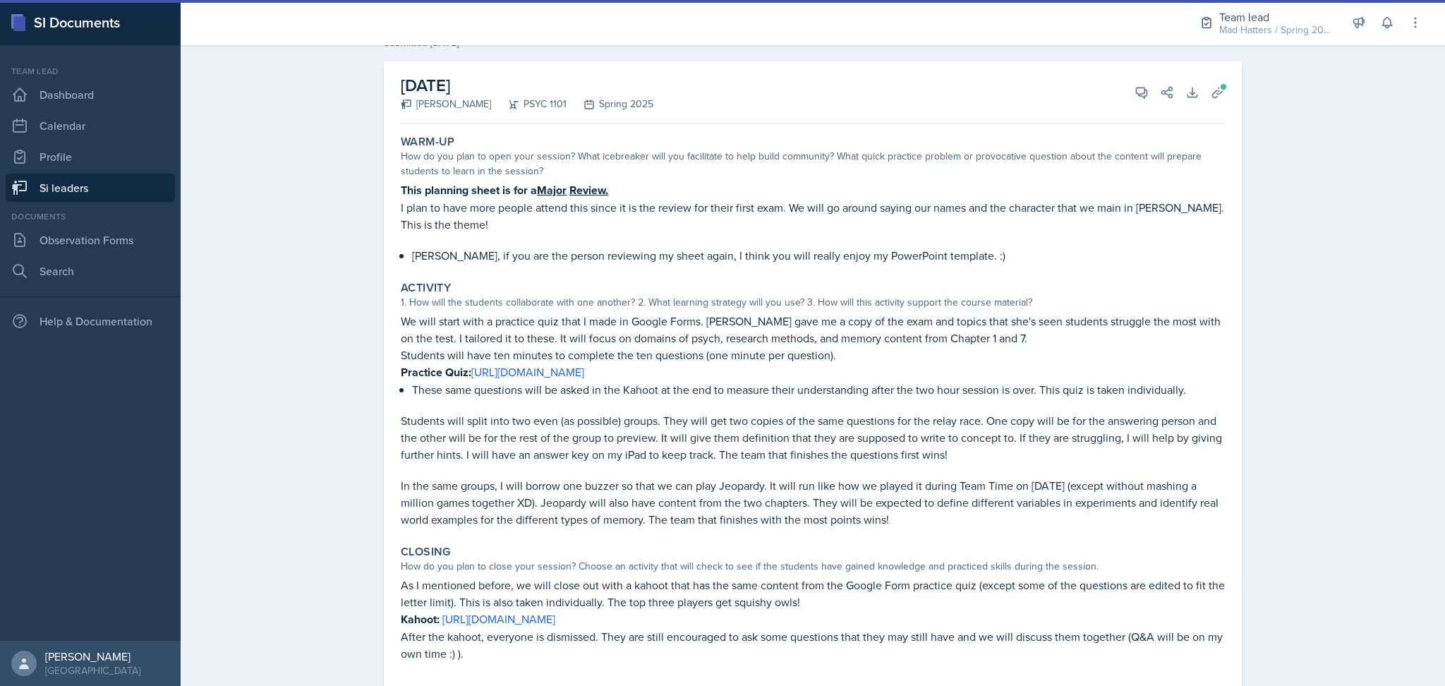
scroll to position [108, 0]
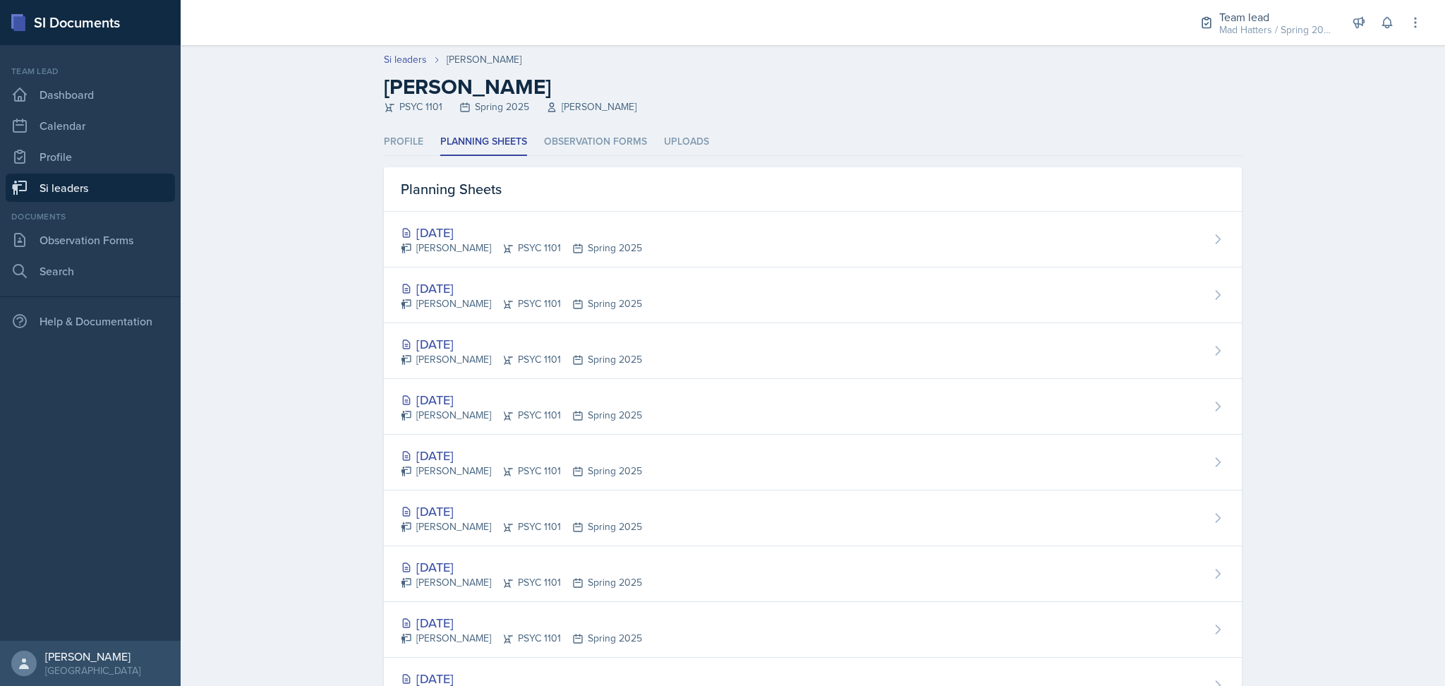
scroll to position [1176, 0]
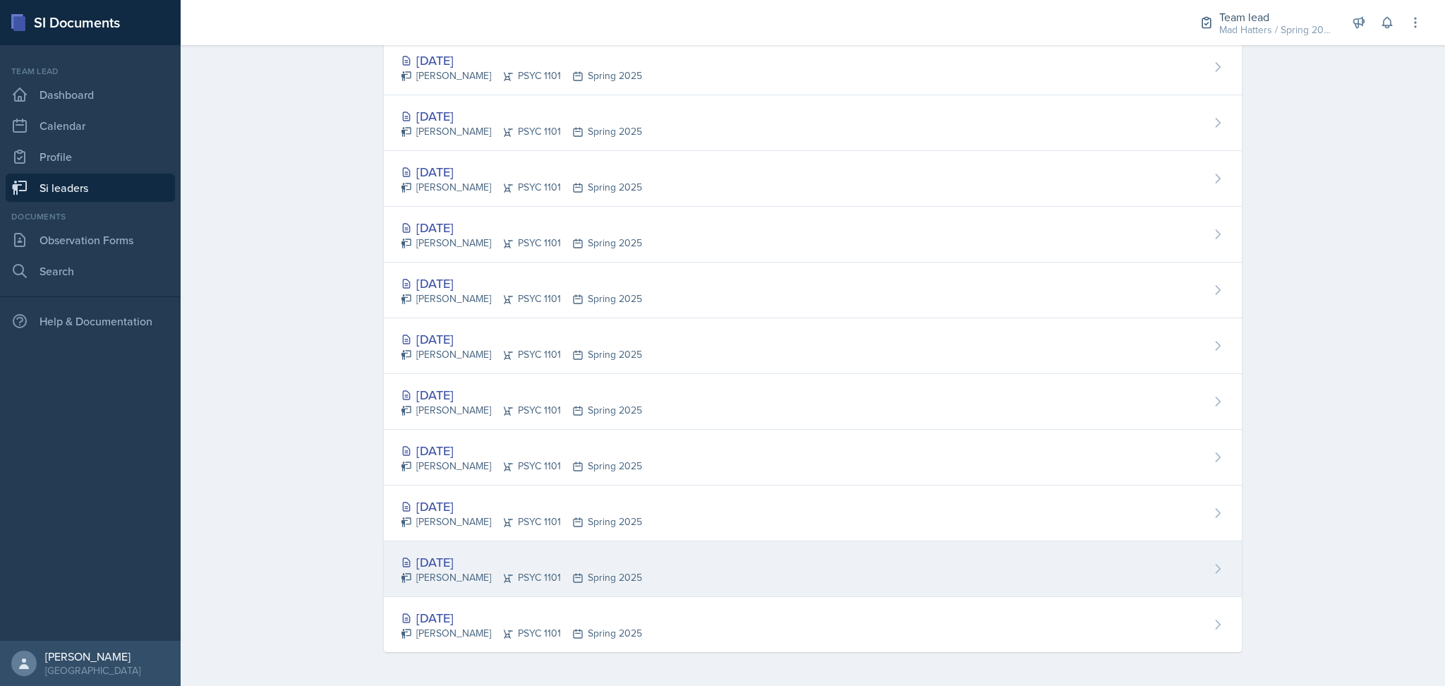
click at [706, 577] on div "Jan 15th, 2025 Layla Cruz PSYC 1101 Spring 2025" at bounding box center [813, 569] width 858 height 56
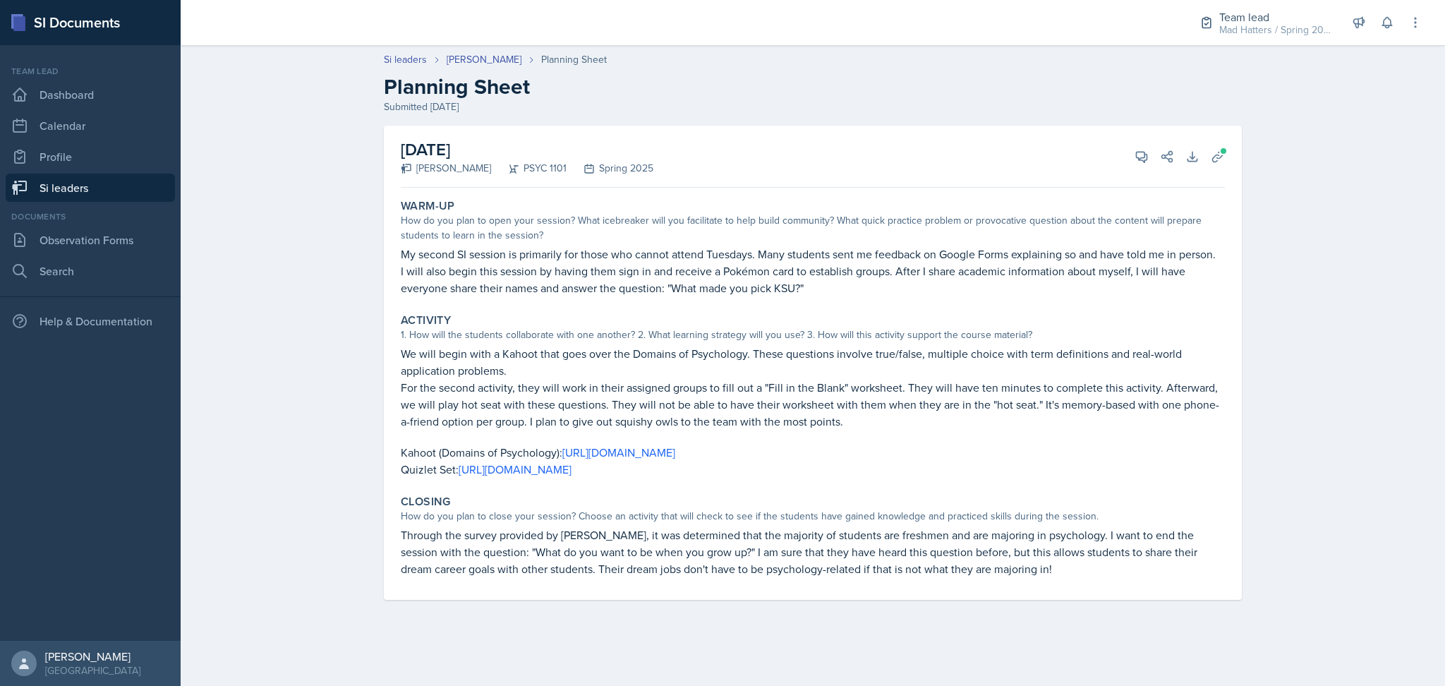
click at [1231, 157] on div "January 15th, 2025 Layla Cruz PSYC 1101 Spring 2025 View Comments Comments Jan …" at bounding box center [813, 363] width 858 height 474
click at [1223, 156] on icon at bounding box center [1218, 157] width 14 height 14
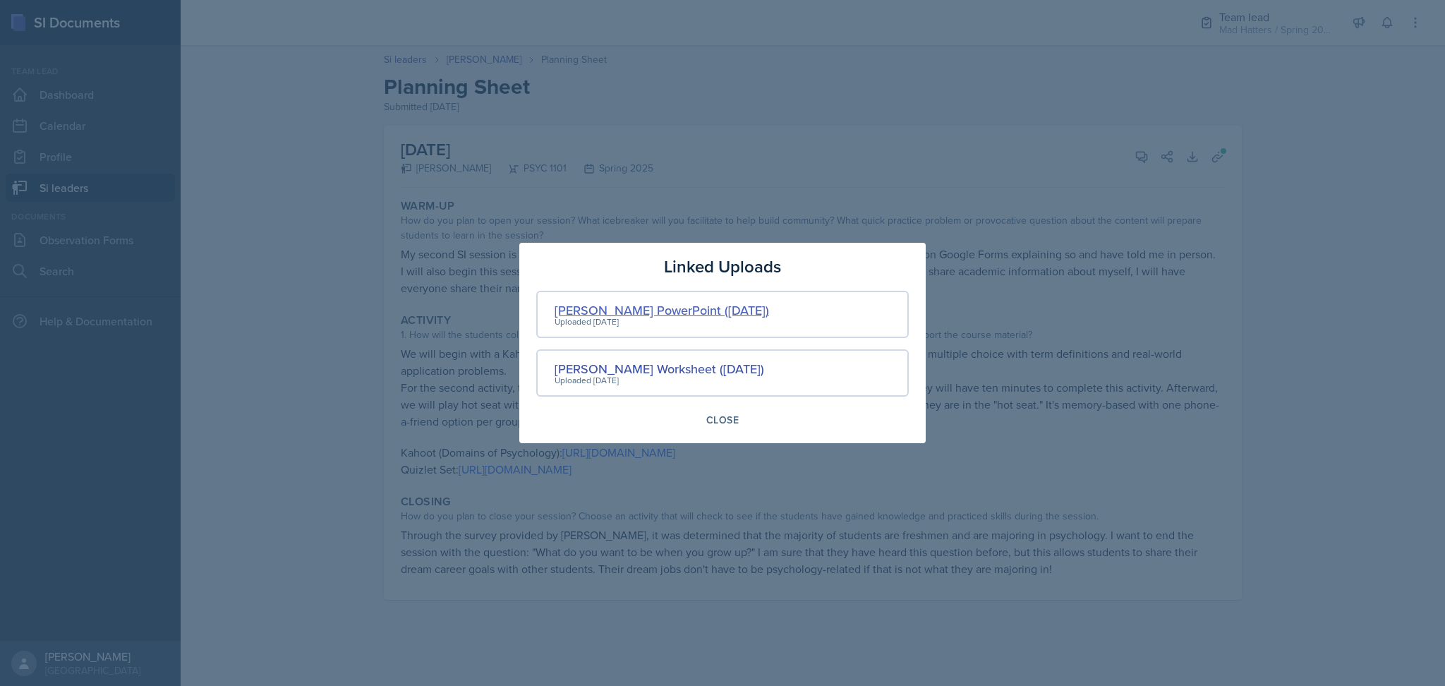
click at [664, 308] on div "Cruz PowerPoint (January 15th)" at bounding box center [662, 310] width 215 height 19
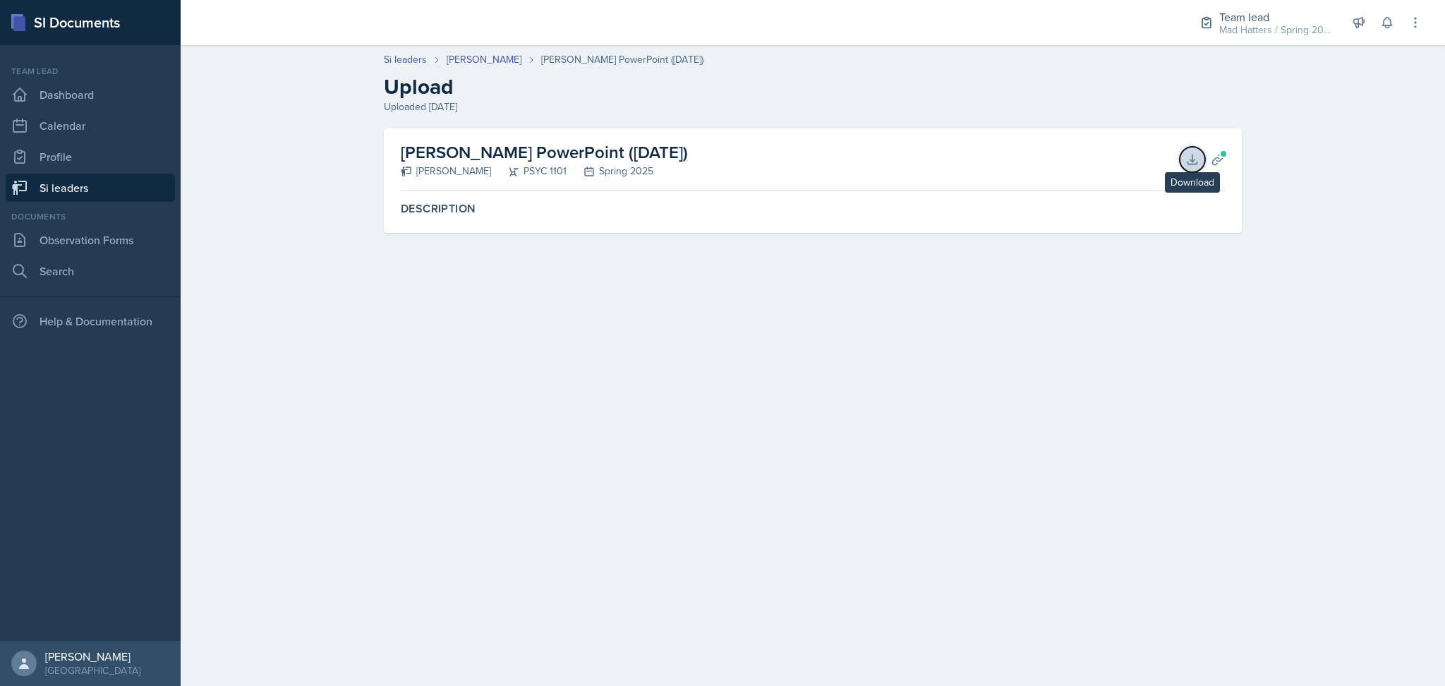
click at [1193, 155] on icon at bounding box center [1192, 159] width 9 height 9
click at [397, 59] on link "Si leaders" at bounding box center [405, 59] width 43 height 15
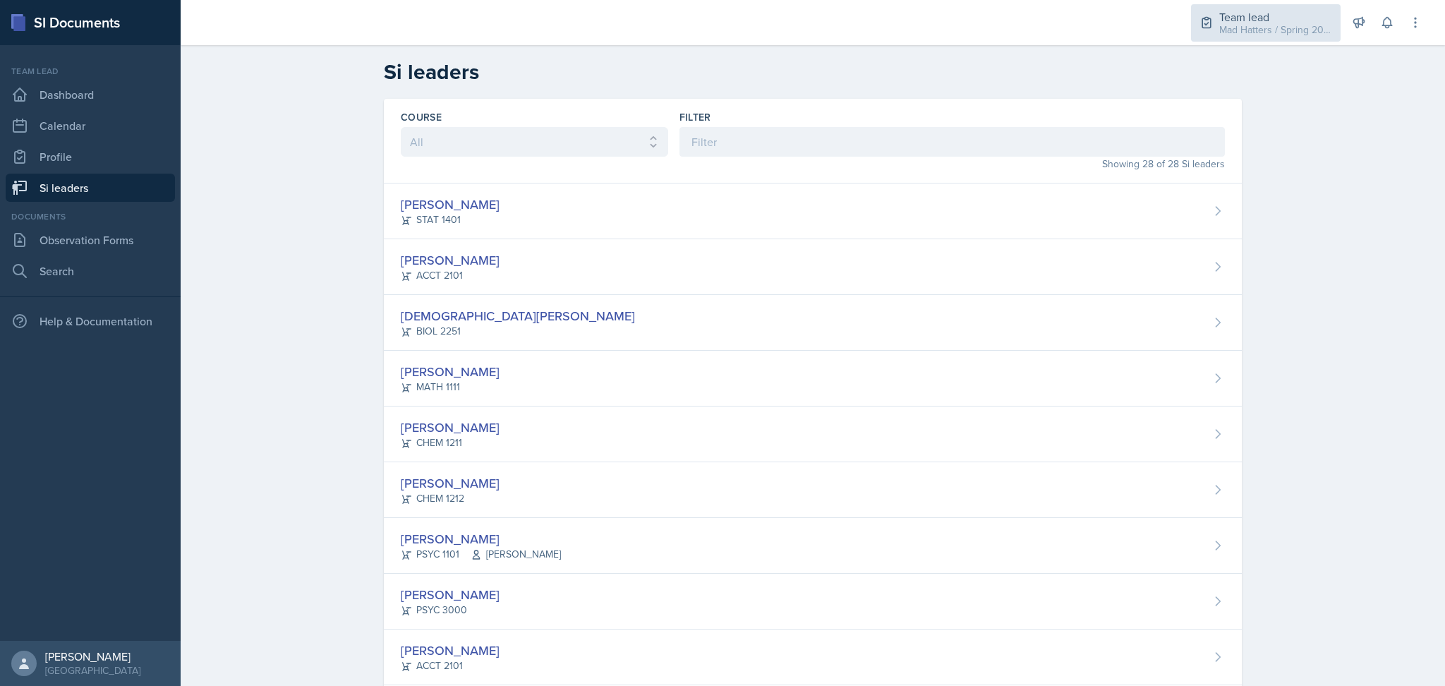
click at [1279, 20] on div "Team lead" at bounding box center [1275, 16] width 113 height 17
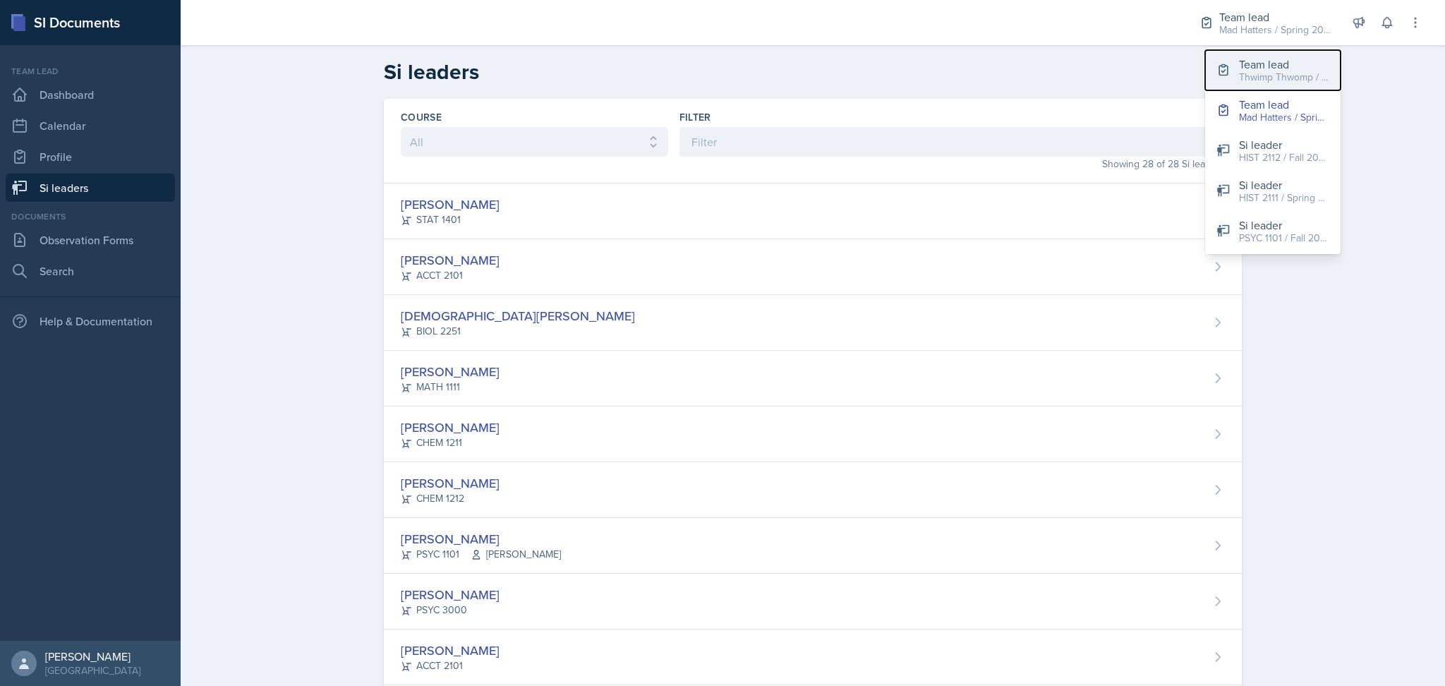
click at [1271, 73] on div "Thwimp Thwomp / Fall 2024" at bounding box center [1284, 77] width 90 height 15
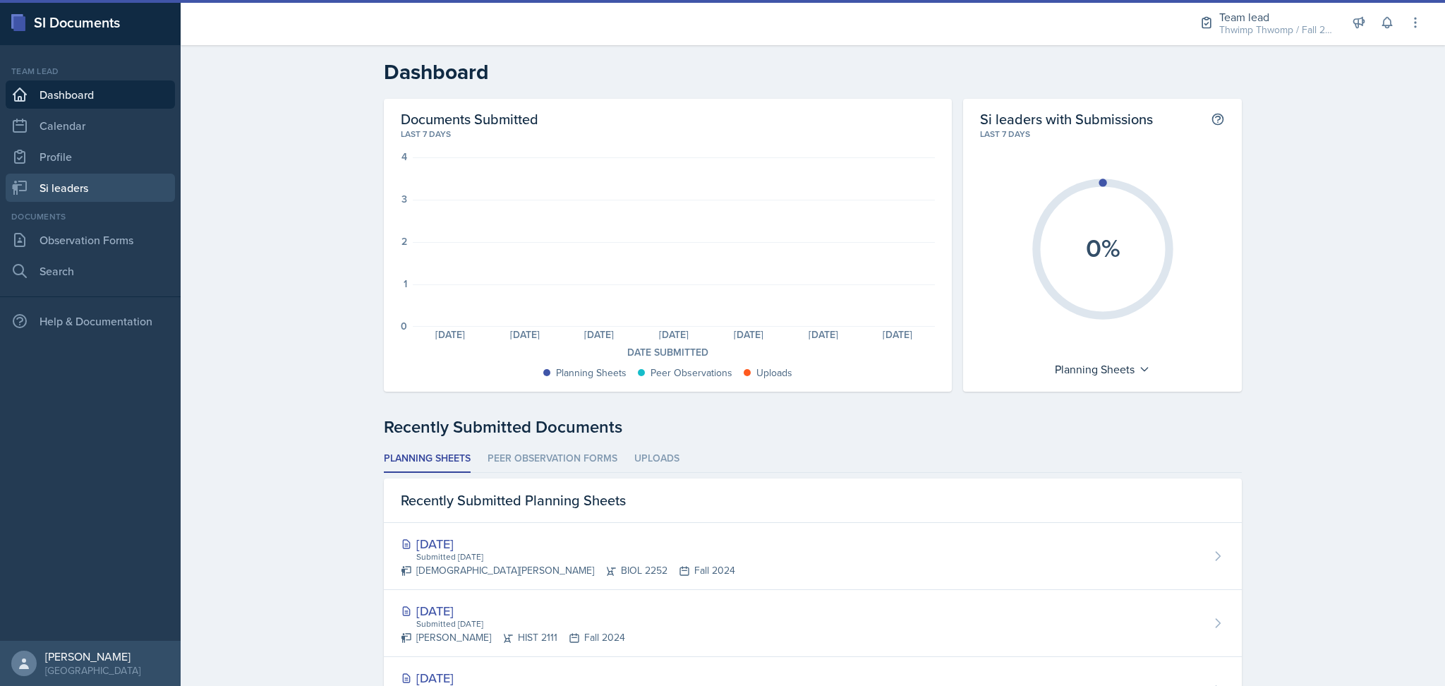
click at [120, 183] on link "Si leaders" at bounding box center [90, 188] width 169 height 28
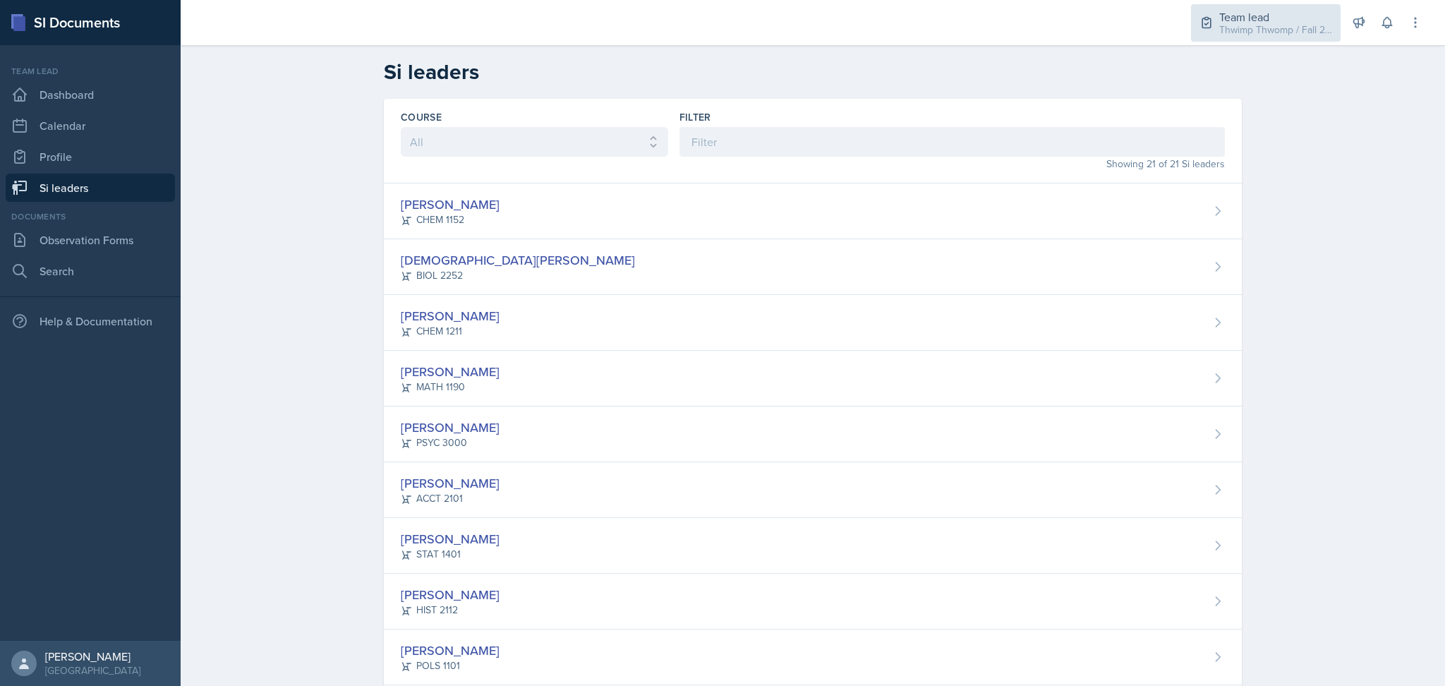
click at [1267, 32] on div "Thwimp Thwomp / Fall 2024" at bounding box center [1275, 30] width 113 height 15
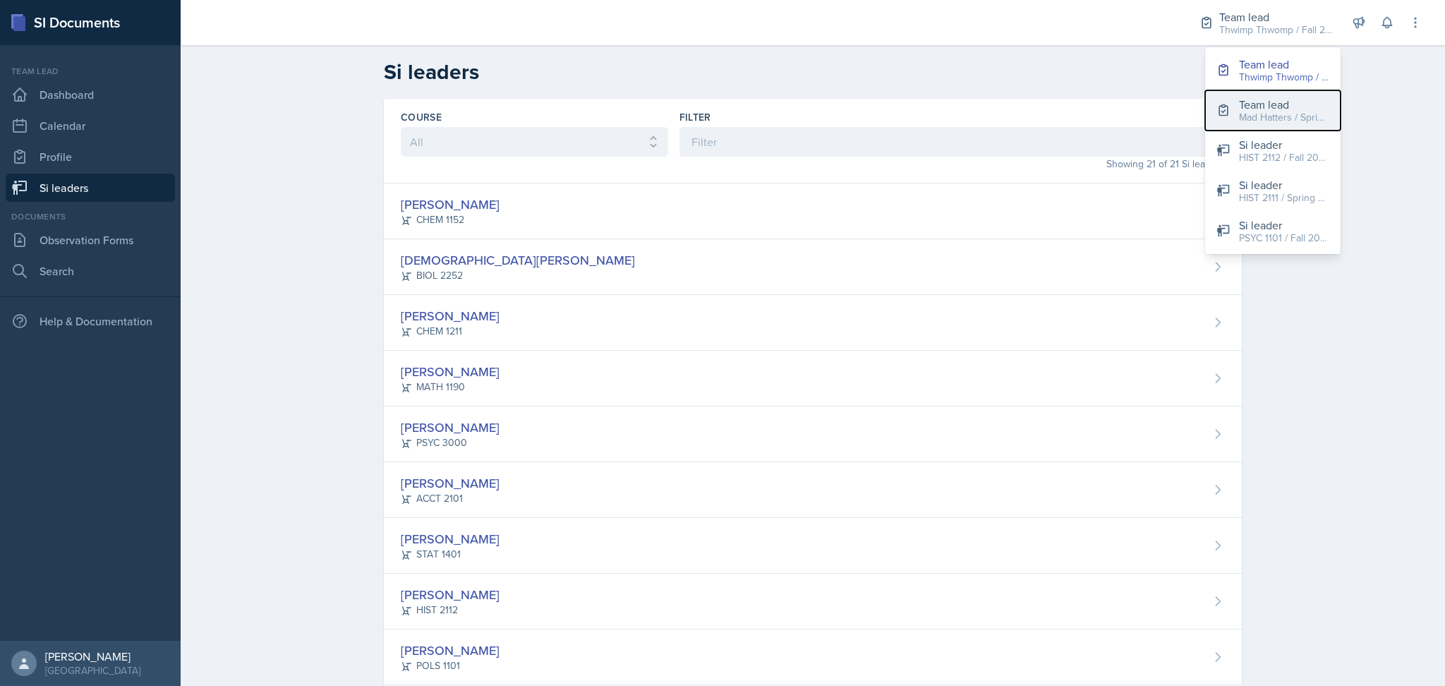
click at [1270, 117] on div "Mad Hatters / Spring 2025" at bounding box center [1284, 117] width 90 height 15
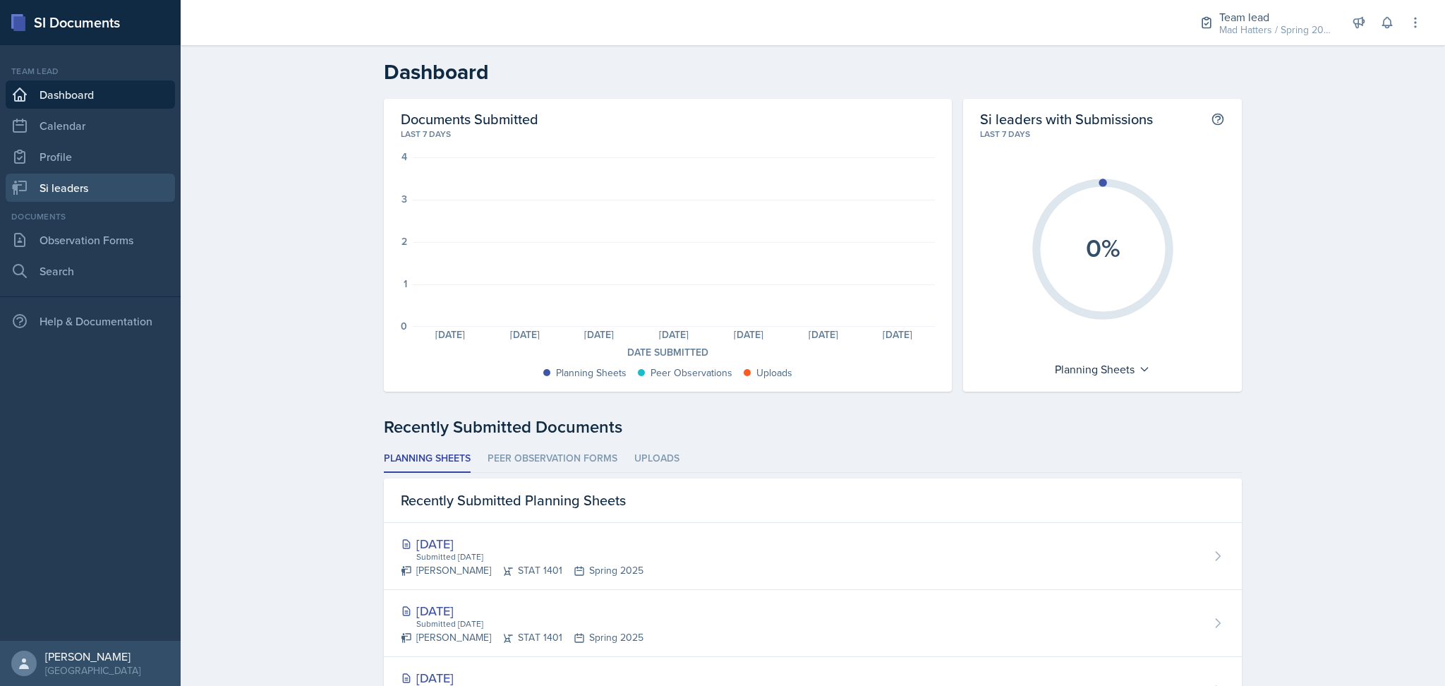
click at [116, 181] on link "Si leaders" at bounding box center [90, 188] width 169 height 28
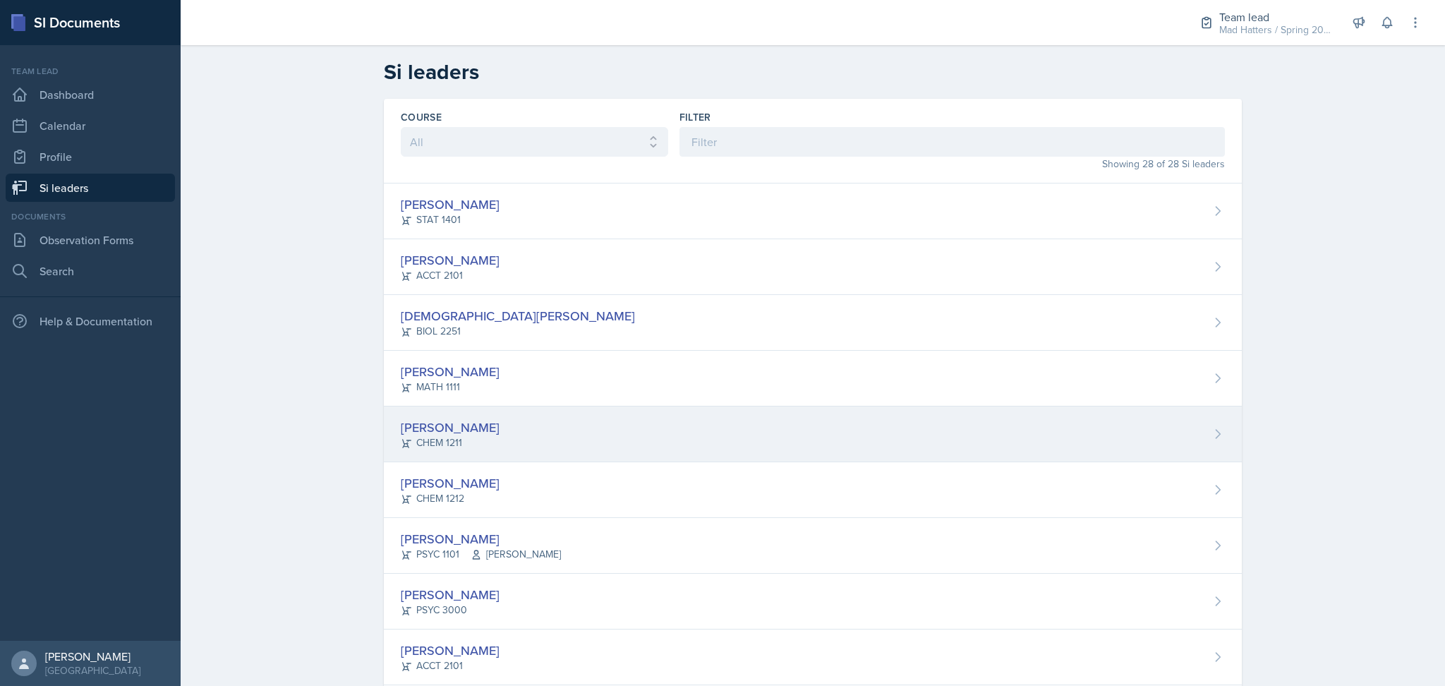
click at [675, 439] on div "Mia Burford CHEM 1211" at bounding box center [813, 434] width 858 height 56
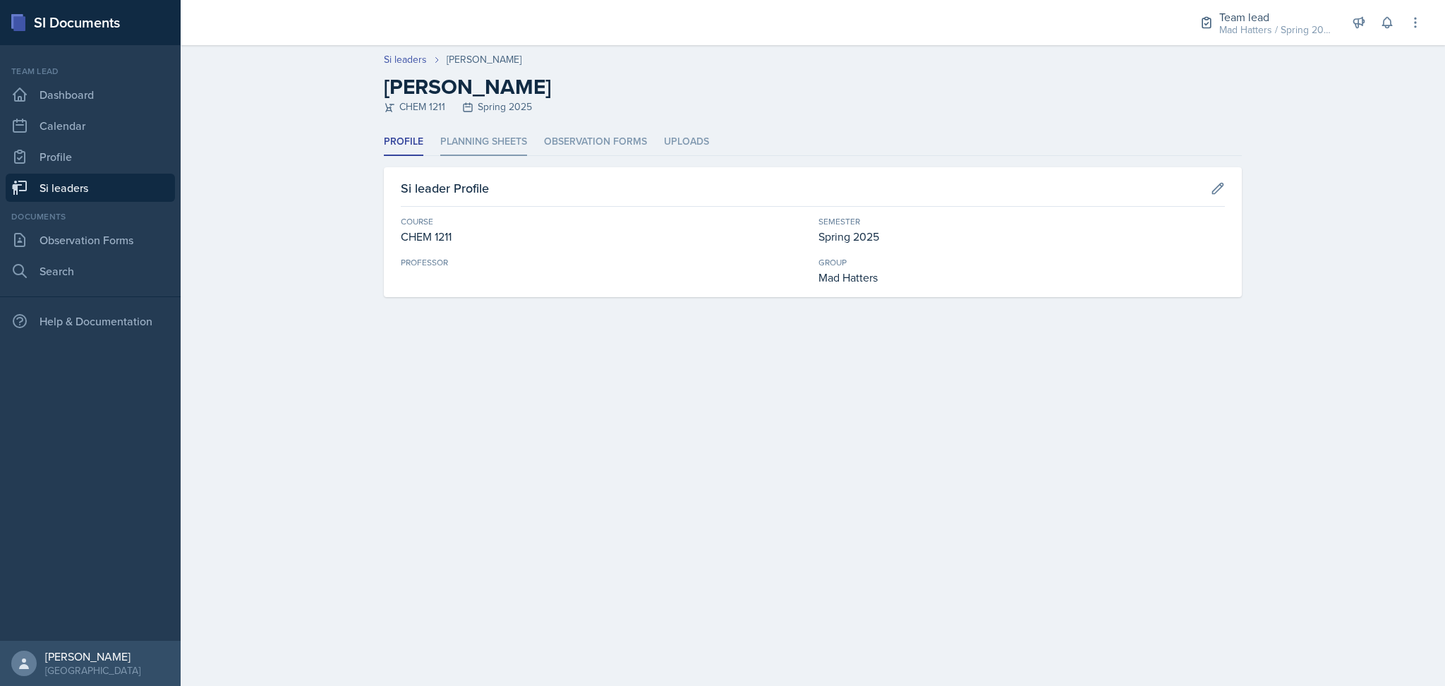
click at [483, 136] on li "Planning Sheets" at bounding box center [483, 142] width 87 height 28
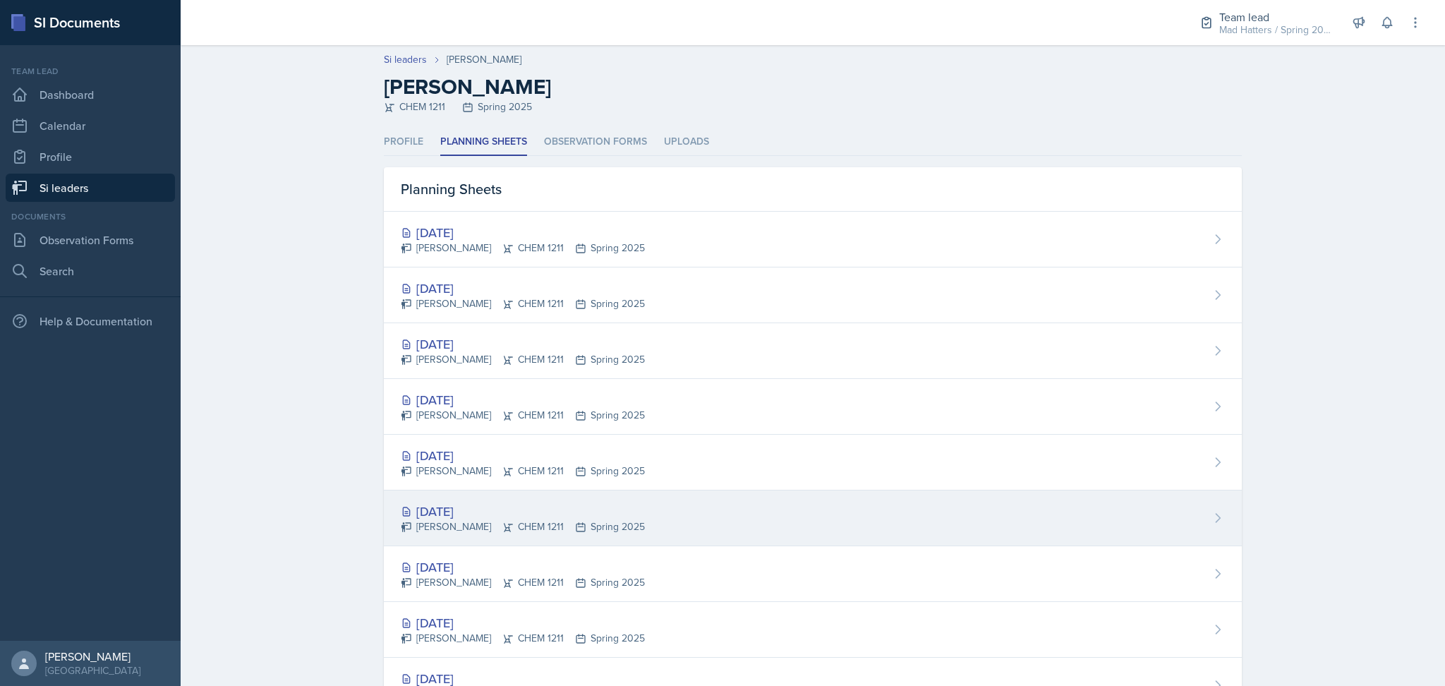
click at [739, 522] on div "Apr 16th, 2025 Mia Burford CHEM 1211 Spring 2025" at bounding box center [813, 518] width 858 height 56
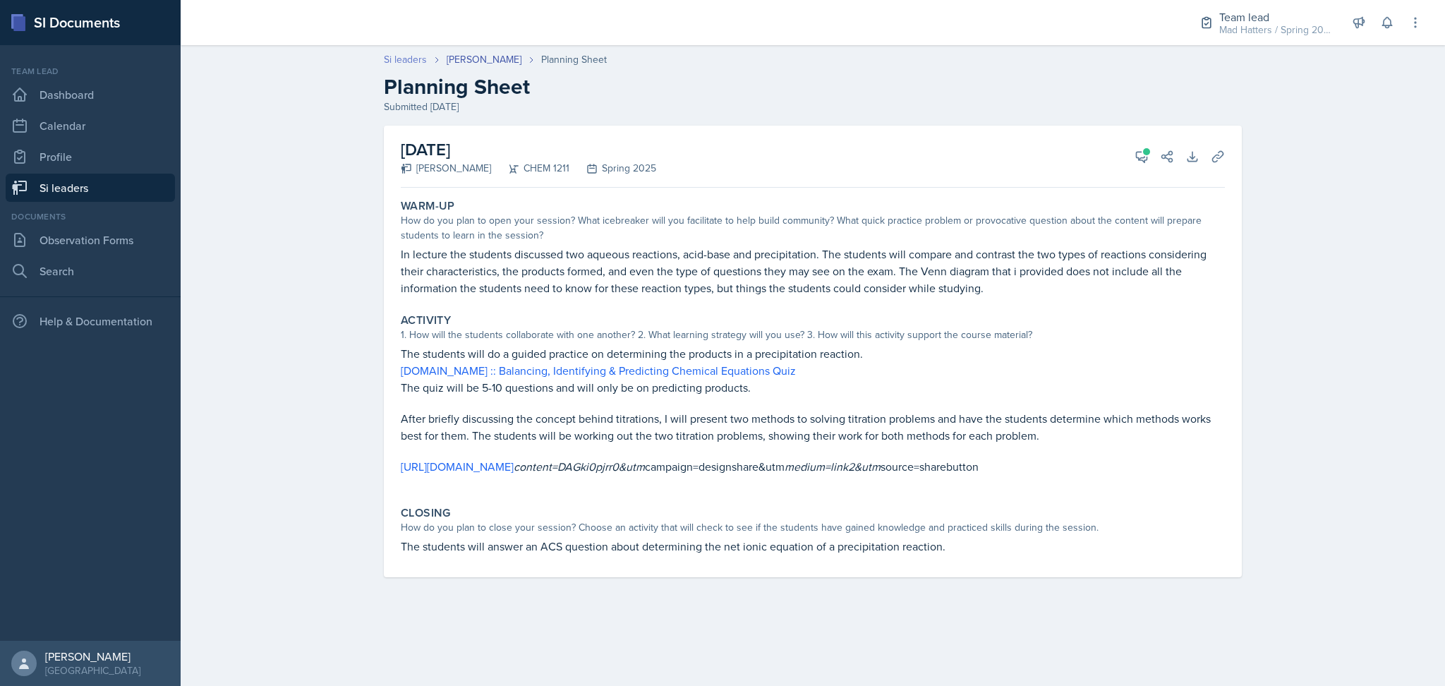
click at [421, 60] on link "Si leaders" at bounding box center [405, 59] width 43 height 15
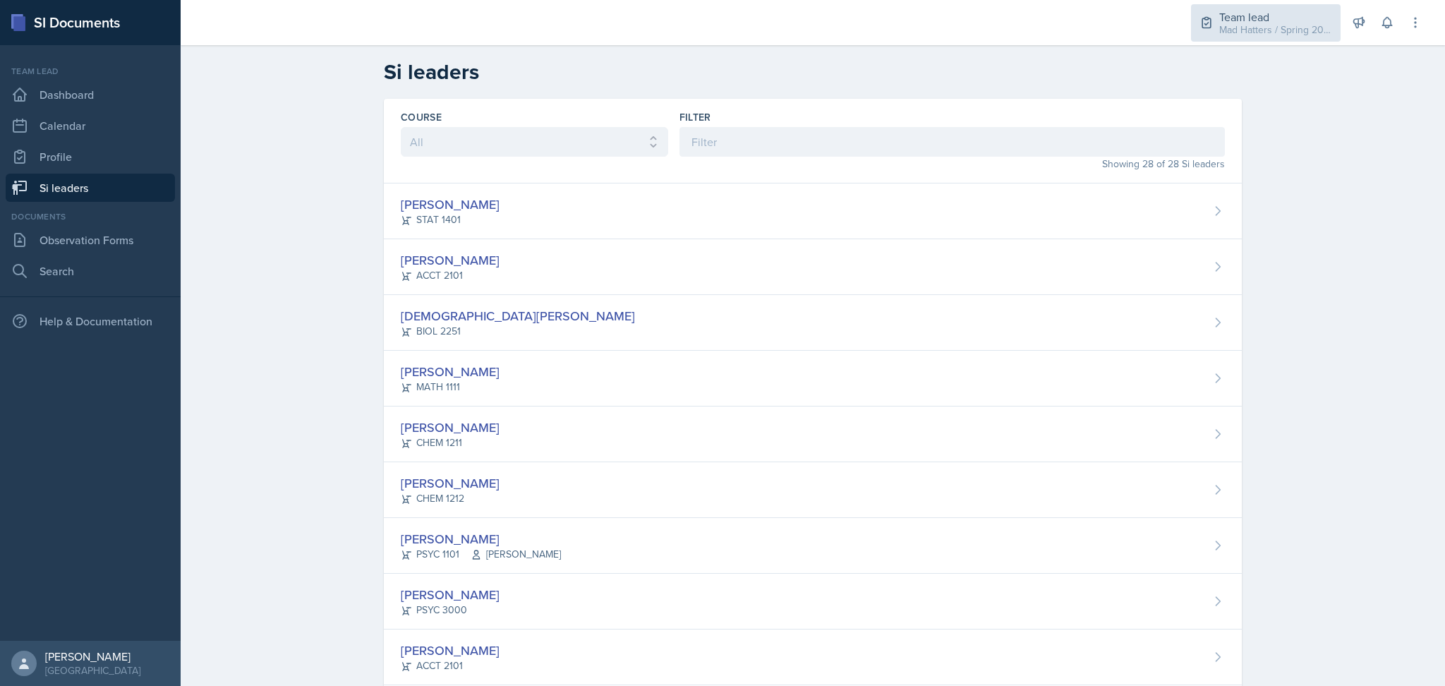
click at [1260, 38] on div "Team lead Mad Hatters / Spring 2025" at bounding box center [1266, 22] width 150 height 37
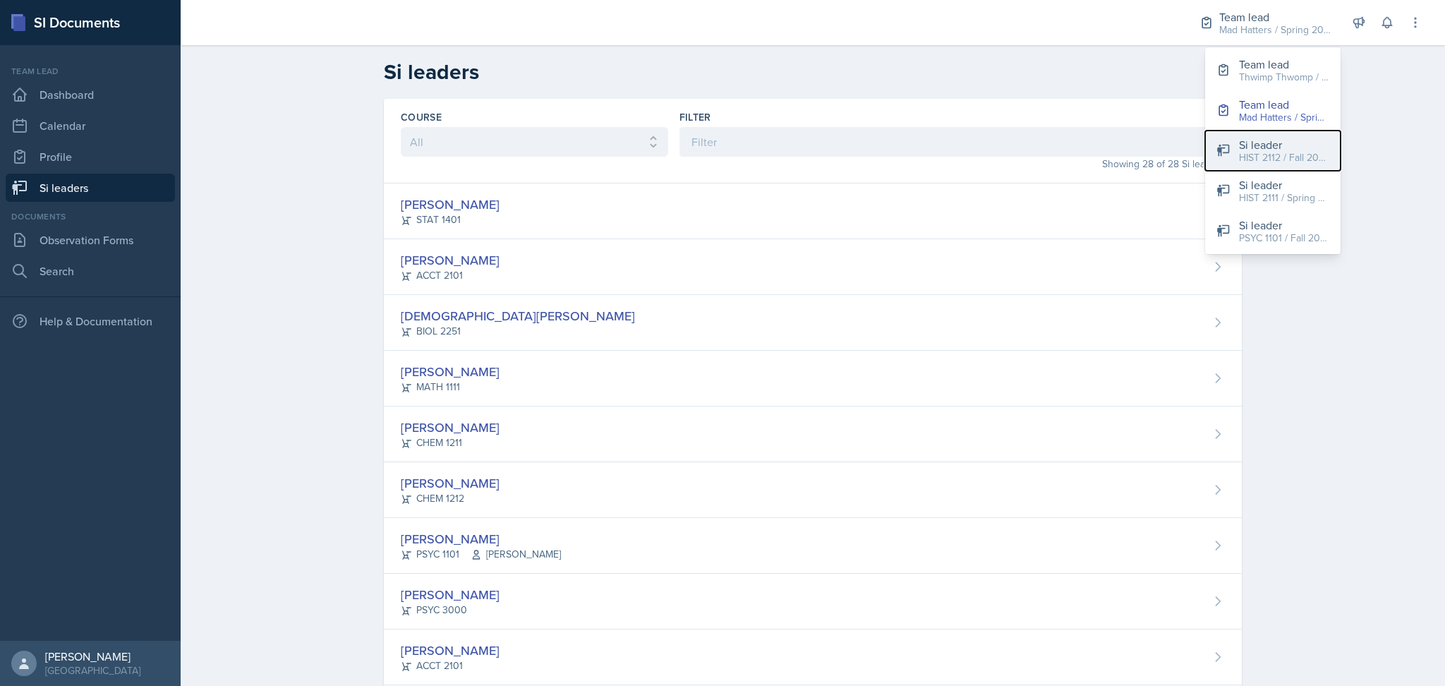
click at [1268, 152] on div "HIST 2112 / Fall 2025" at bounding box center [1284, 157] width 90 height 15
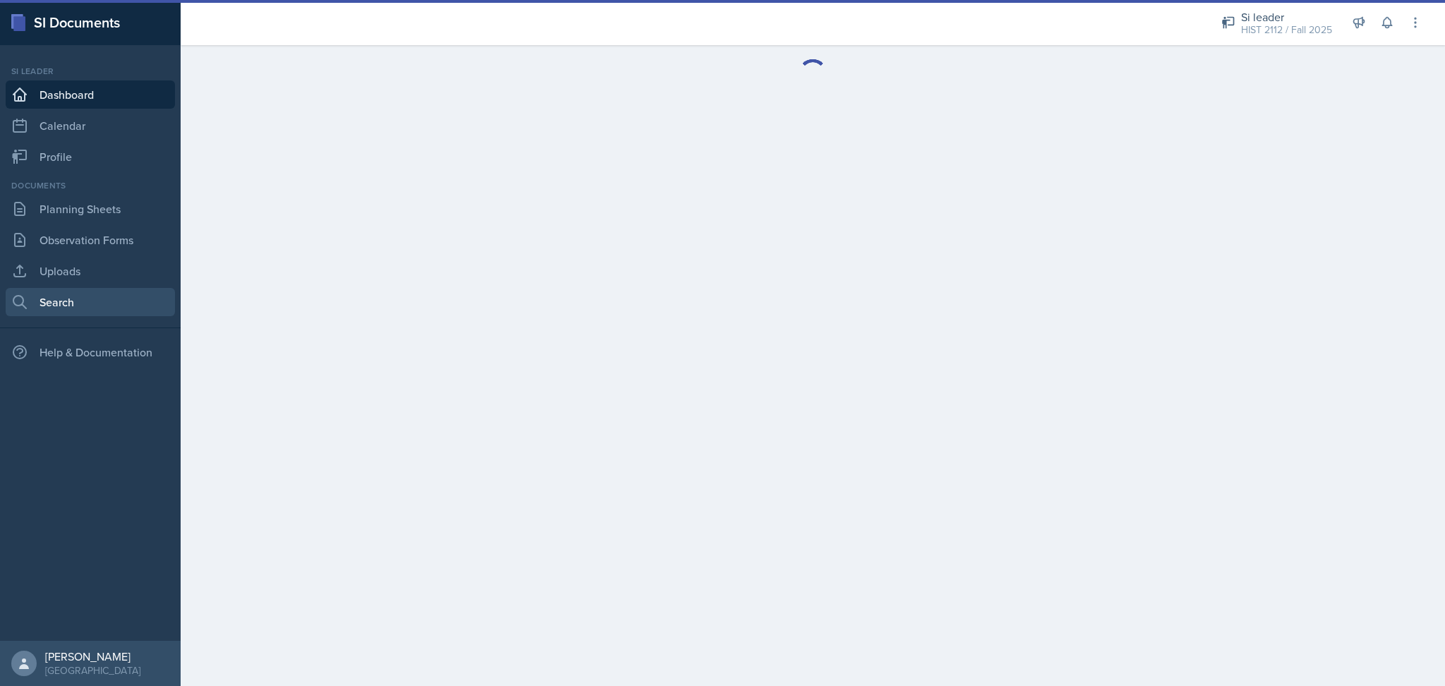
click at [104, 305] on link "Search" at bounding box center [90, 302] width 169 height 28
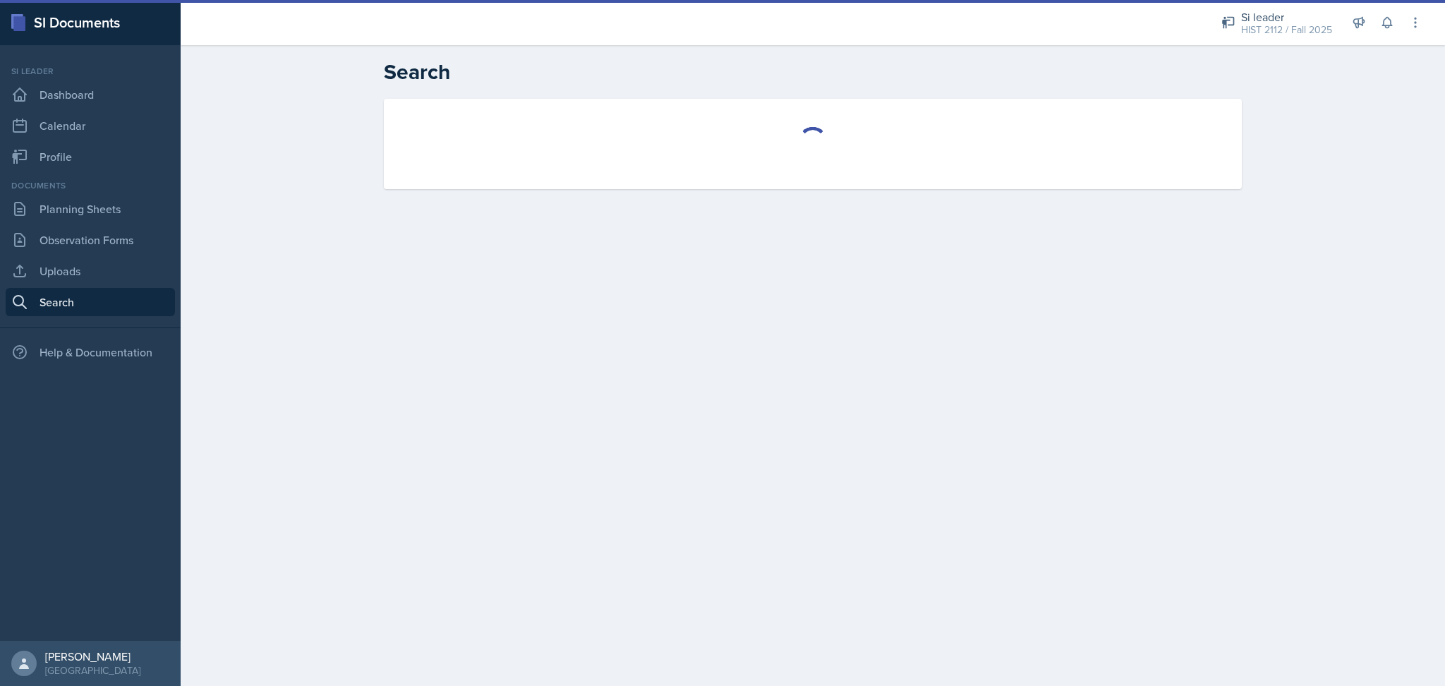
select select "all"
select select "1"
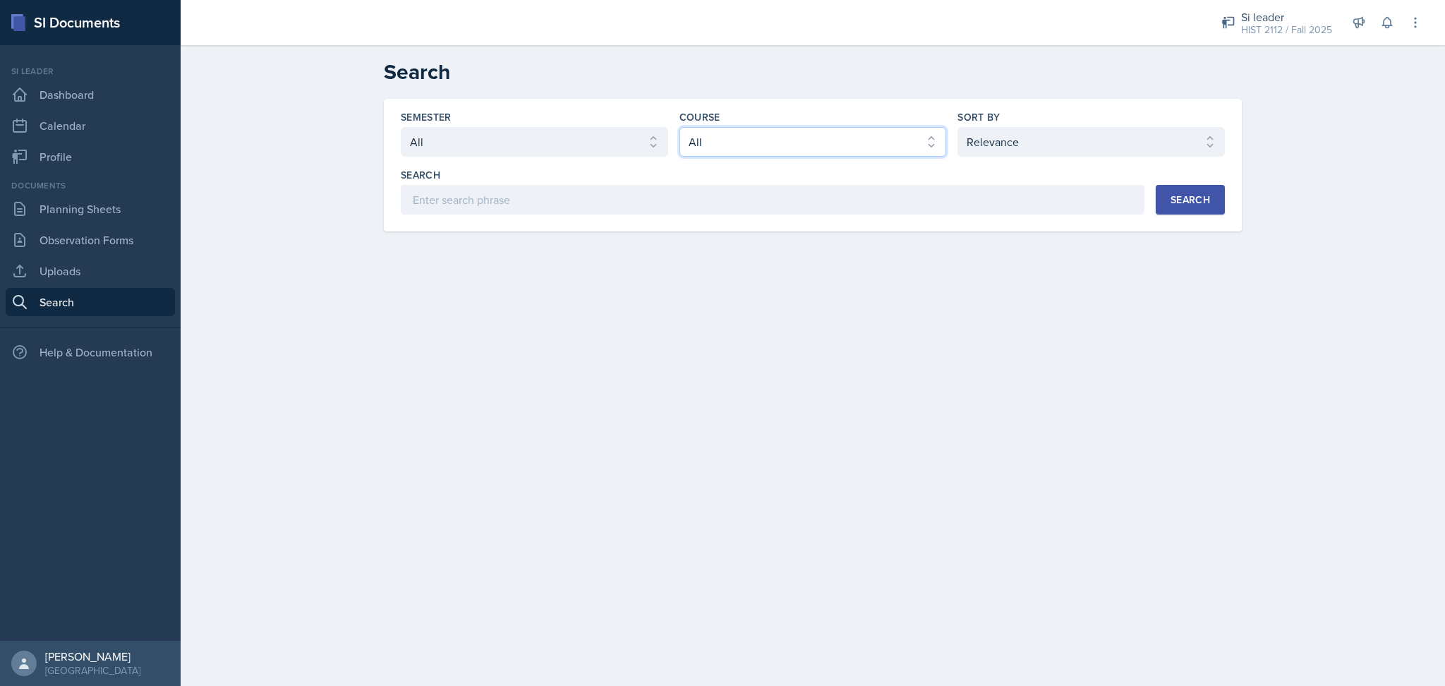
click at [773, 141] on select "Select course All ACCT 2101 ACCT 2102 ACCT 4050 ANTH 1102 ANTH 3301 ARCH 1000 A…" at bounding box center [813, 142] width 267 height 30
select select "e03f2d5a-f3a5-4e0e-9167-550ff5b2876a"
click at [680, 127] on select "Select course All ACCT 2101 ACCT 2102 ACCT 4050 ANTH 1102 ANTH 3301 ARCH 1000 A…" at bounding box center [813, 142] width 267 height 30
click at [1204, 195] on div "Search" at bounding box center [1191, 199] width 40 height 11
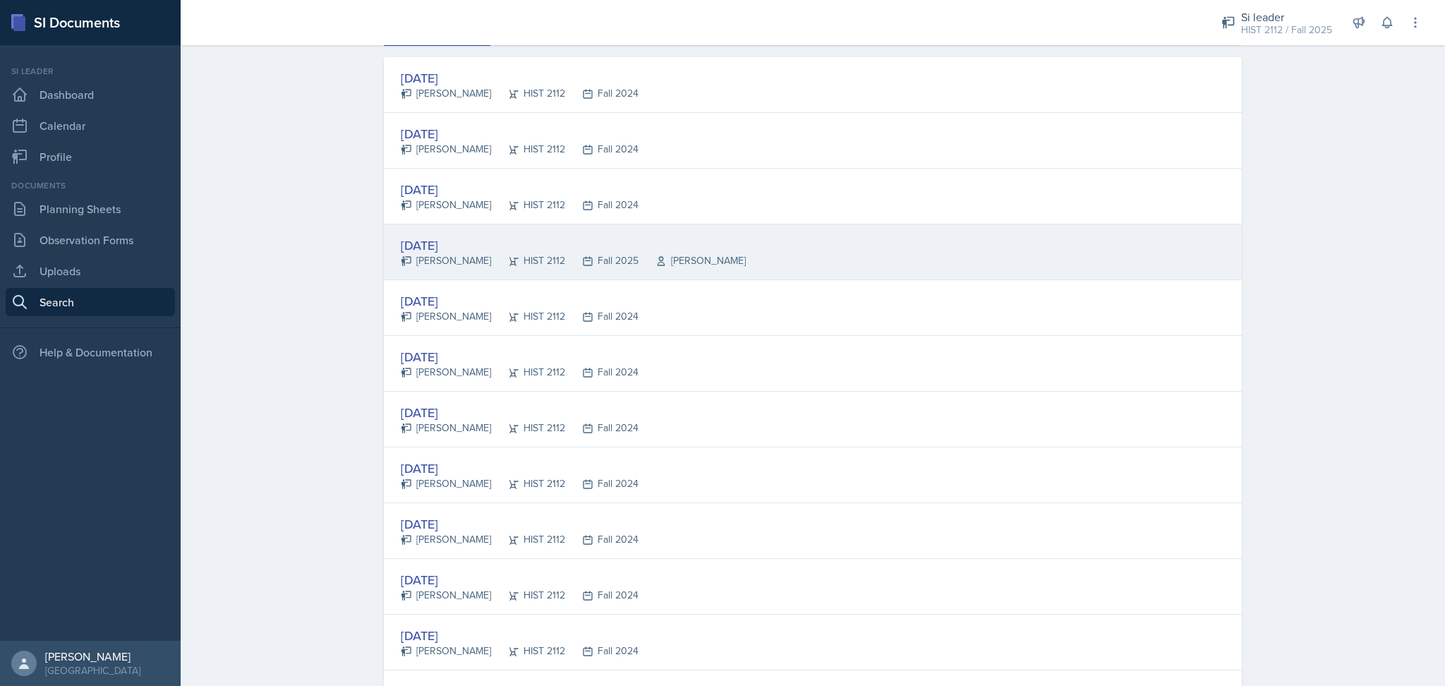
scroll to position [226, 0]
click at [800, 274] on div "Aug 15th, 2025 Jack Vickers HIST 2112 Fall 2025 Irene Way" at bounding box center [813, 251] width 858 height 56
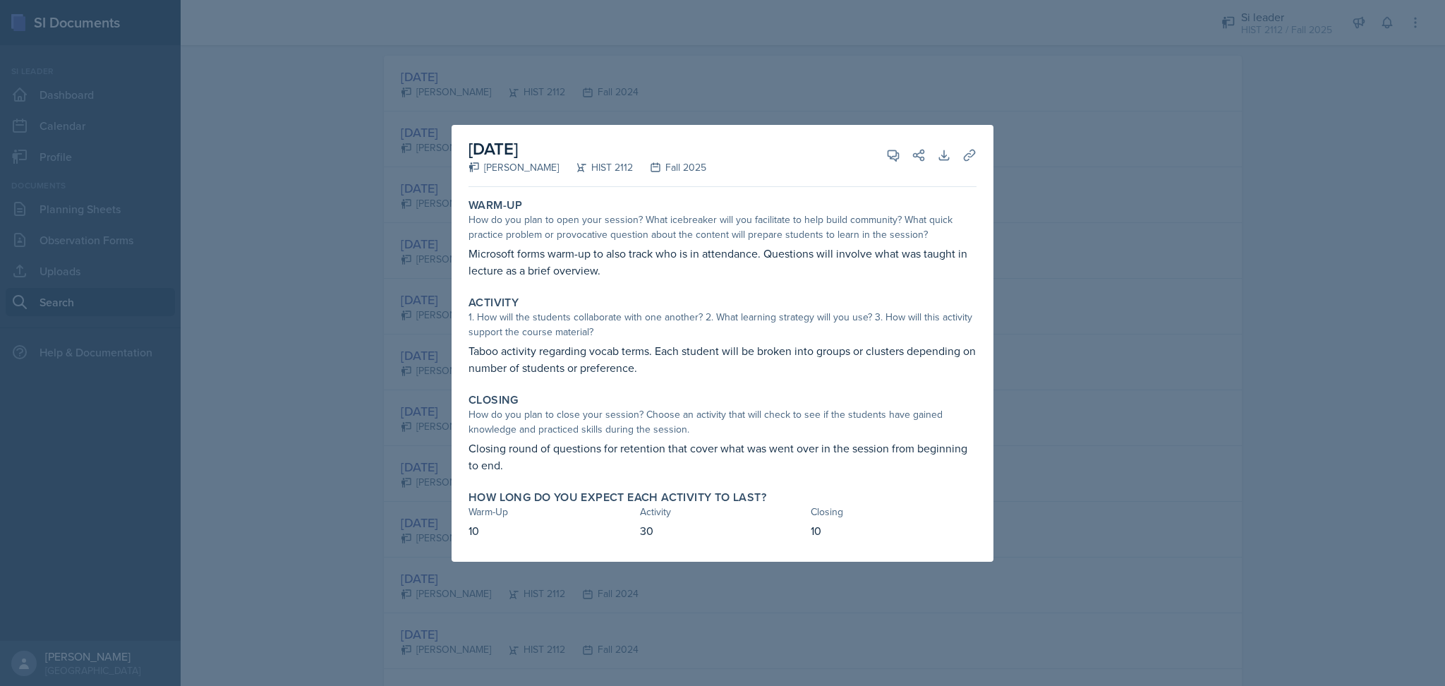
click at [1041, 351] on div at bounding box center [722, 343] width 1445 height 686
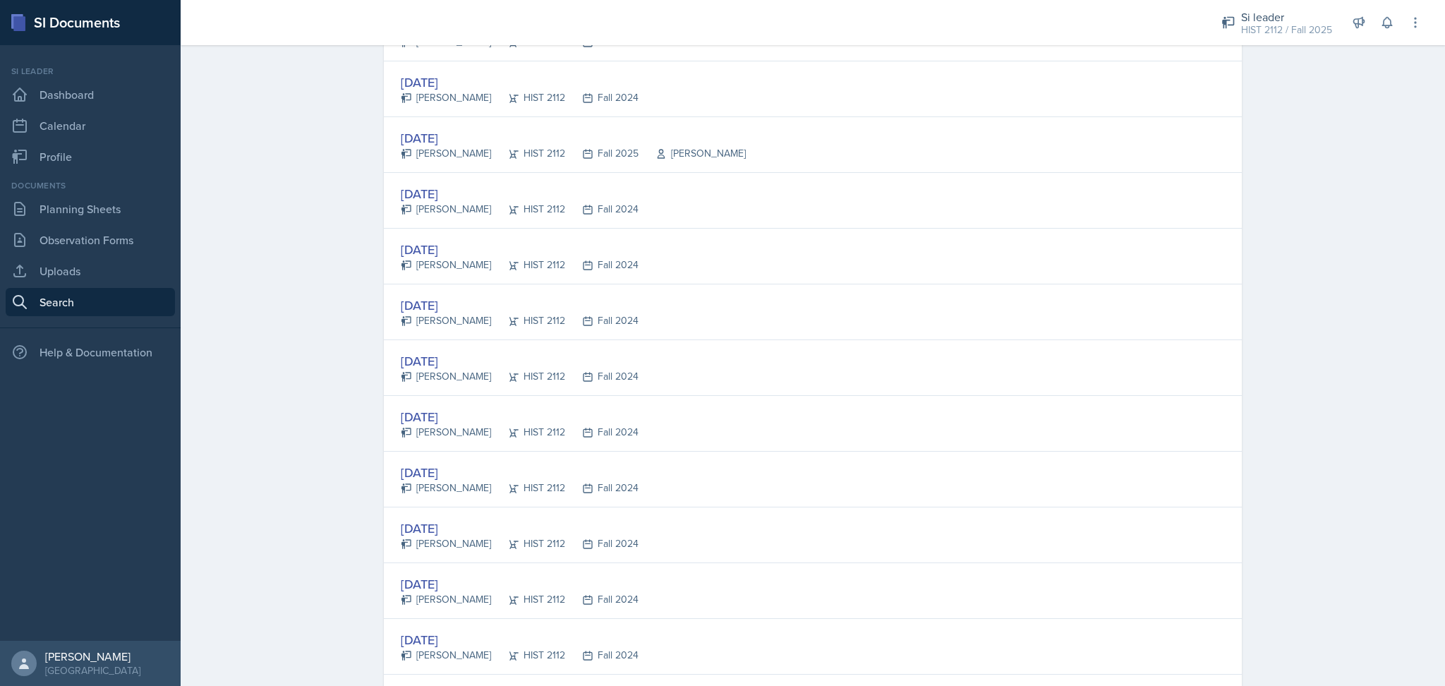
scroll to position [446, 0]
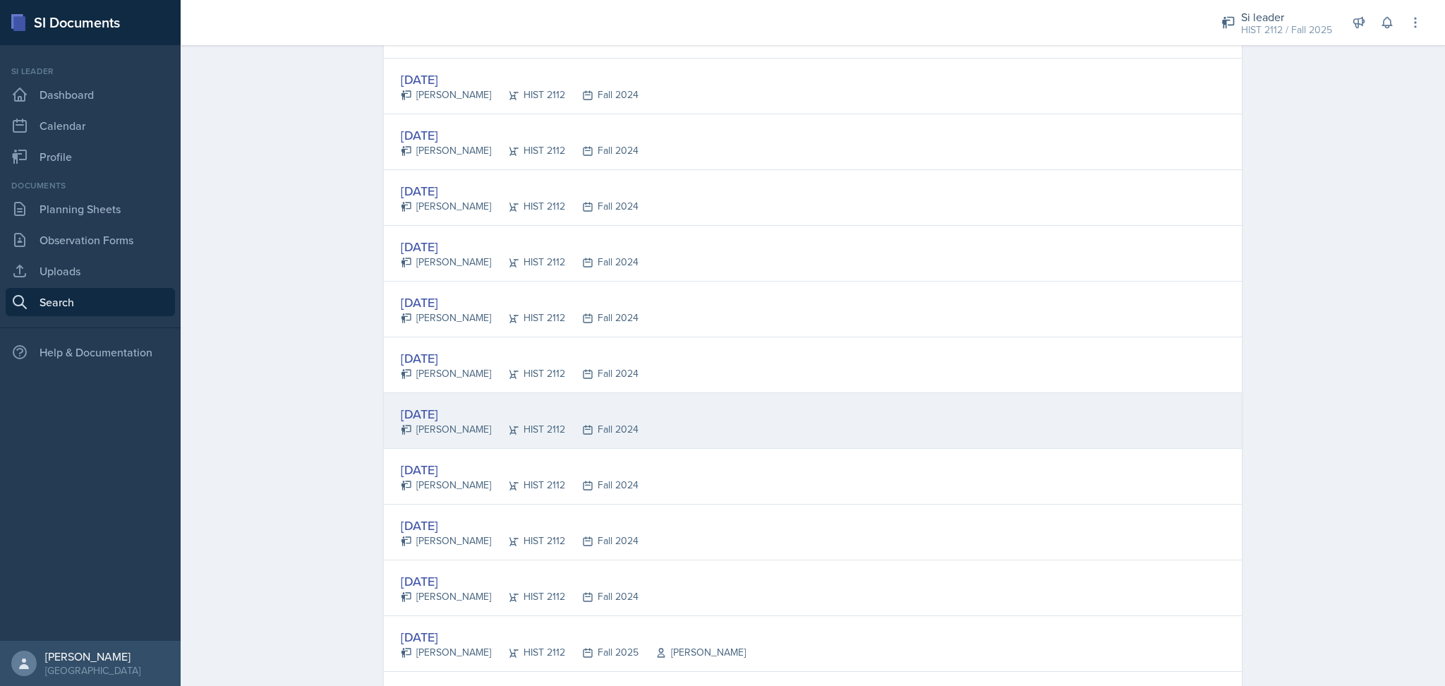
click at [1016, 407] on div "Sep 16th, 2024 Franky Gao HIST 2112 Fall 2024" at bounding box center [813, 421] width 858 height 56
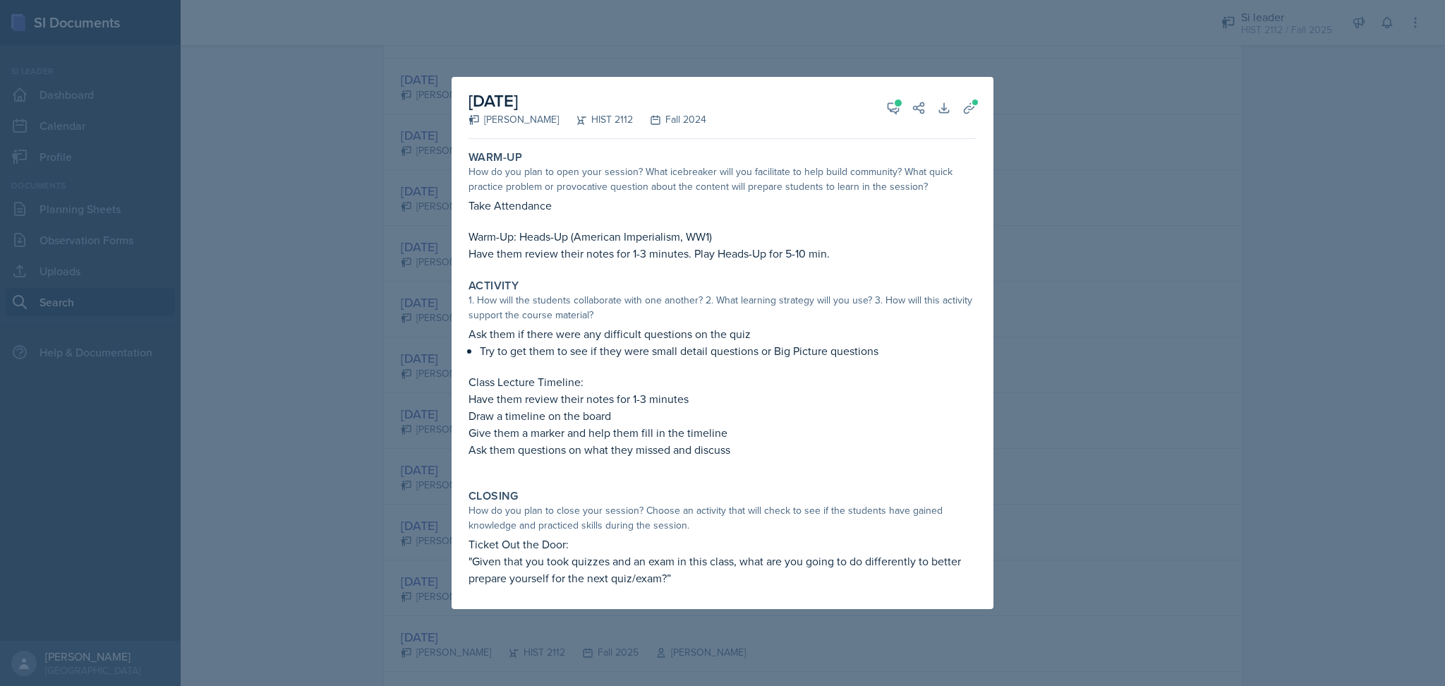
click at [1067, 485] on div at bounding box center [722, 343] width 1445 height 686
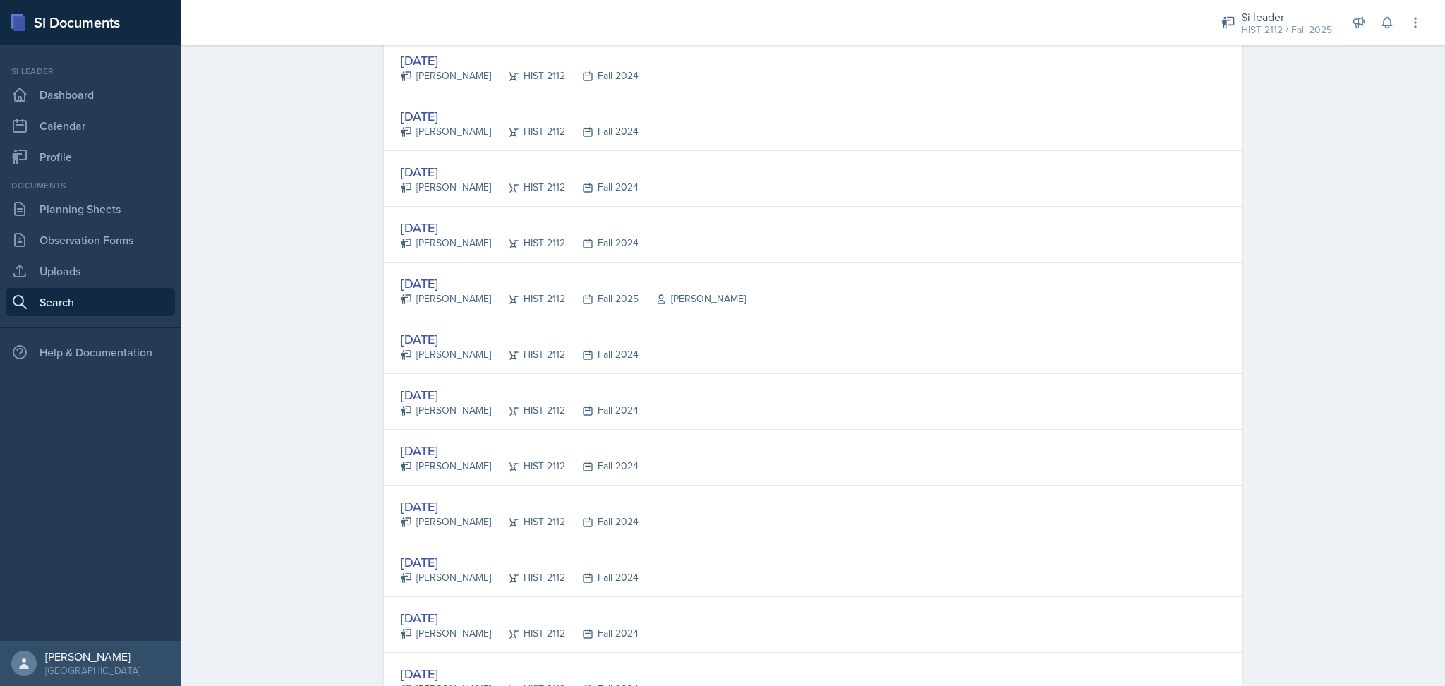
scroll to position [1186, 0]
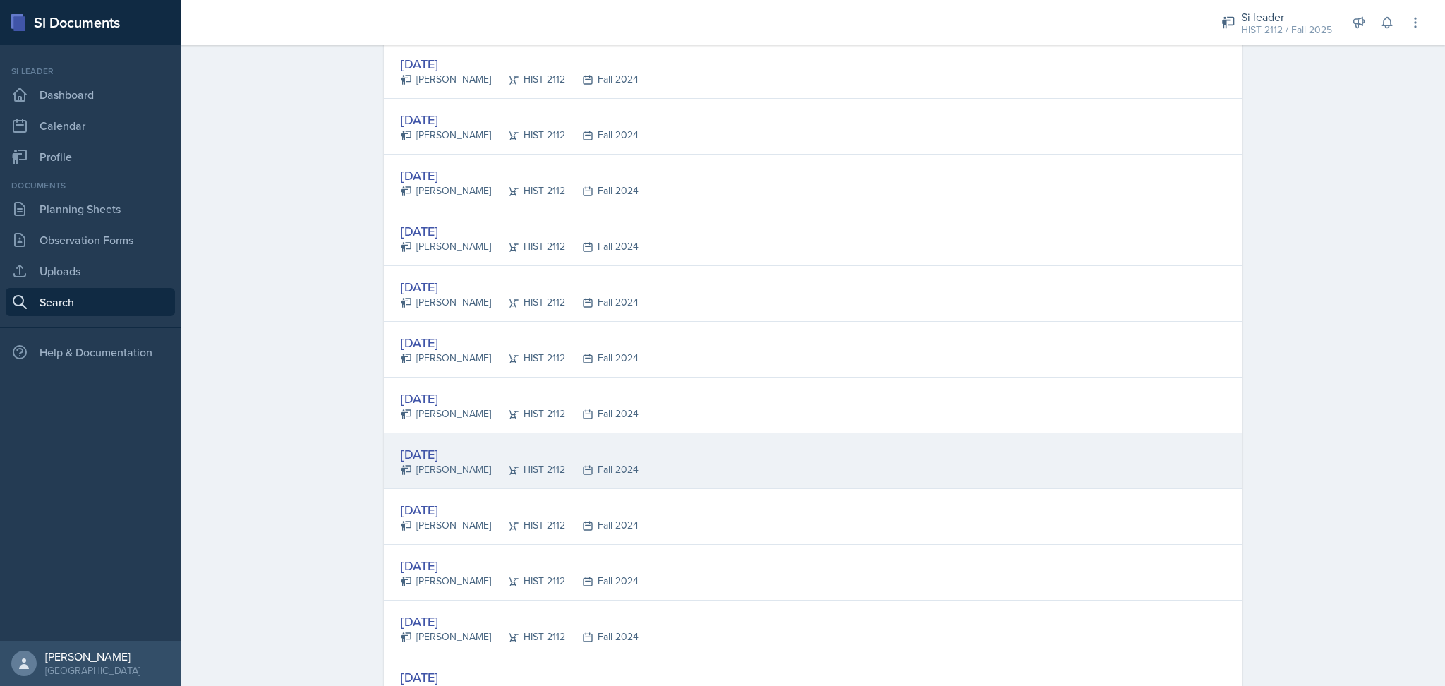
click at [965, 474] on div "Nov 15th, 2024 Franky Gao HIST 2112 Fall 2024" at bounding box center [813, 461] width 858 height 56
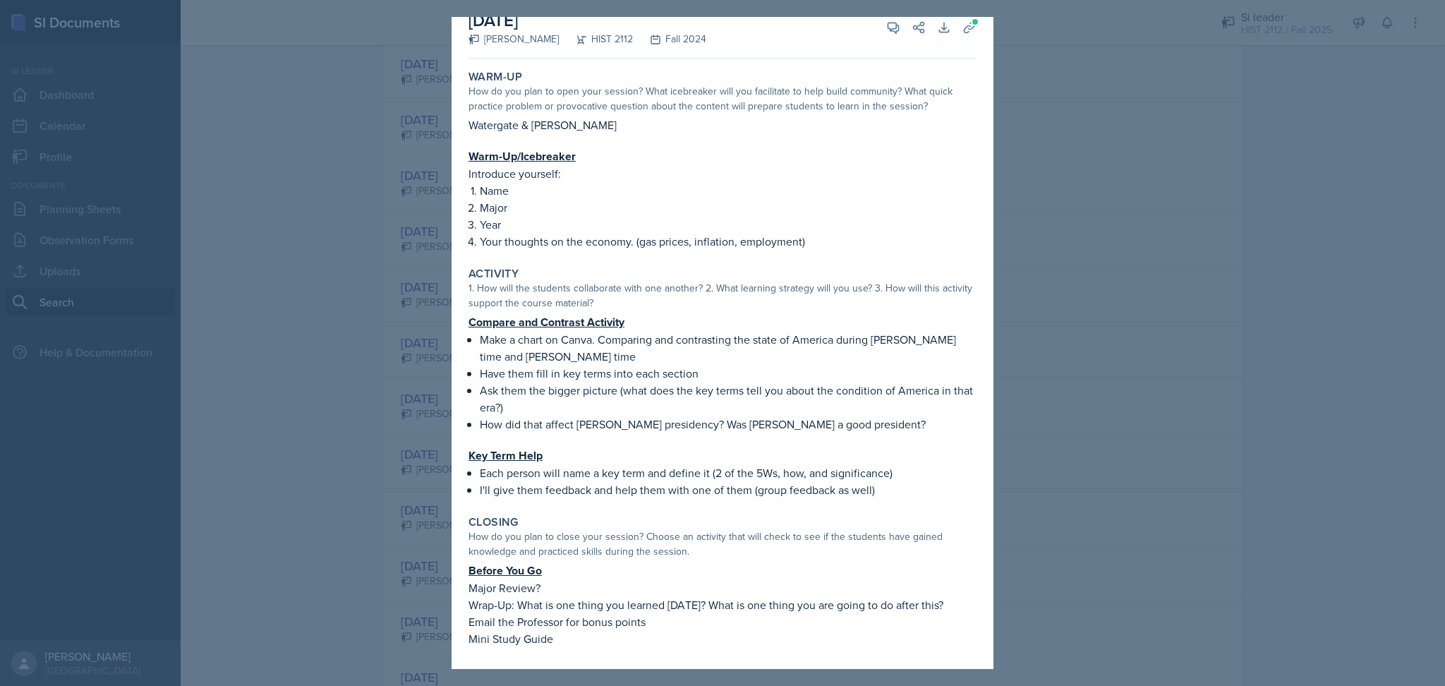
scroll to position [31, 0]
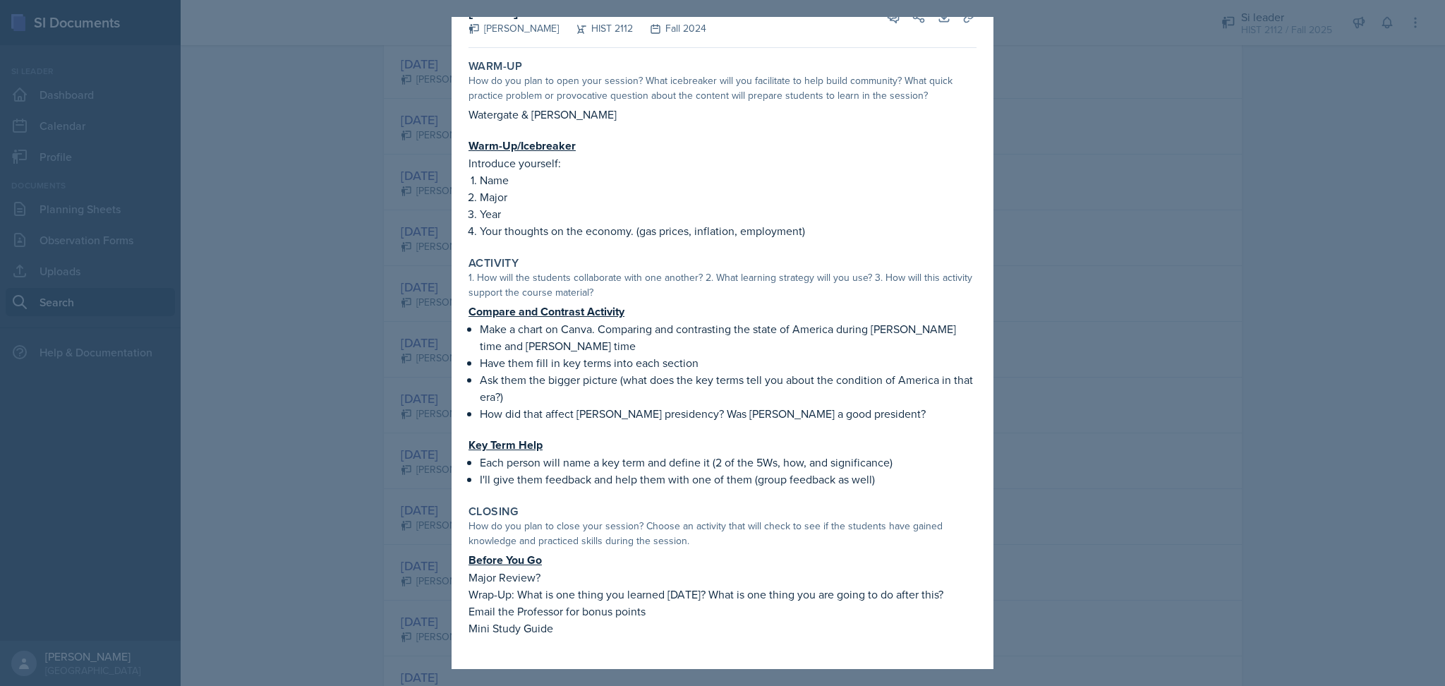
click at [1131, 500] on div at bounding box center [722, 343] width 1445 height 686
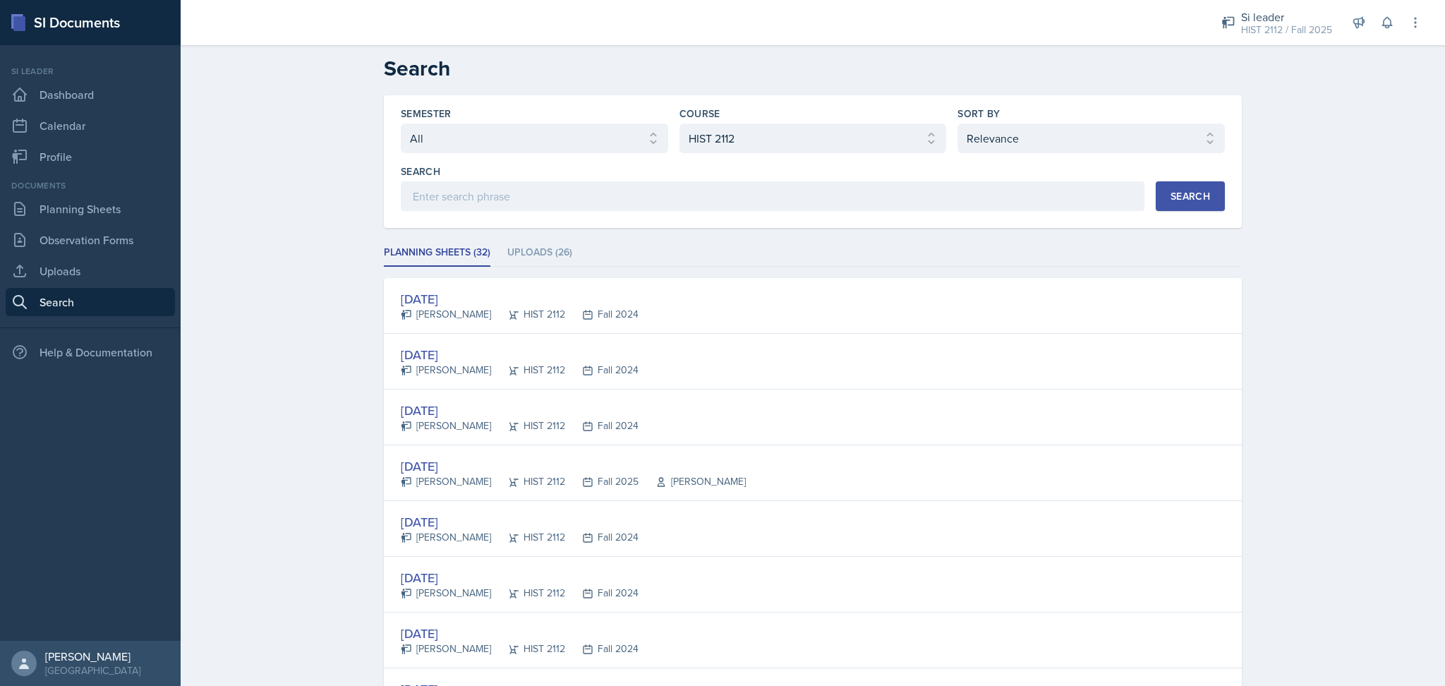
scroll to position [0, 0]
click at [1282, 26] on div "HIST 2112 / Fall 2025" at bounding box center [1286, 30] width 91 height 15
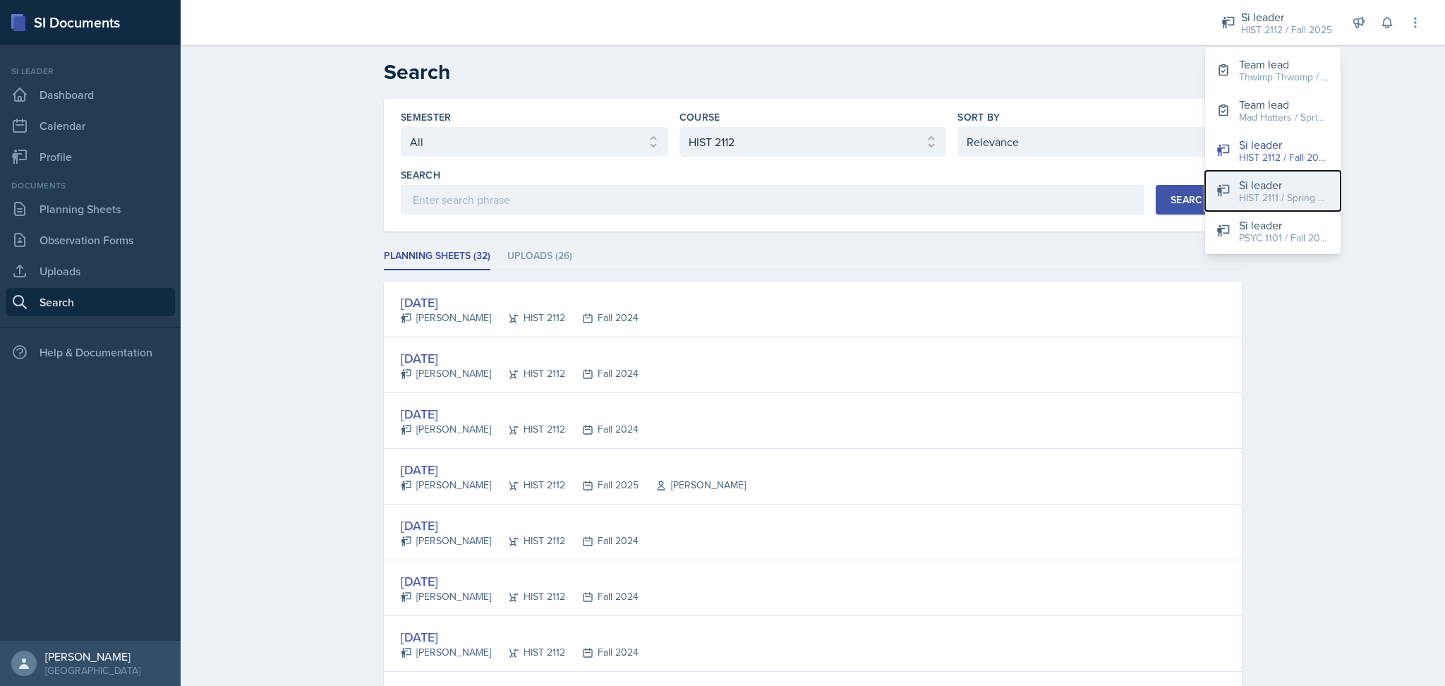
click at [1277, 198] on div "HIST 2111 / Spring 2024" at bounding box center [1284, 198] width 90 height 15
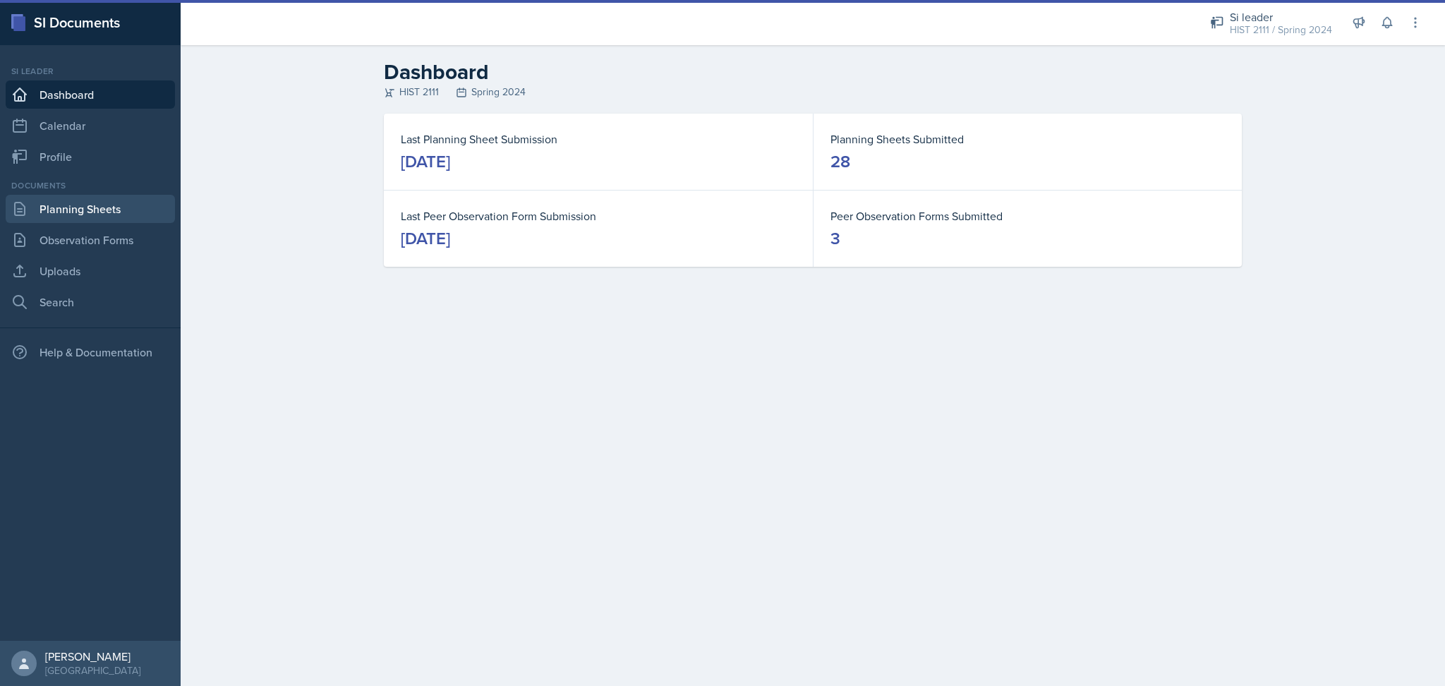
click at [119, 215] on link "Planning Sheets" at bounding box center [90, 209] width 169 height 28
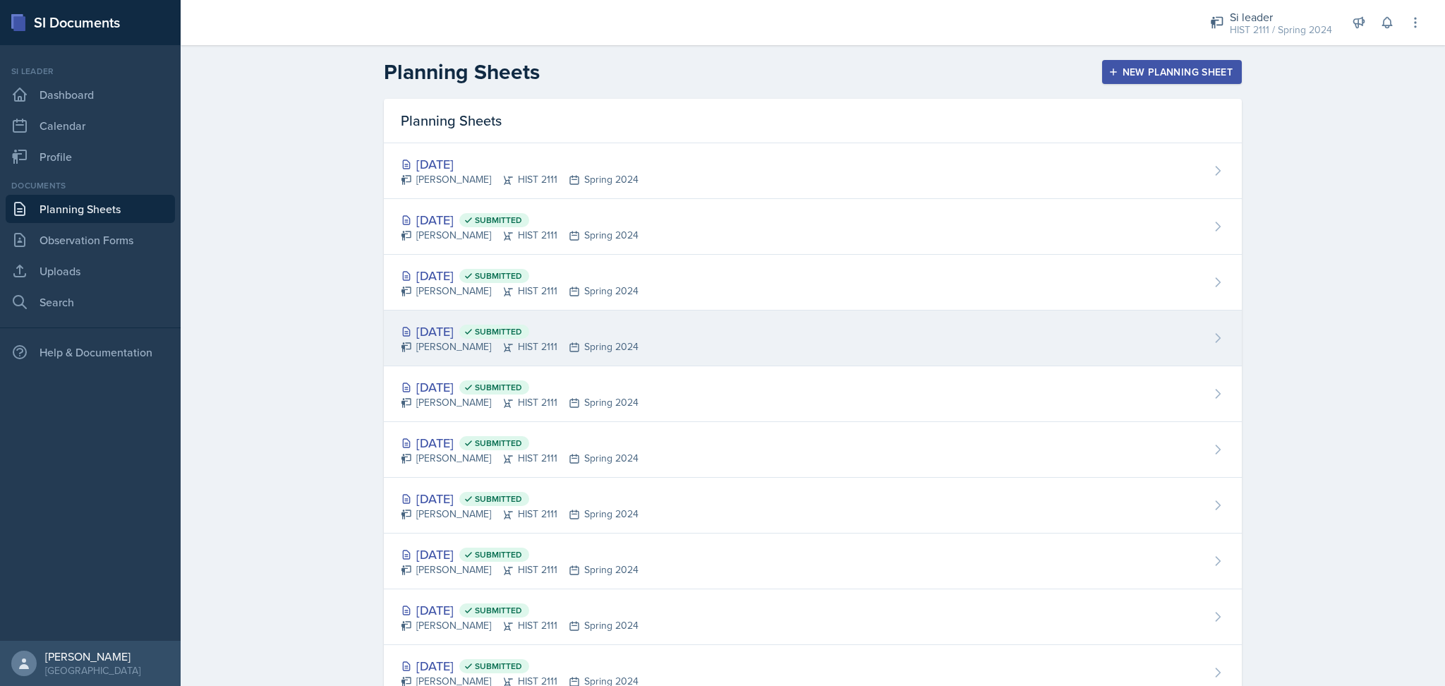
click at [694, 361] on div "Apr 18th, 2024 Submitted Madie Houser HIST 2111 Spring 2024" at bounding box center [813, 338] width 858 height 56
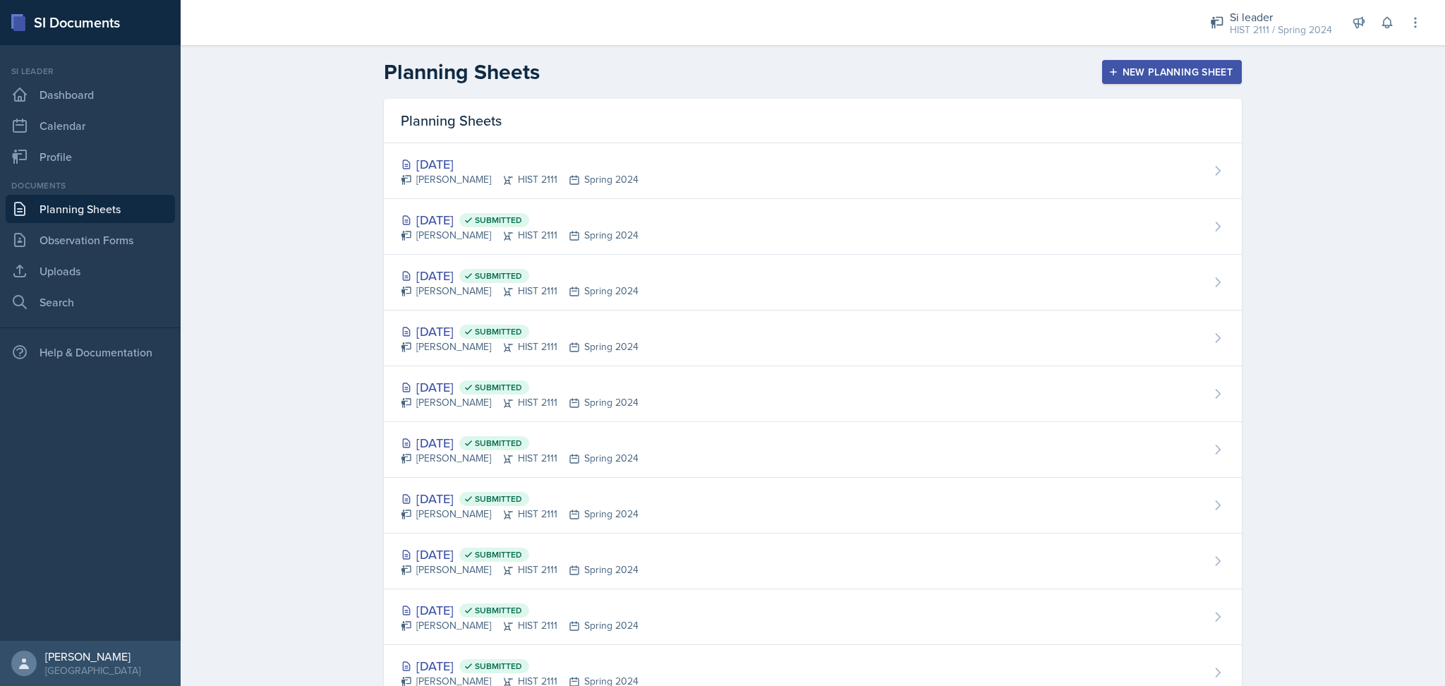
click at [694, 361] on div "Apr 18th, 2024 Submitted Madie Houser HIST 2111 Spring 2024" at bounding box center [813, 338] width 858 height 56
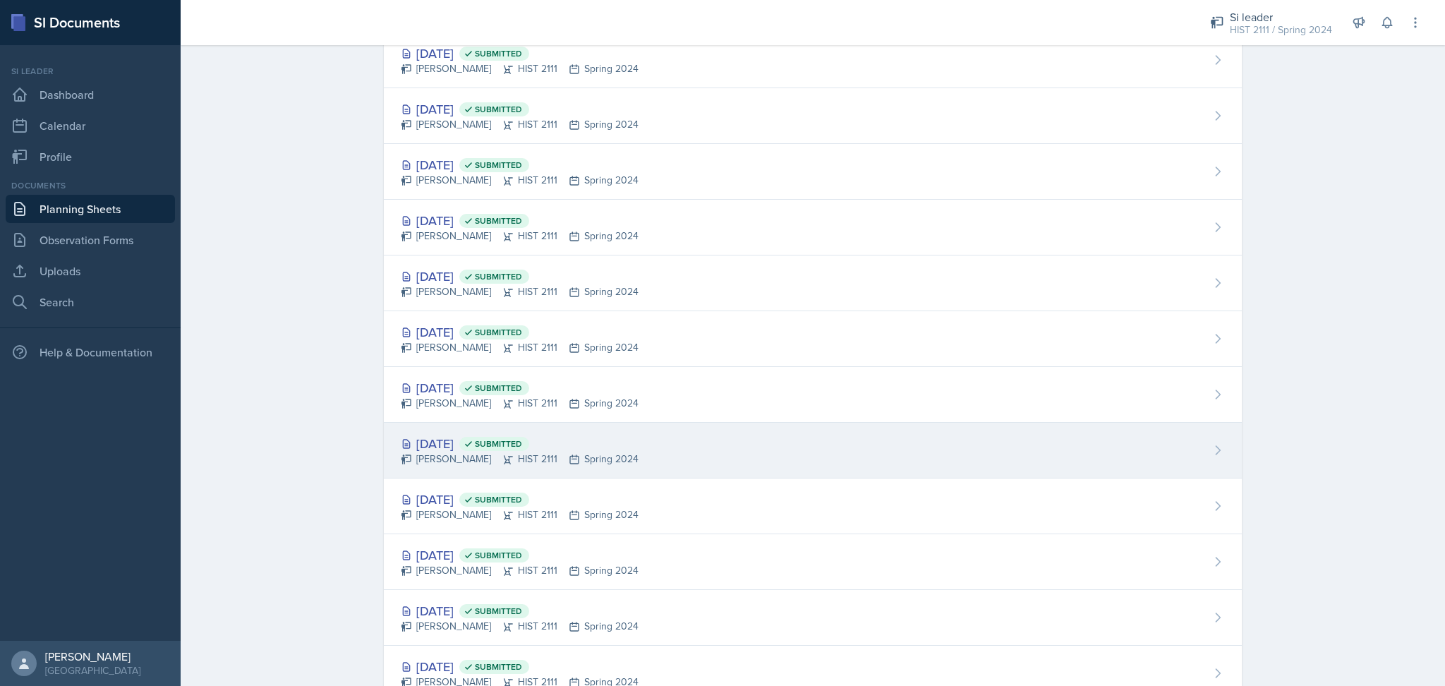
click at [704, 463] on div "Feb 27th, 2024 Submitted Madie Houser HIST 2111 Spring 2024" at bounding box center [813, 451] width 858 height 56
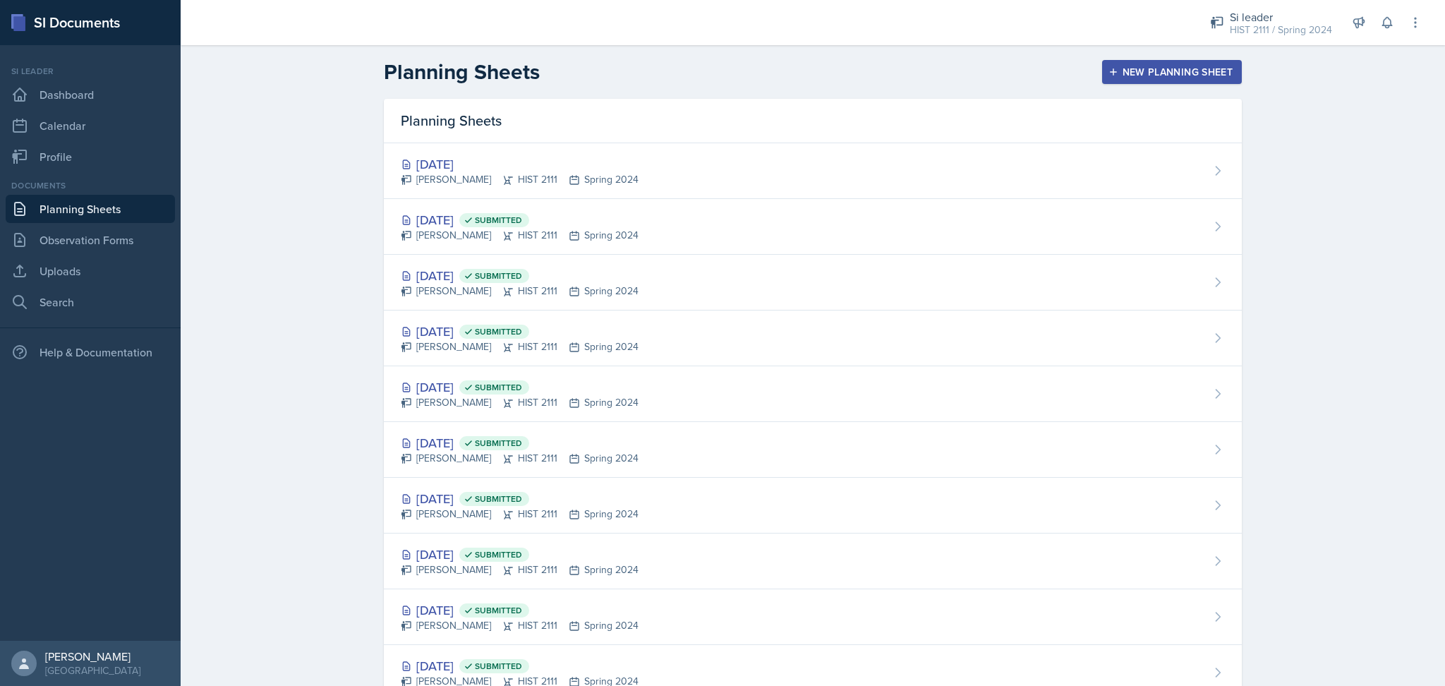
scroll to position [1108, 0]
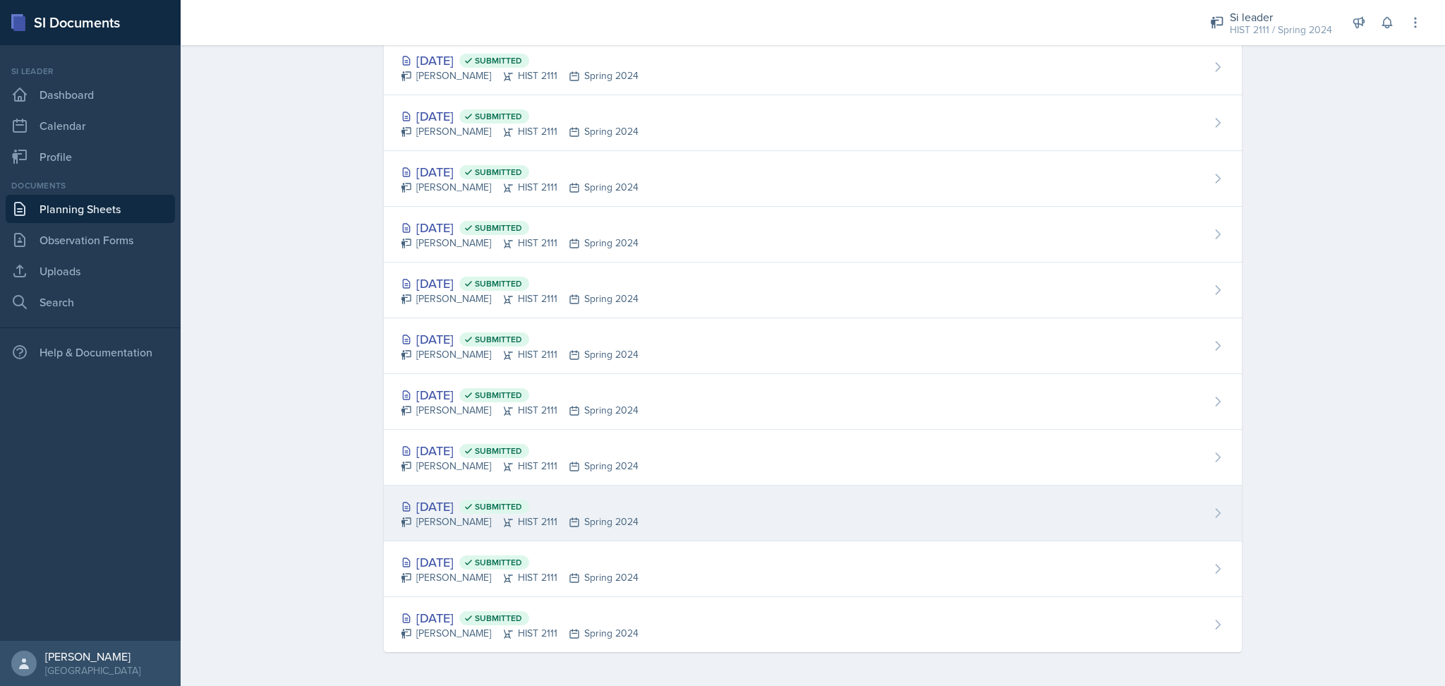
click at [809, 524] on div "Jan 18th, 2024 Submitted Madie Houser HIST 2111 Spring 2024" at bounding box center [813, 514] width 858 height 56
